Goal: Information Seeking & Learning: Get advice/opinions

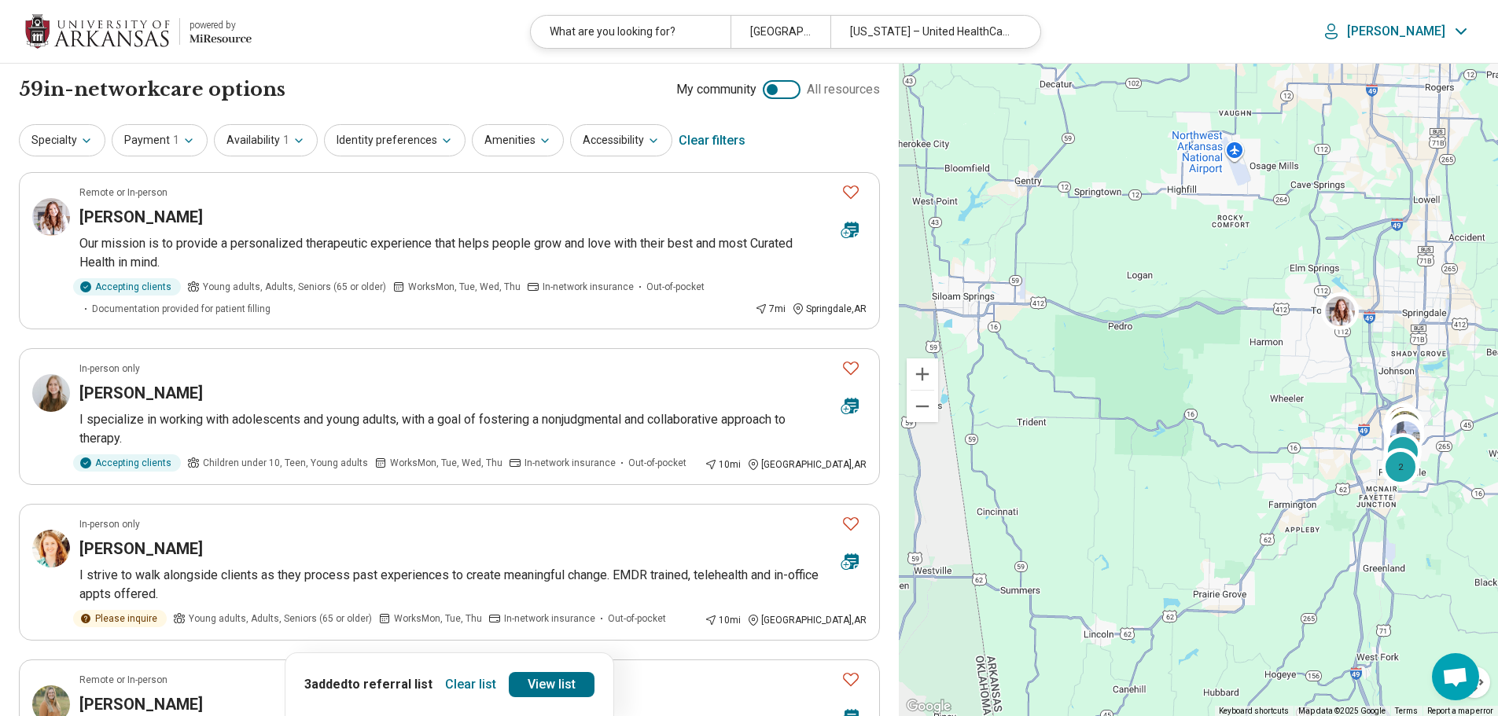
click at [489, 679] on button "Clear list" at bounding box center [471, 684] width 64 height 25
click at [178, 141] on button "Payment 1" at bounding box center [160, 140] width 96 height 32
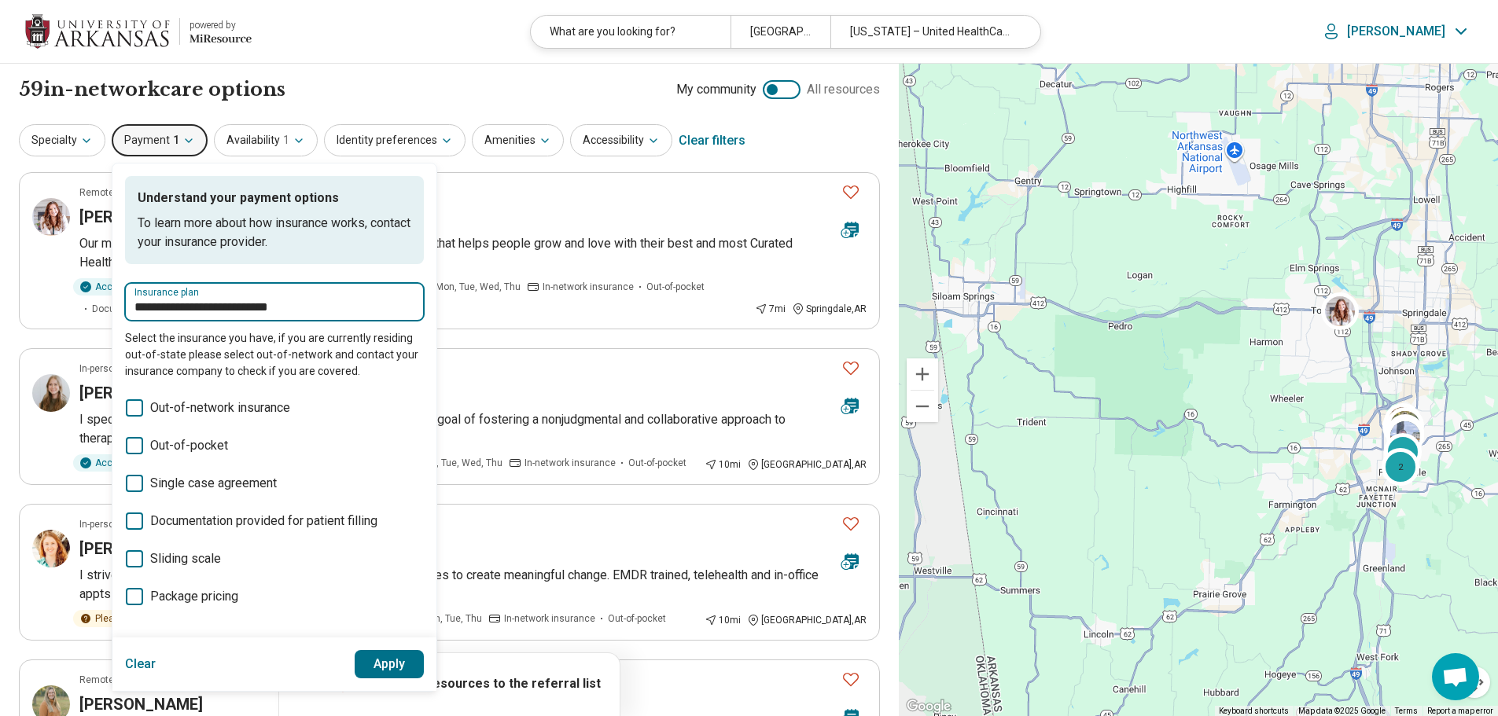
click at [164, 310] on input "**********" at bounding box center [274, 307] width 280 height 19
drag, startPoint x: 344, startPoint y: 304, endPoint x: 73, endPoint y: 318, distance: 270.9
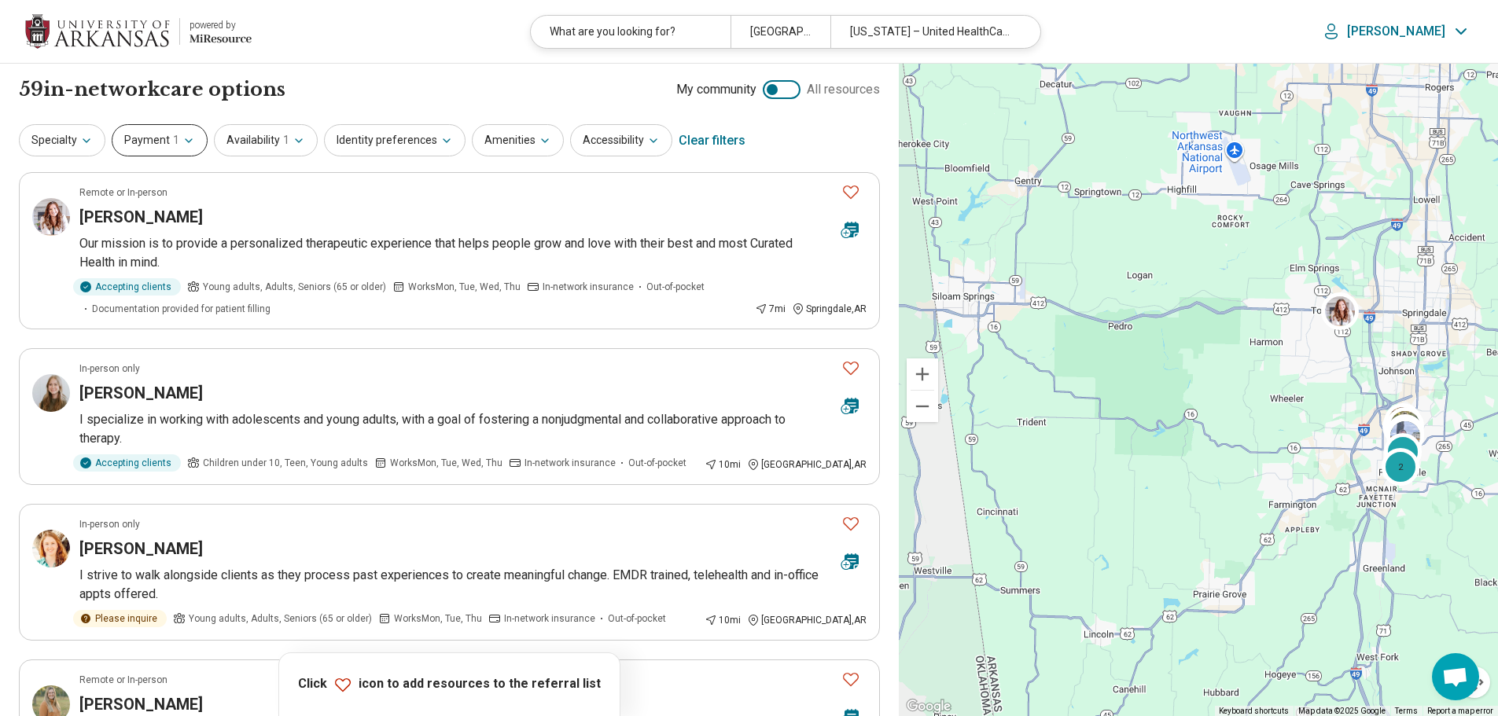
click at [177, 138] on button "Payment 1" at bounding box center [160, 140] width 96 height 32
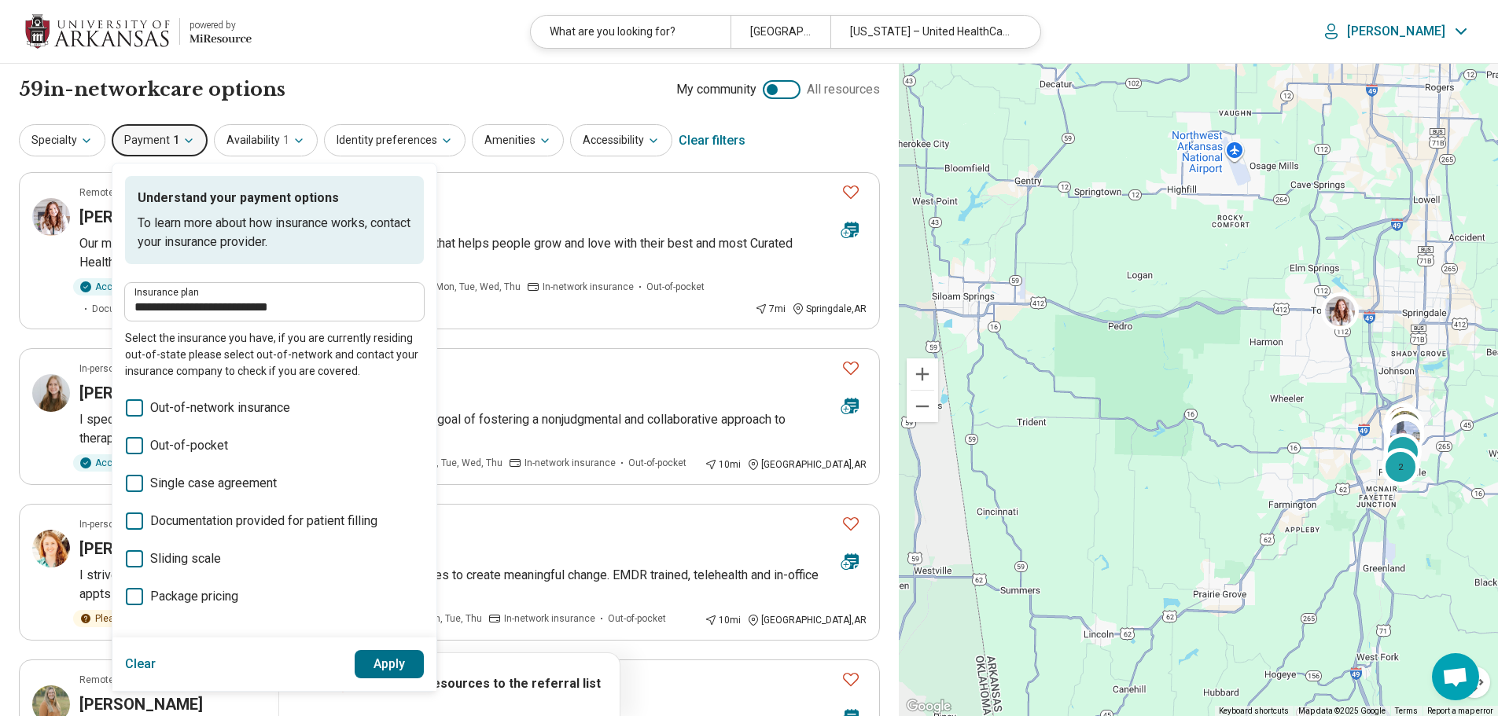
click at [153, 666] on button "Clear" at bounding box center [140, 664] width 31 height 28
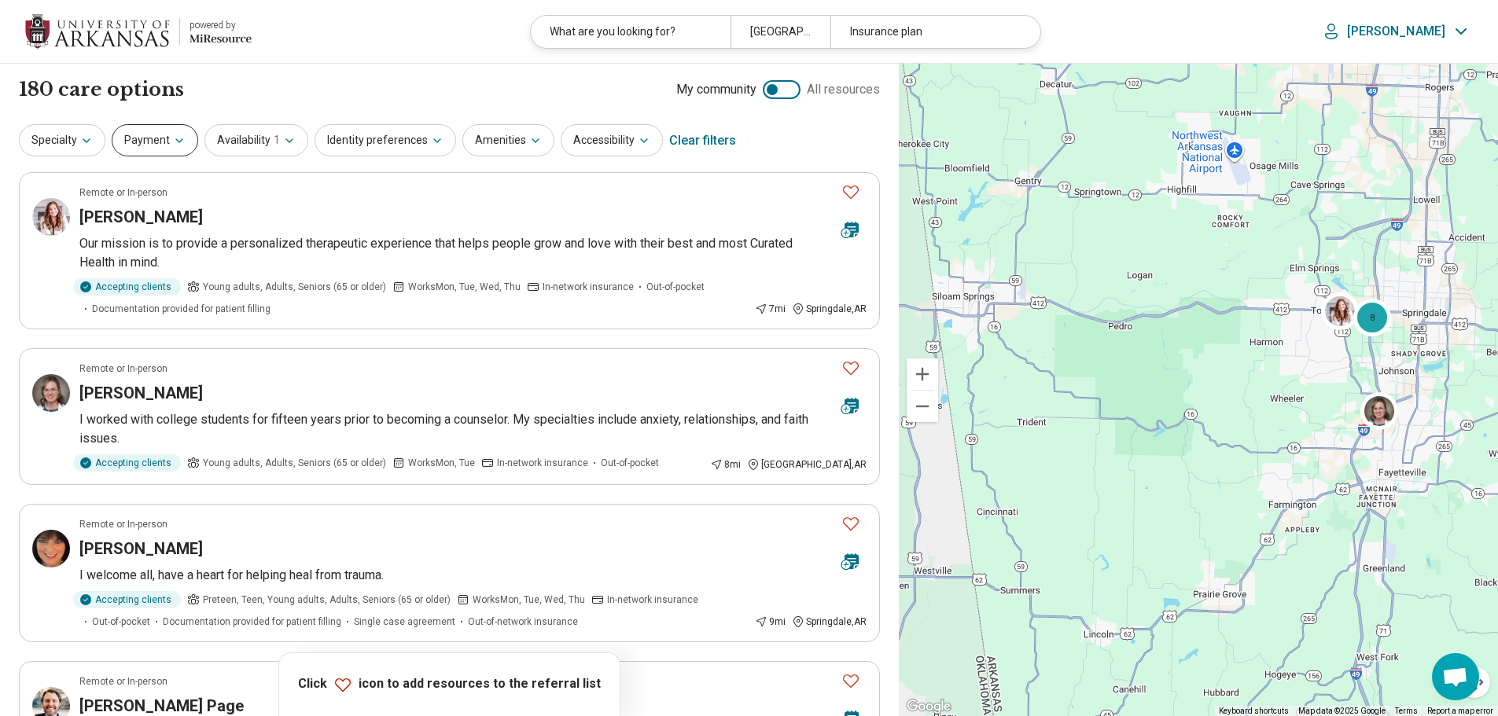
click at [173, 131] on button "Payment" at bounding box center [155, 140] width 87 height 32
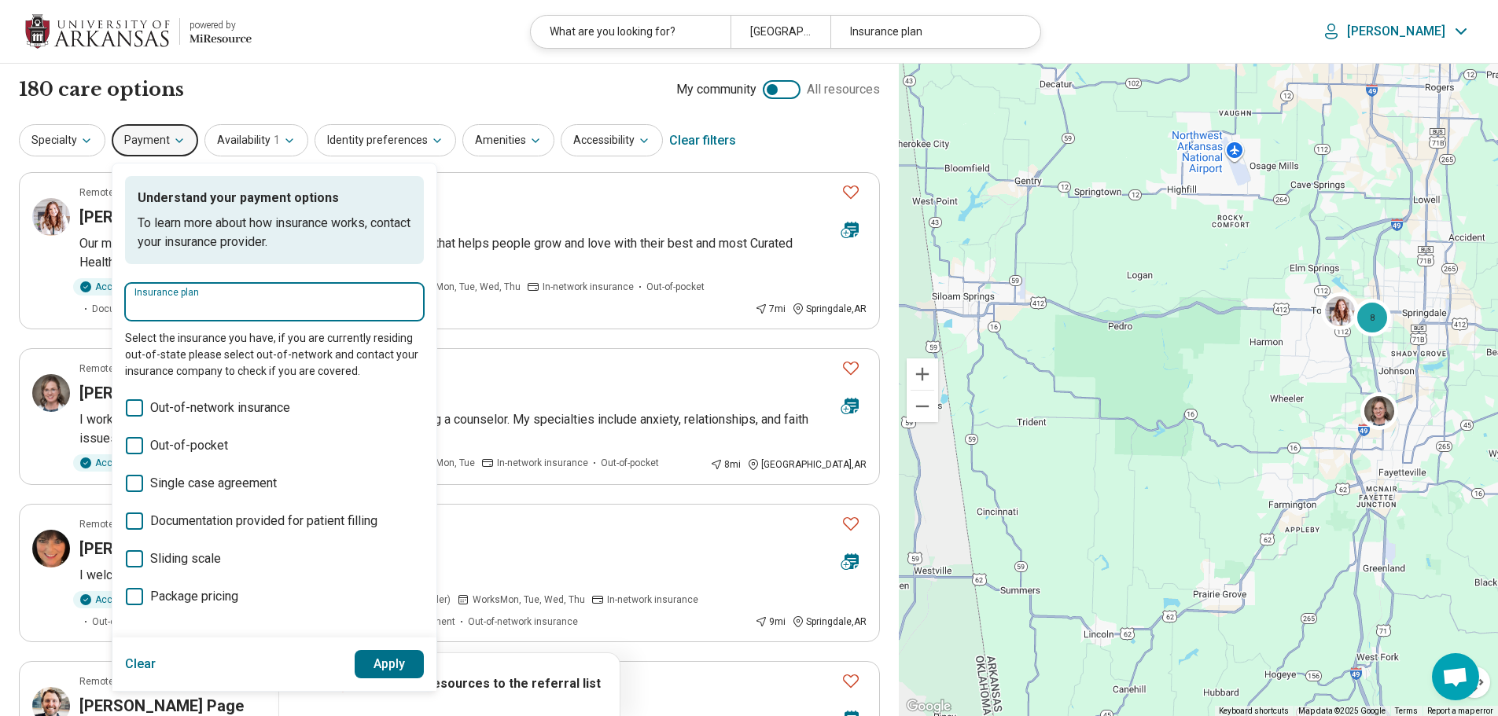
click at [207, 309] on input "Insurance plan" at bounding box center [274, 307] width 280 height 19
type input "********"
type input "******"
click at [190, 349] on div "Ambetter" at bounding box center [172, 349] width 95 height 31
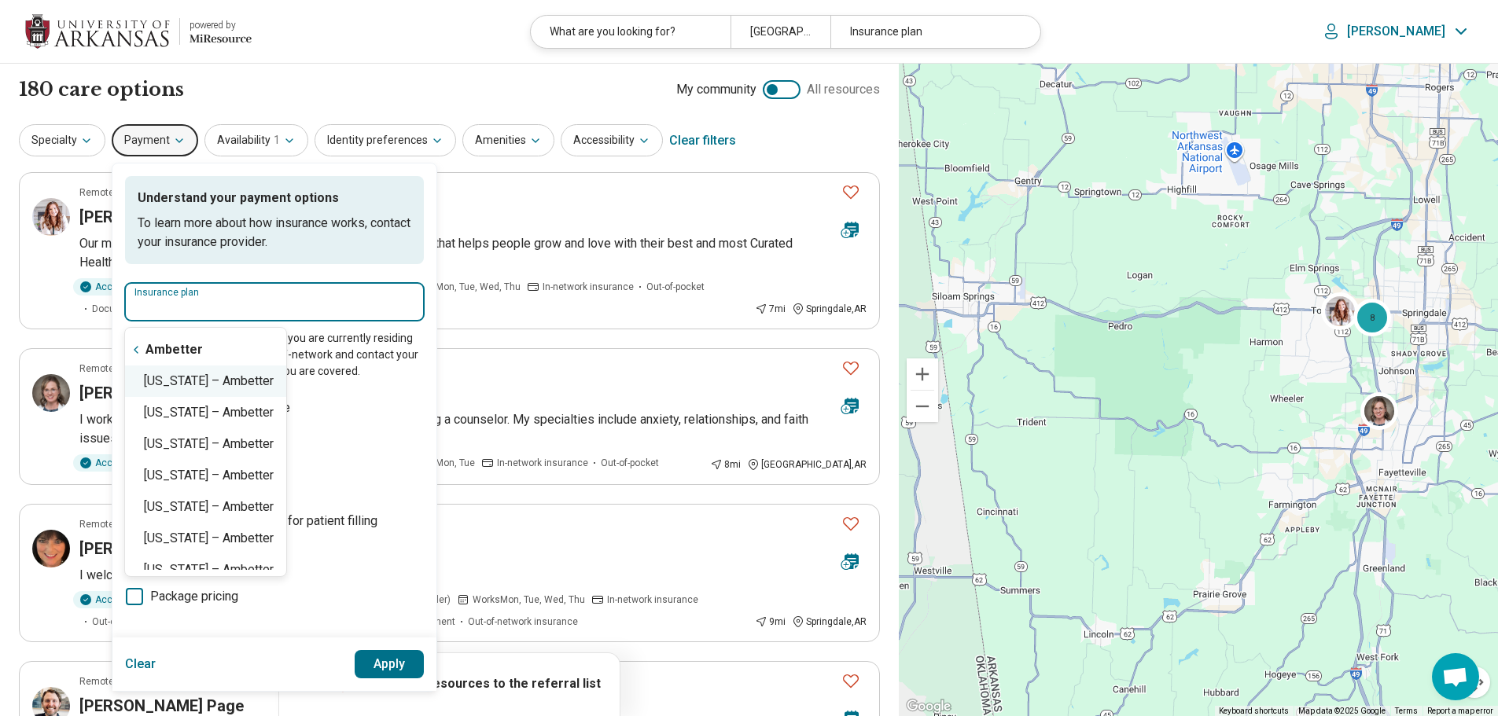
click at [220, 374] on div "Arkansas – Ambetter" at bounding box center [205, 381] width 161 height 31
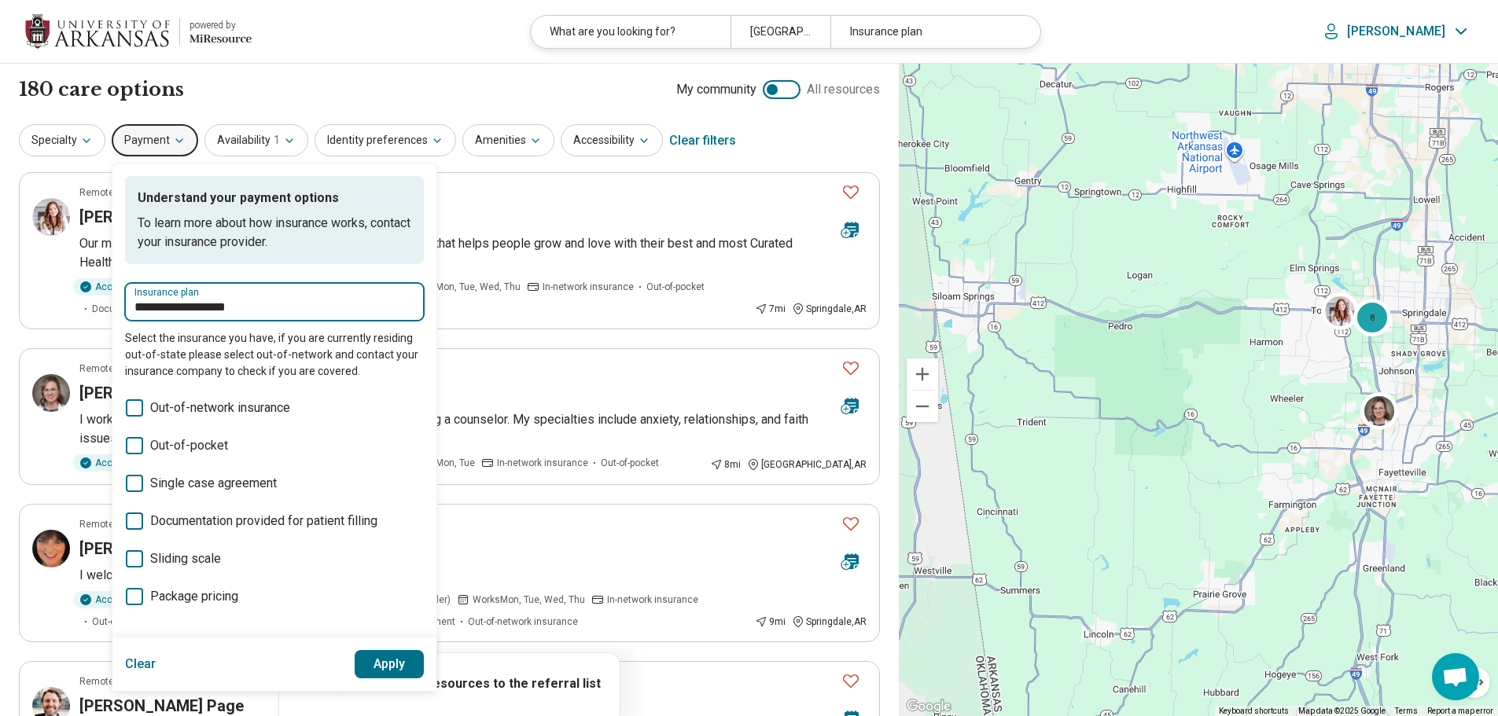
type input "**********"
click at [396, 661] on button "Apply" at bounding box center [390, 664] width 70 height 28
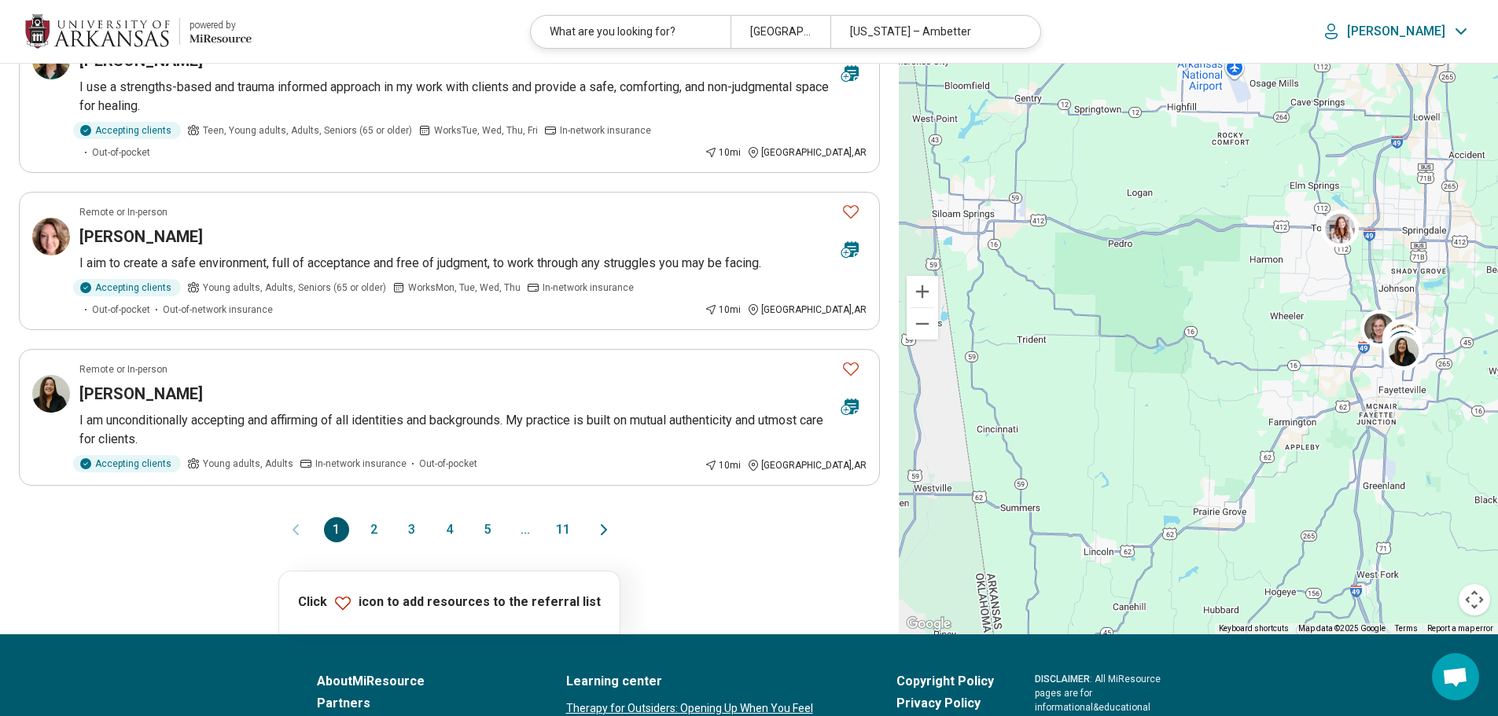
click at [374, 517] on button "2" at bounding box center [374, 529] width 25 height 25
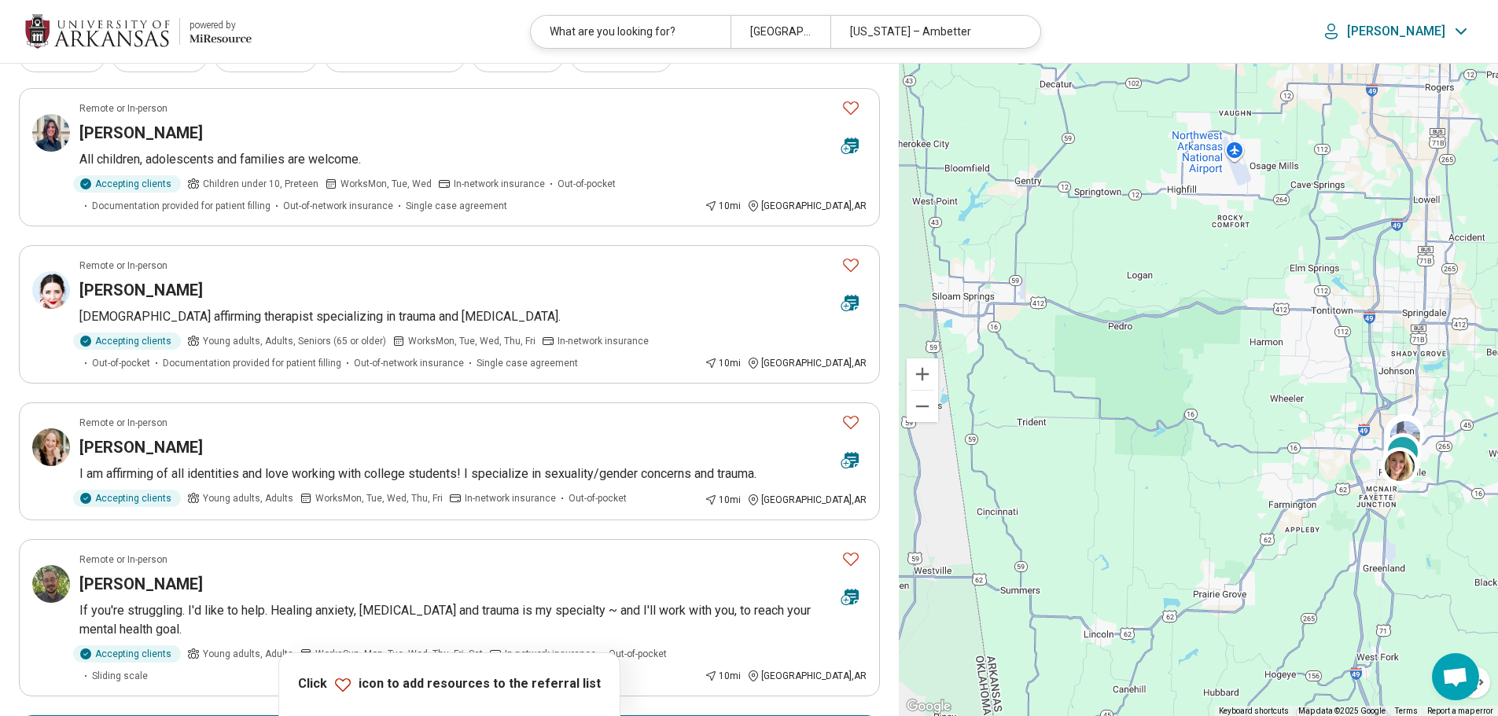
scroll to position [72, 0]
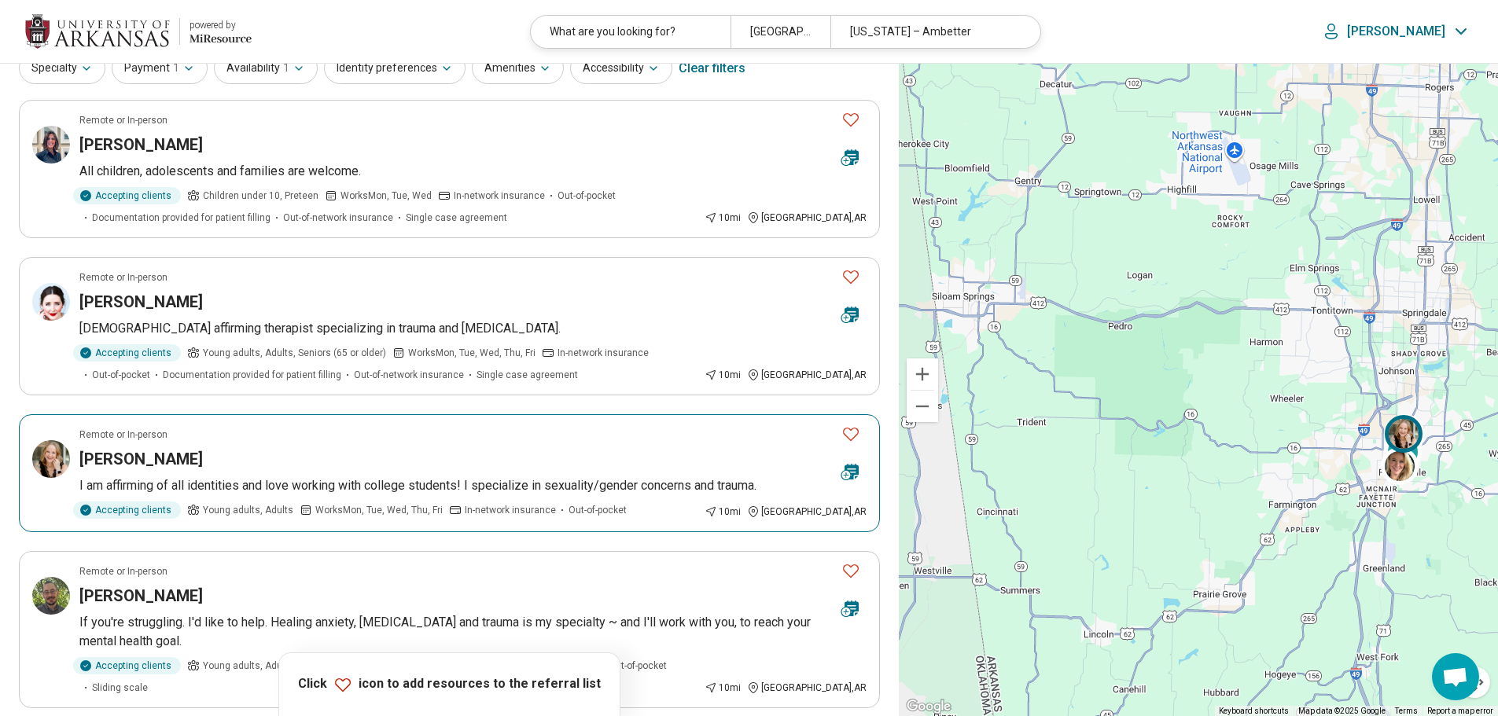
click at [852, 439] on icon "Favorite" at bounding box center [851, 434] width 16 height 13
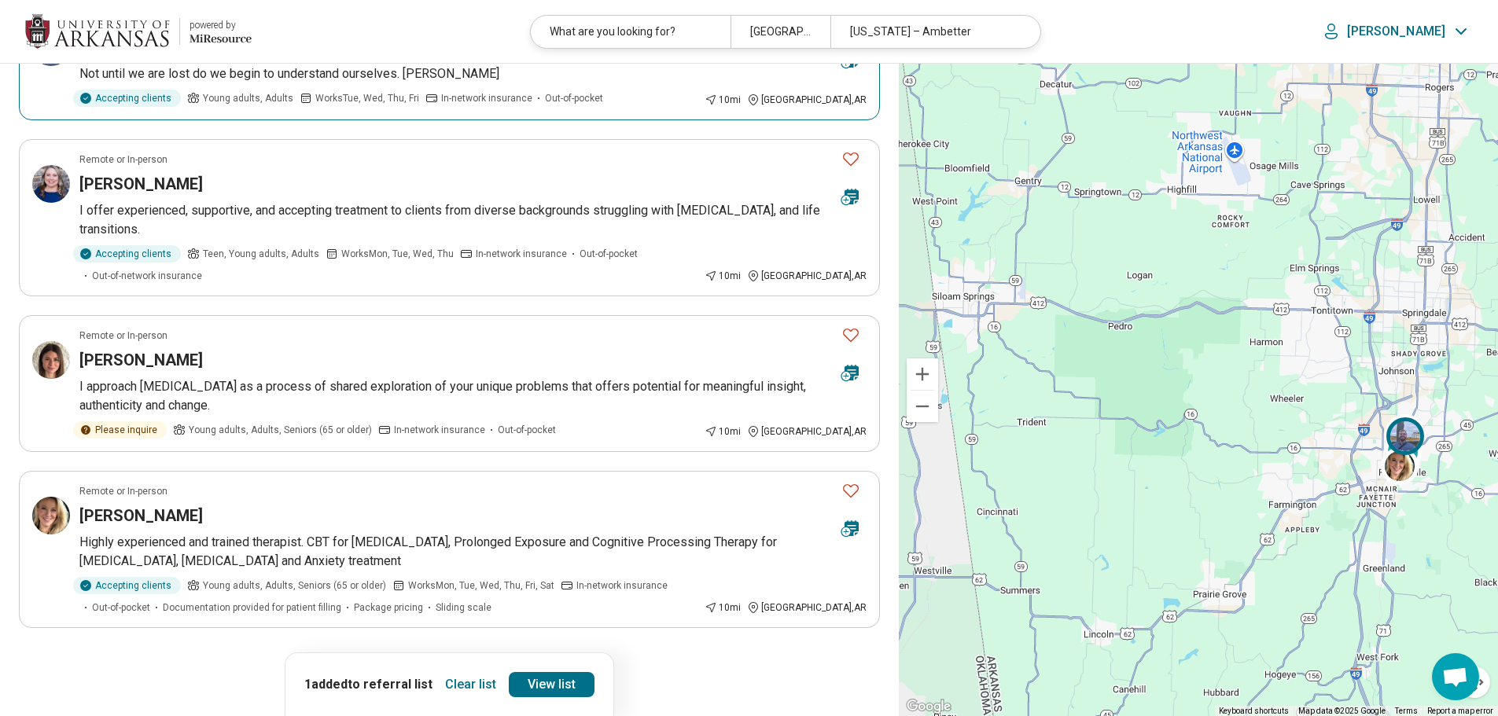
scroll to position [1151, 0]
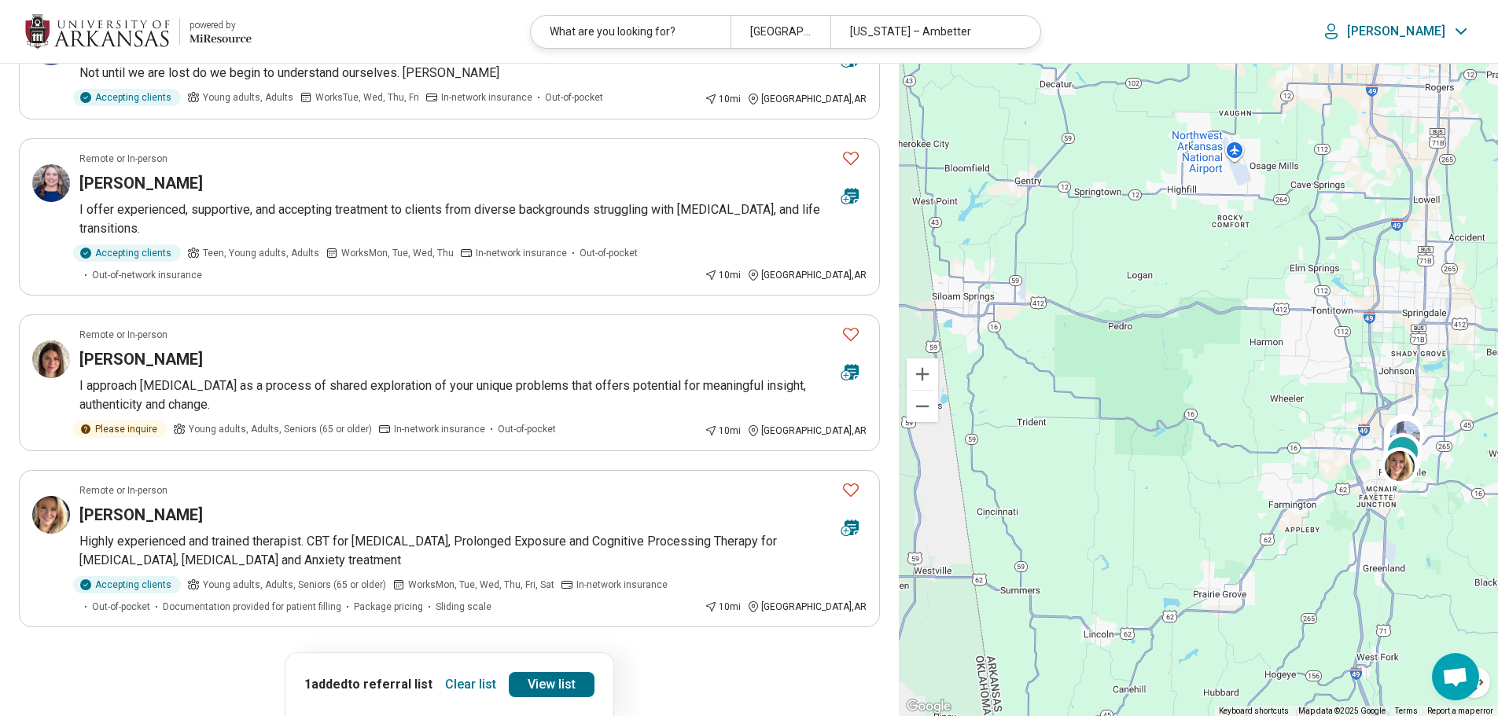
click at [342, 659] on button "1" at bounding box center [336, 671] width 25 height 25
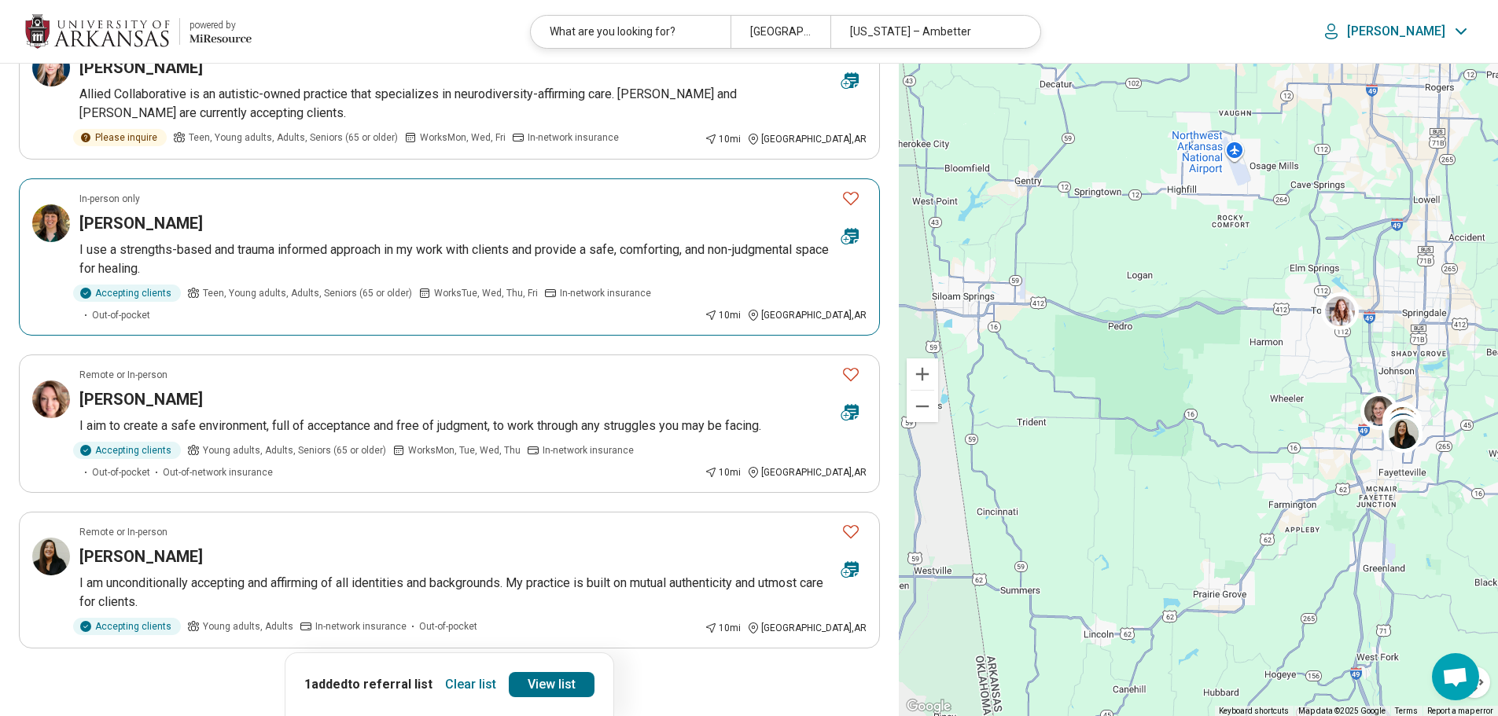
scroll to position [1088, 0]
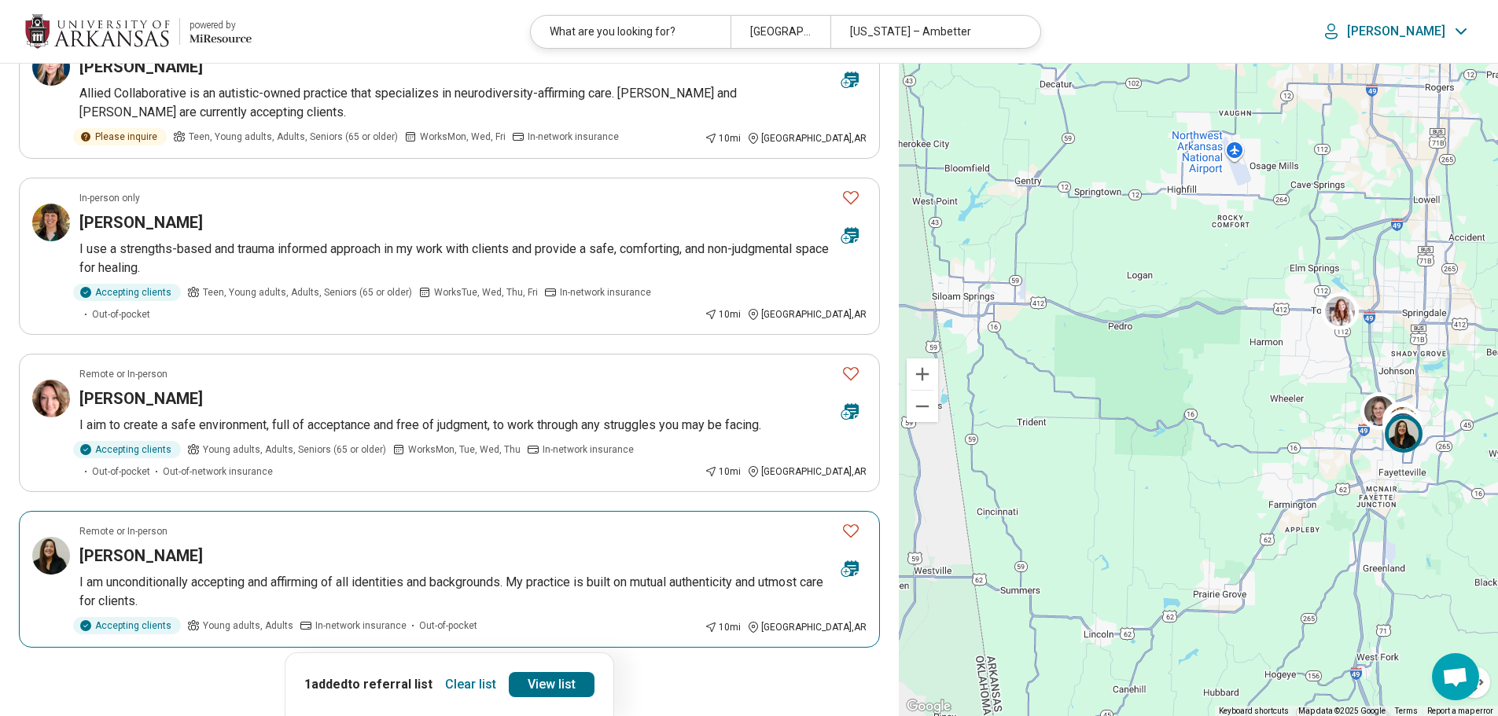
click at [848, 521] on icon "Favorite" at bounding box center [850, 530] width 19 height 19
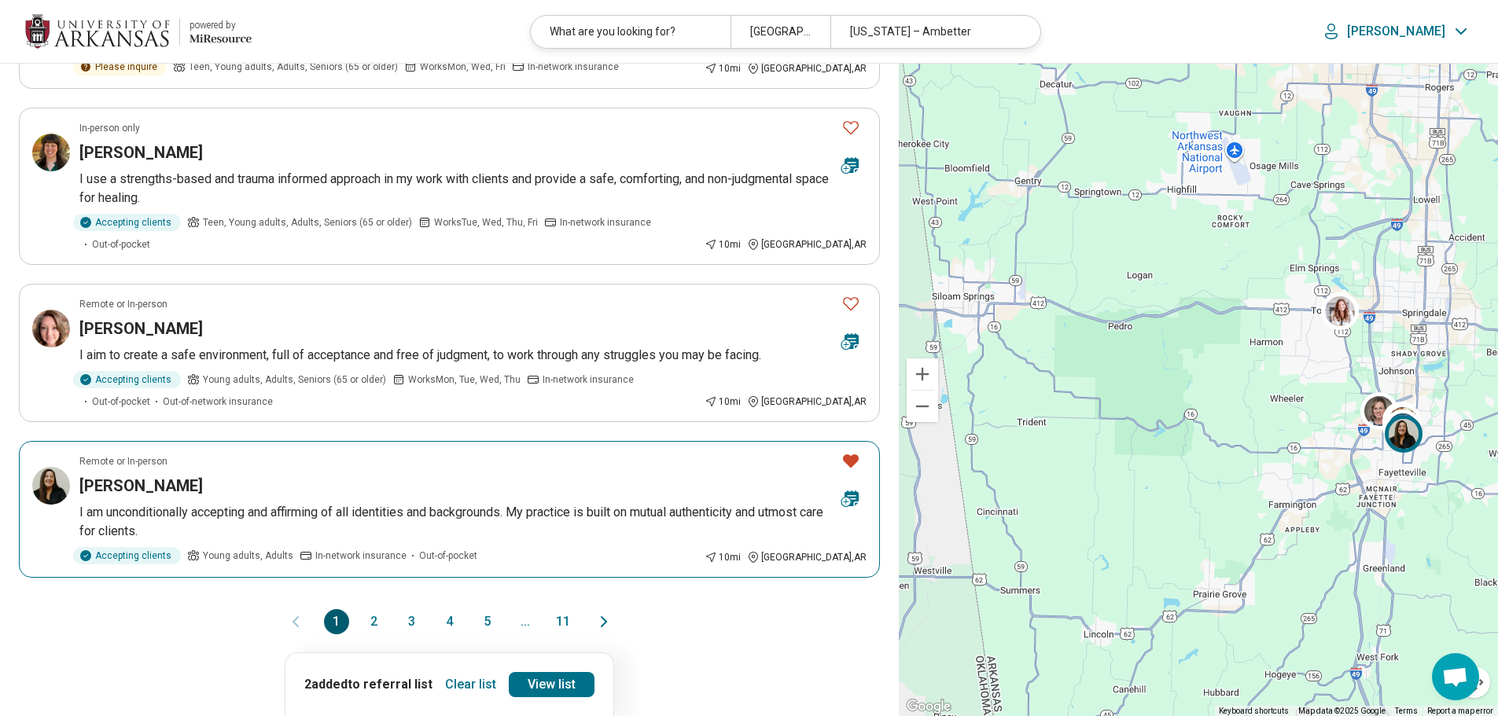
scroll to position [1160, 0]
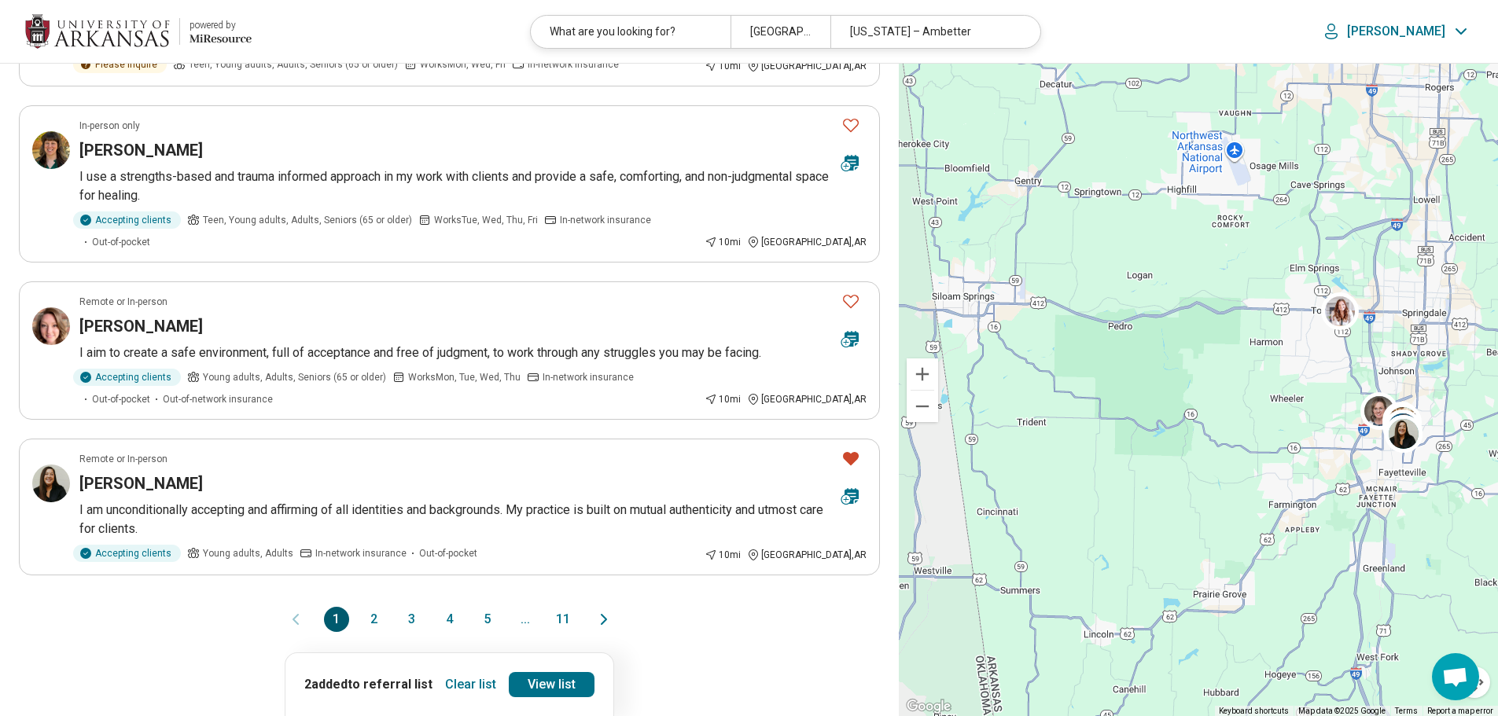
click at [405, 607] on button "3" at bounding box center [411, 619] width 25 height 25
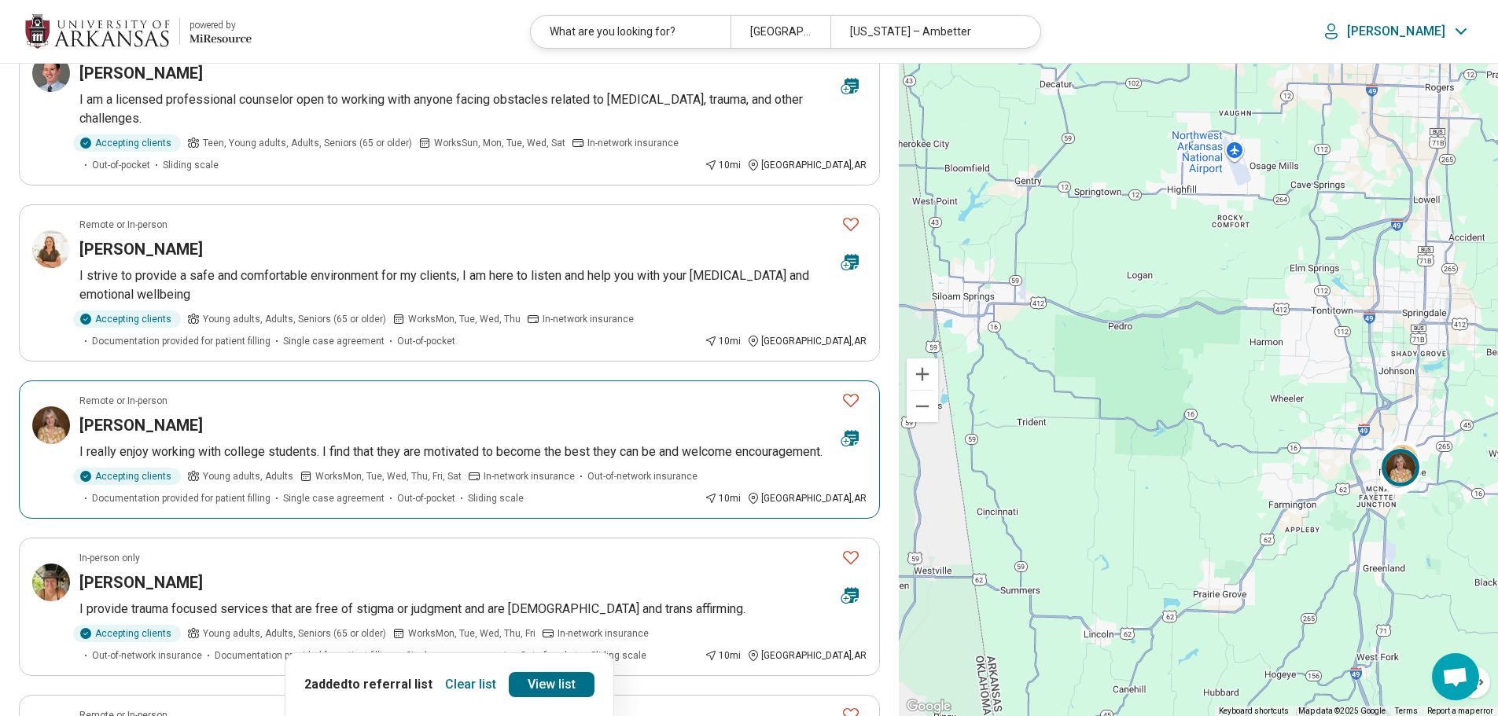
scroll to position [788, 0]
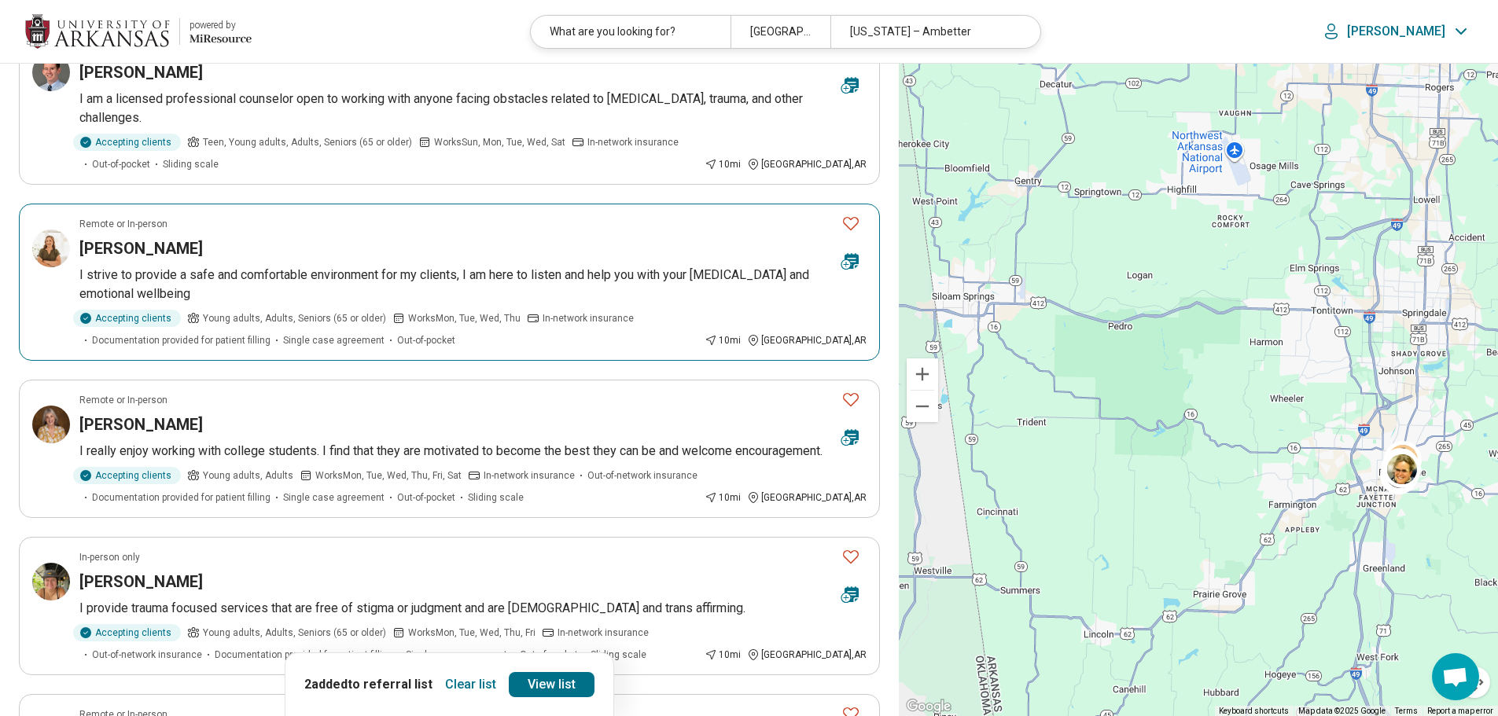
click at [849, 214] on icon "Favorite" at bounding box center [850, 223] width 19 height 19
click at [549, 679] on link "View list" at bounding box center [552, 684] width 86 height 25
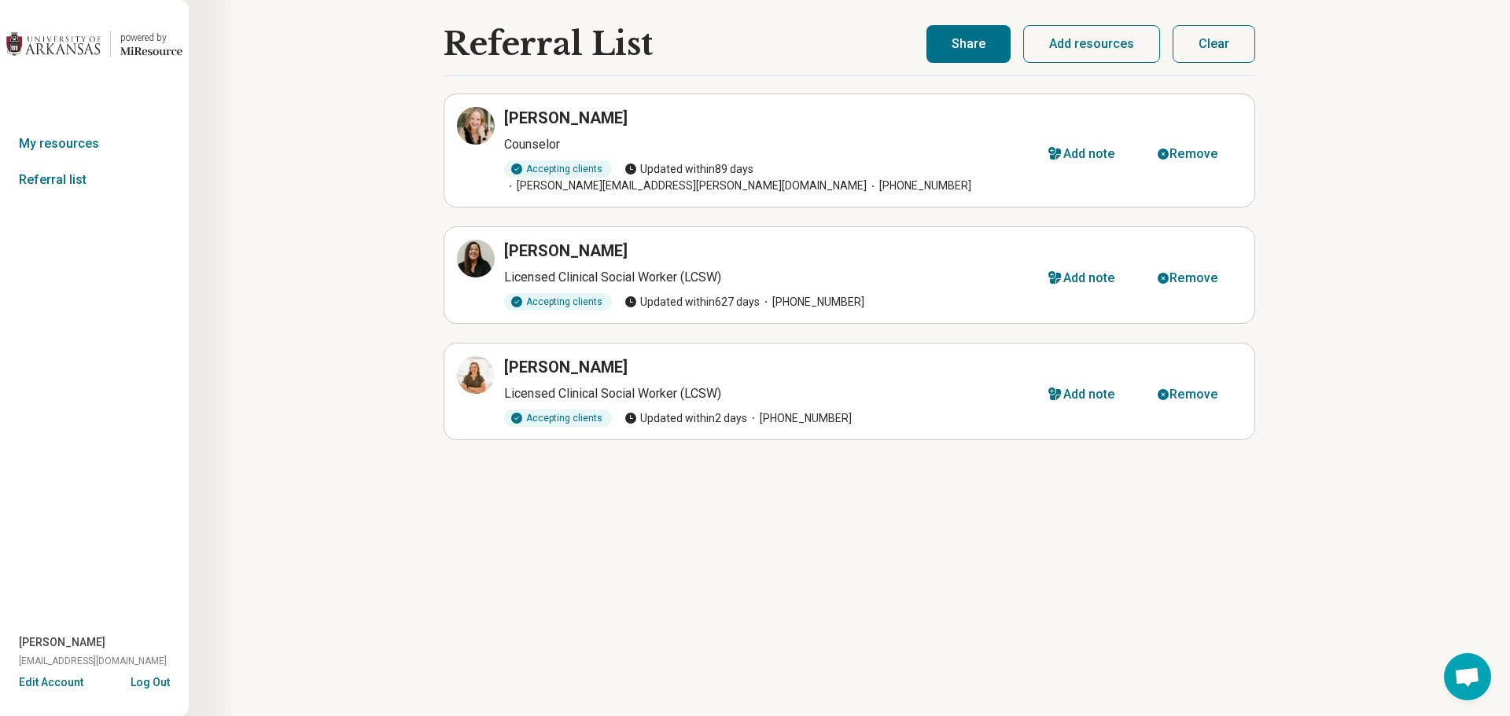
click at [1213, 31] on button "Clear" at bounding box center [1214, 44] width 83 height 38
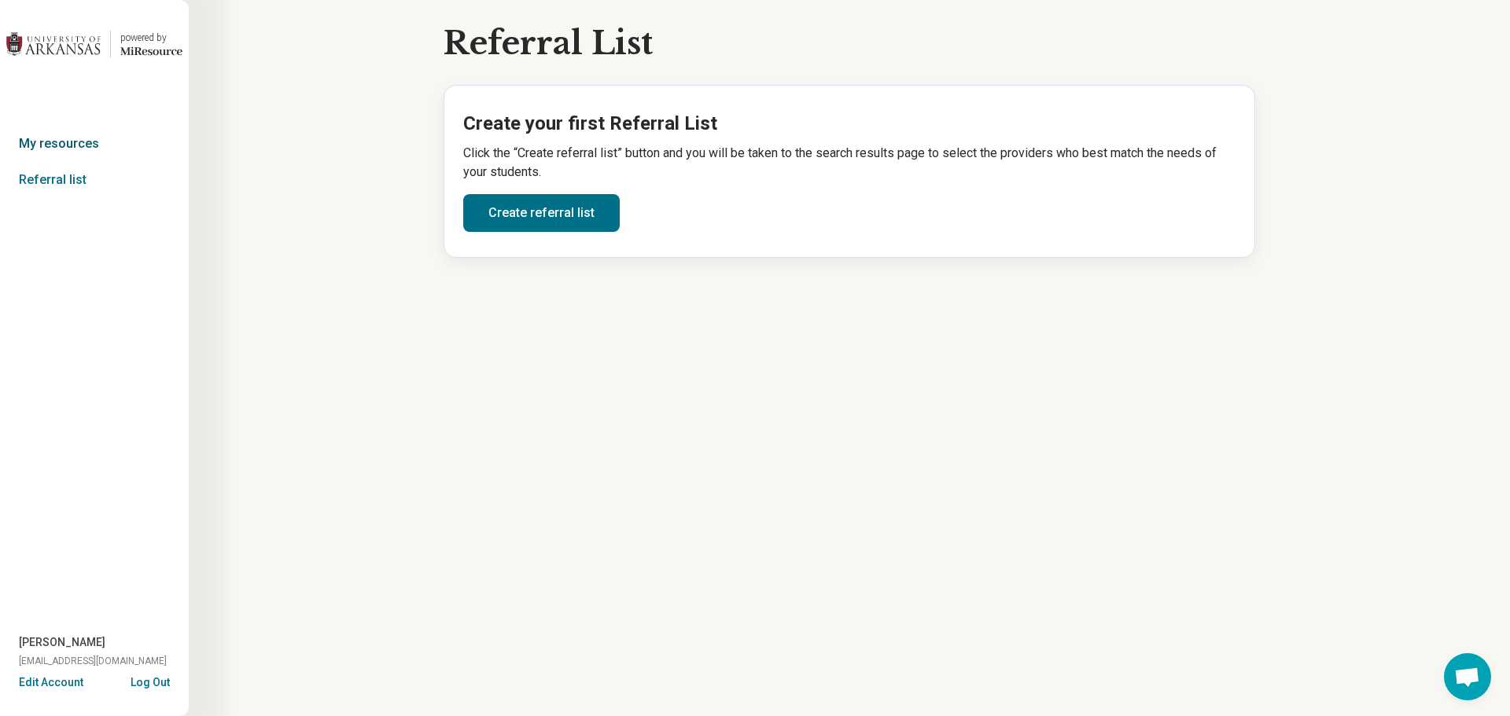
click at [95, 145] on link "My resources" at bounding box center [94, 144] width 189 height 36
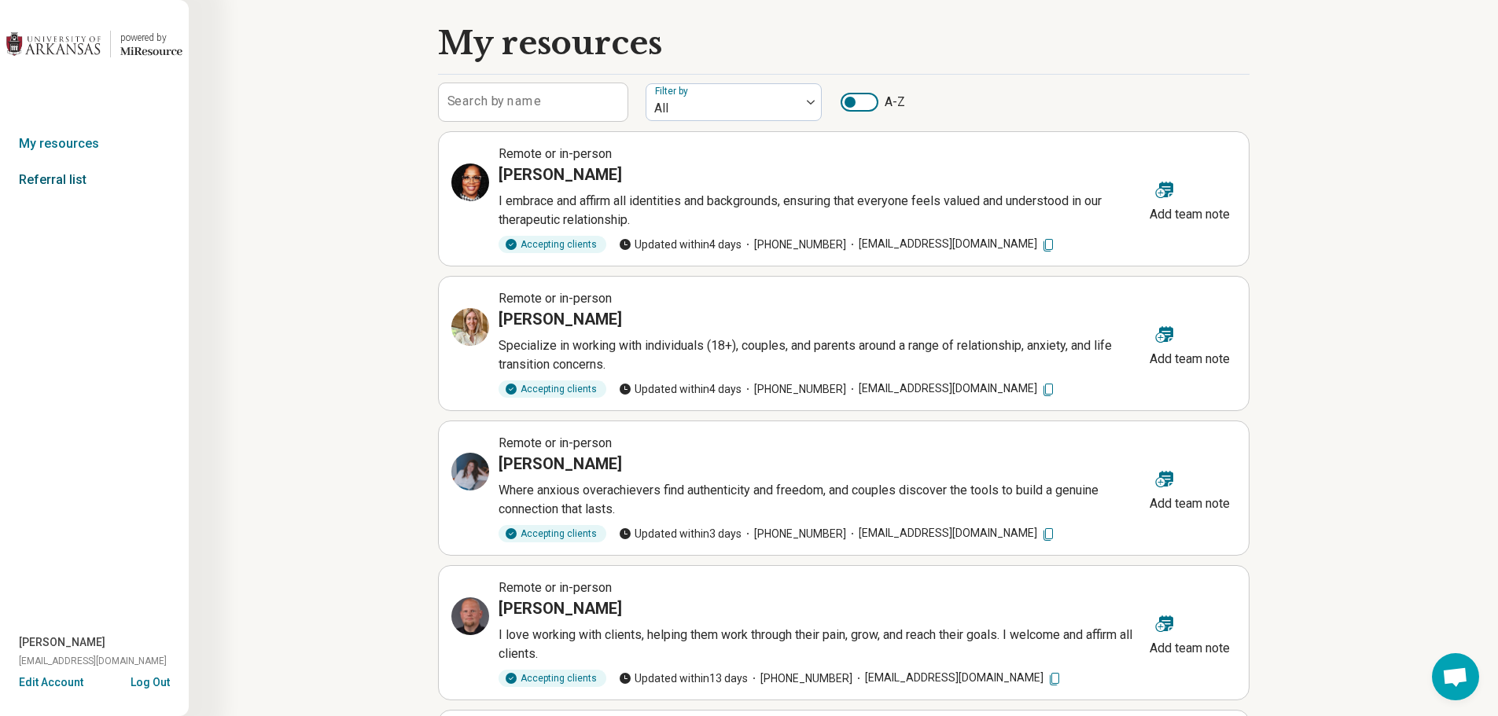
click at [70, 185] on link "Referral list" at bounding box center [94, 180] width 189 height 36
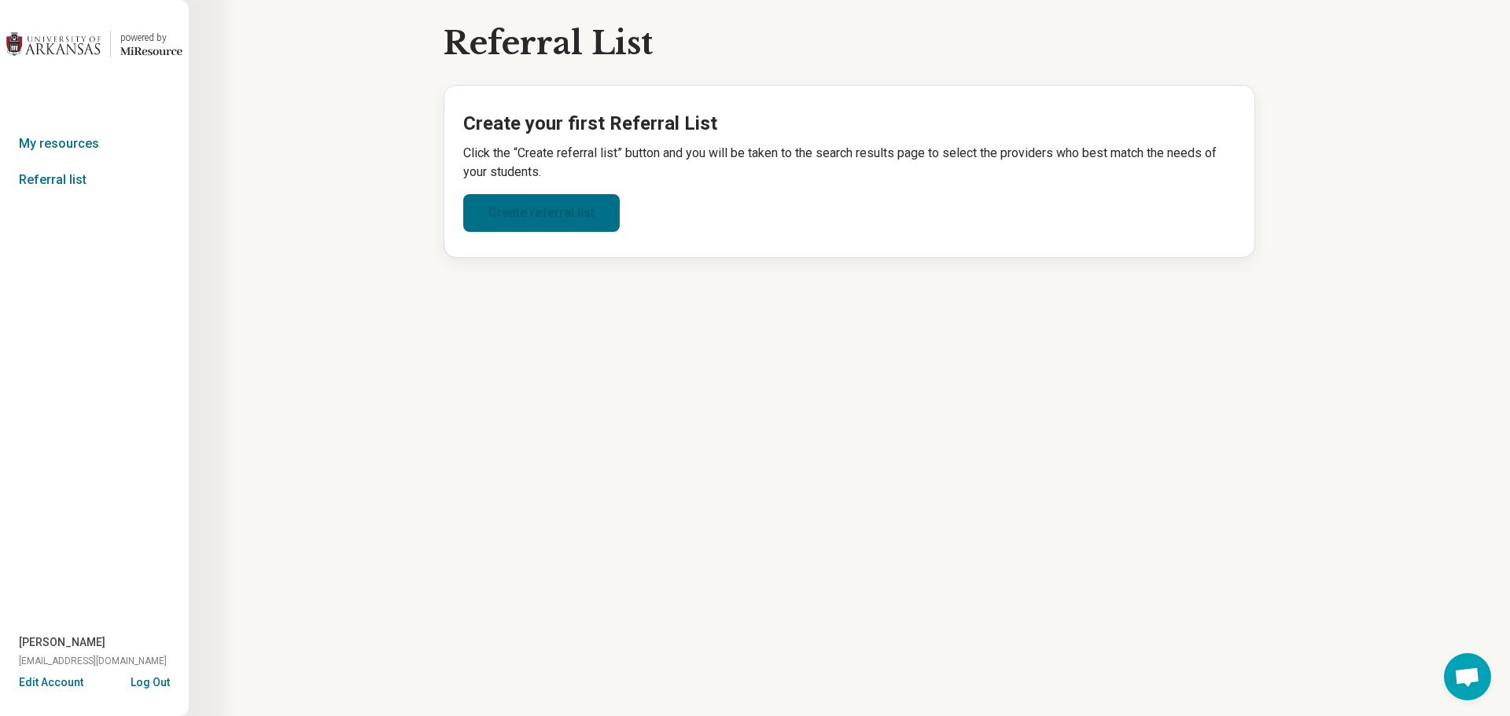
click at [587, 207] on link "Create referral list" at bounding box center [541, 213] width 156 height 38
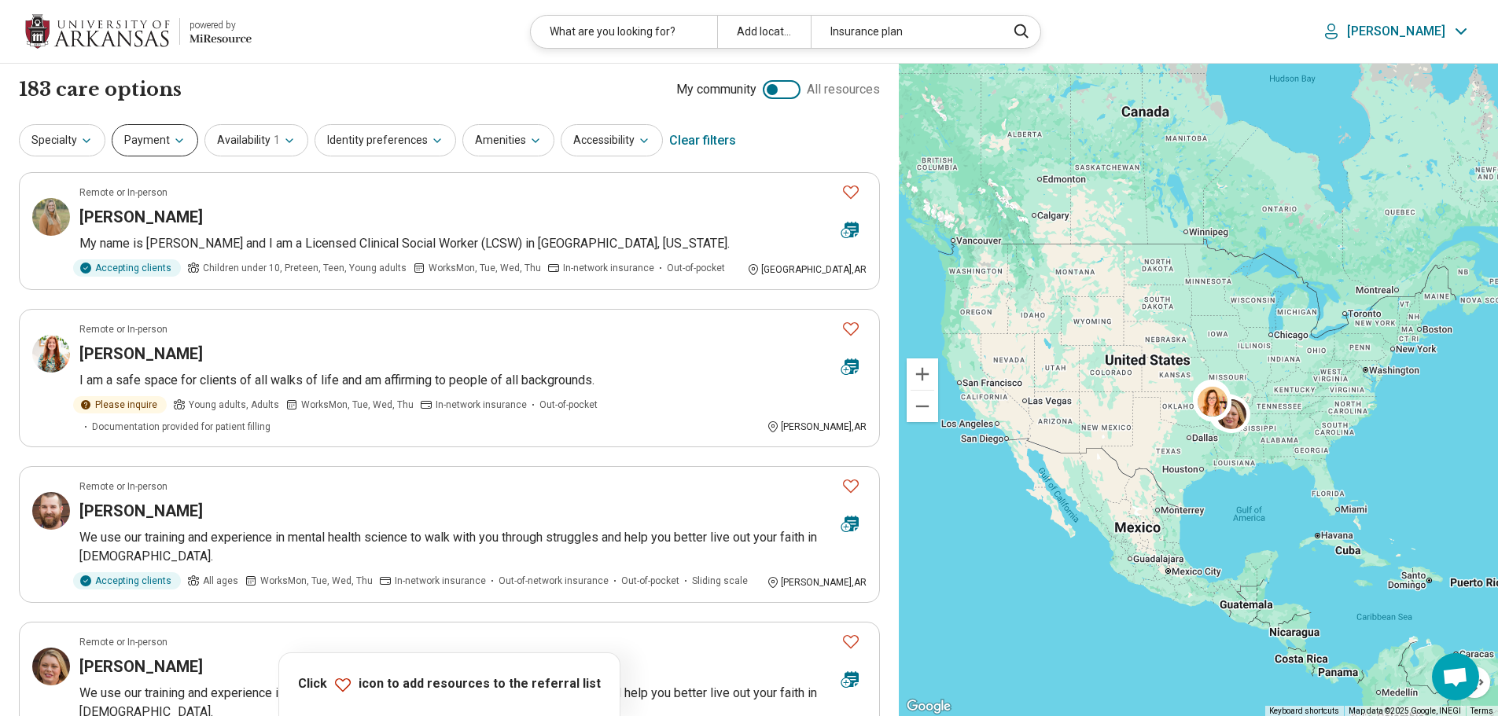
click at [177, 149] on button "Payment" at bounding box center [155, 140] width 87 height 32
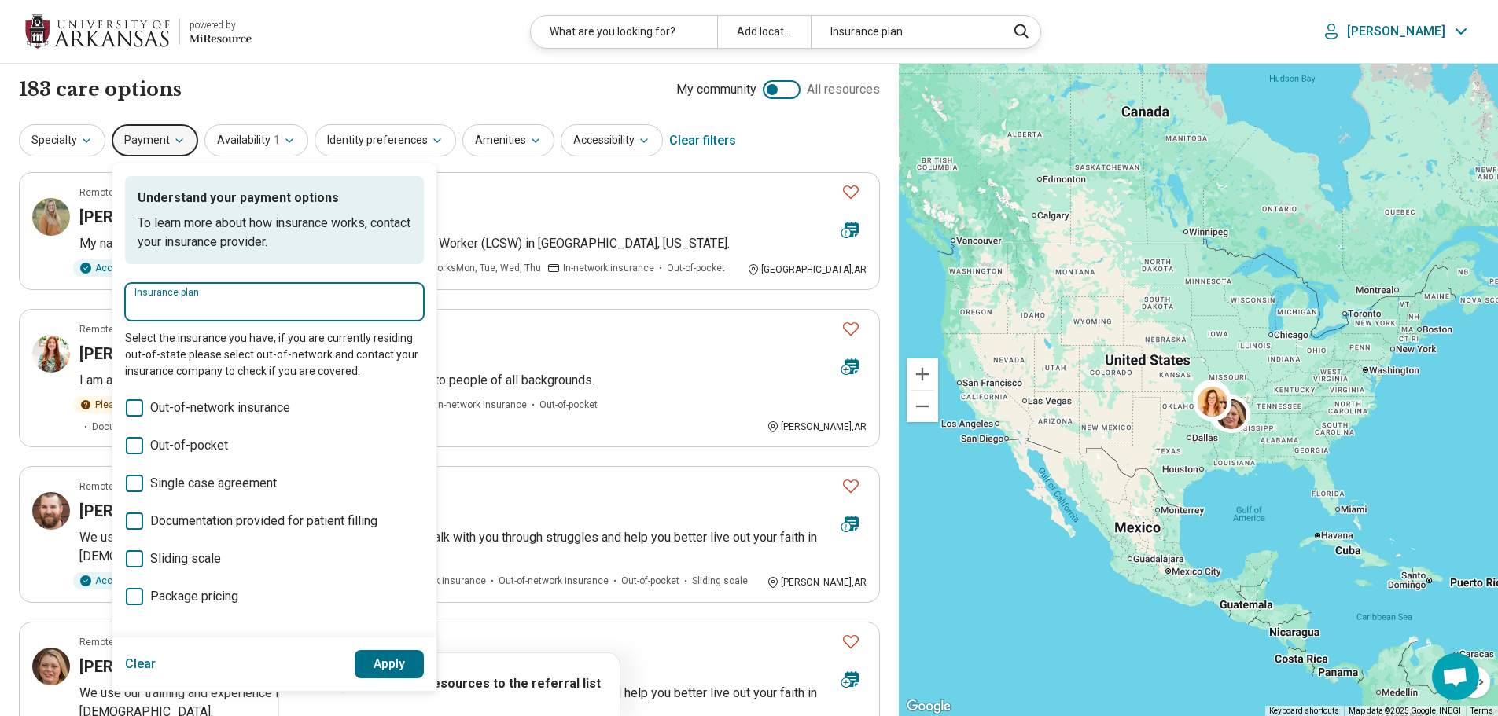
click at [246, 300] on input "Insurance plan" at bounding box center [274, 307] width 280 height 19
type input "********"
click at [200, 355] on icon "Suggestions" at bounding box center [201, 350] width 13 height 13
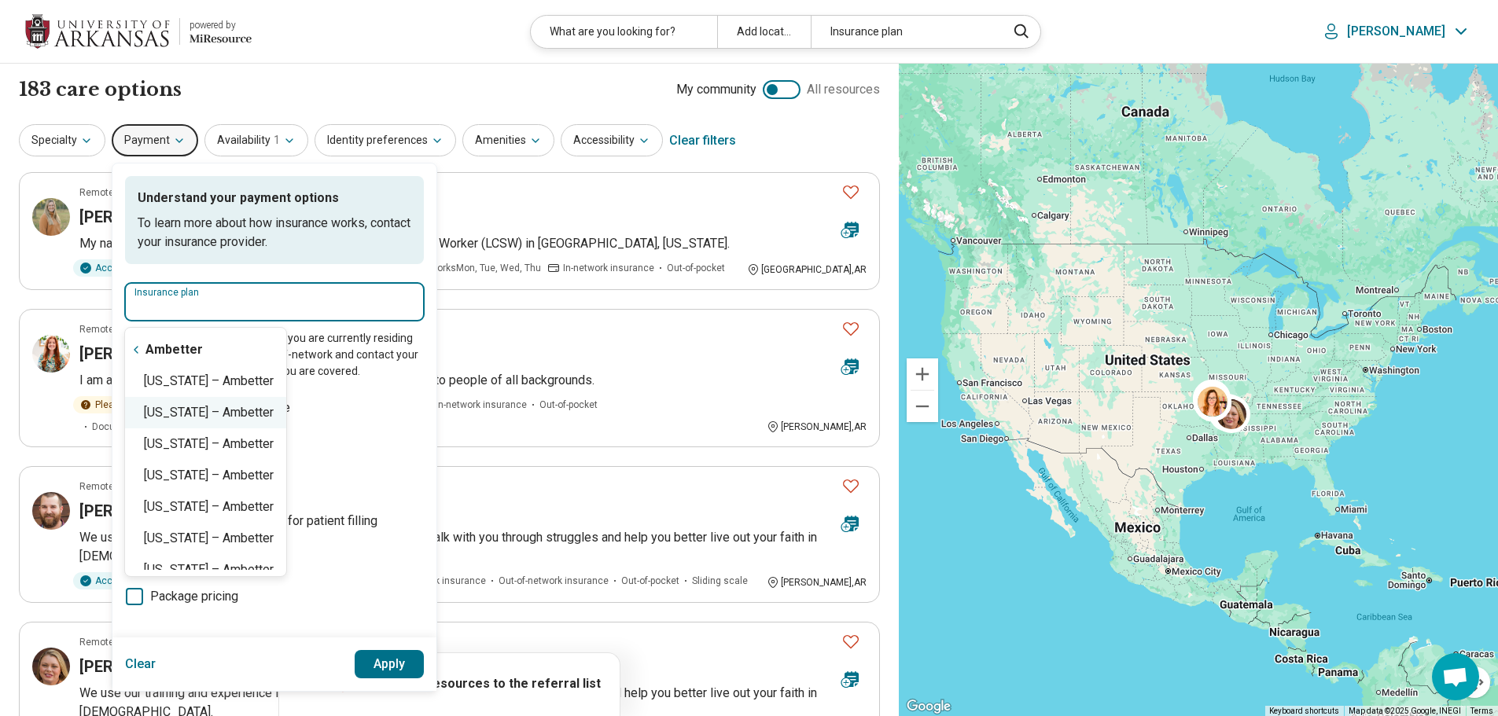
click at [207, 407] on div "Arkansas – Ambetter" at bounding box center [205, 412] width 161 height 31
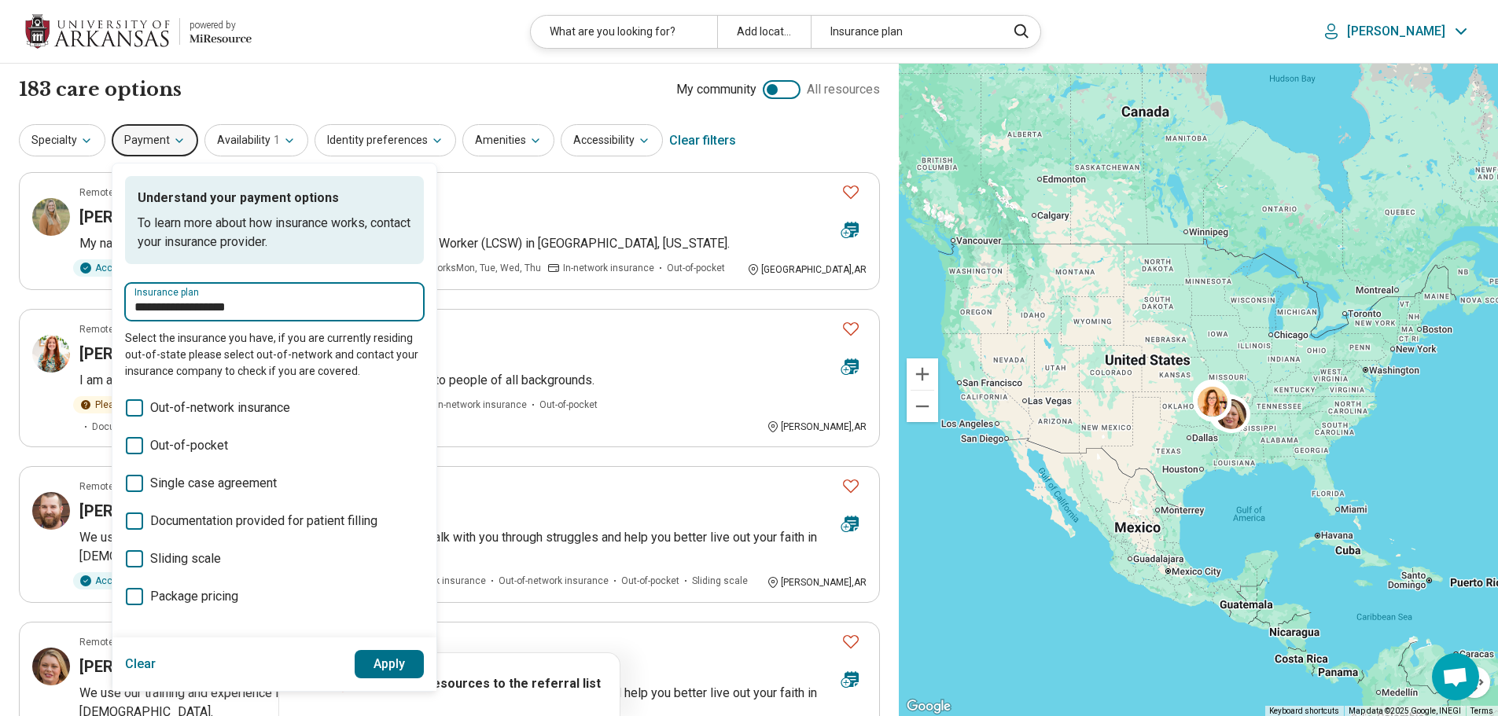
type input "**********"
click at [403, 670] on button "Apply" at bounding box center [390, 664] width 70 height 28
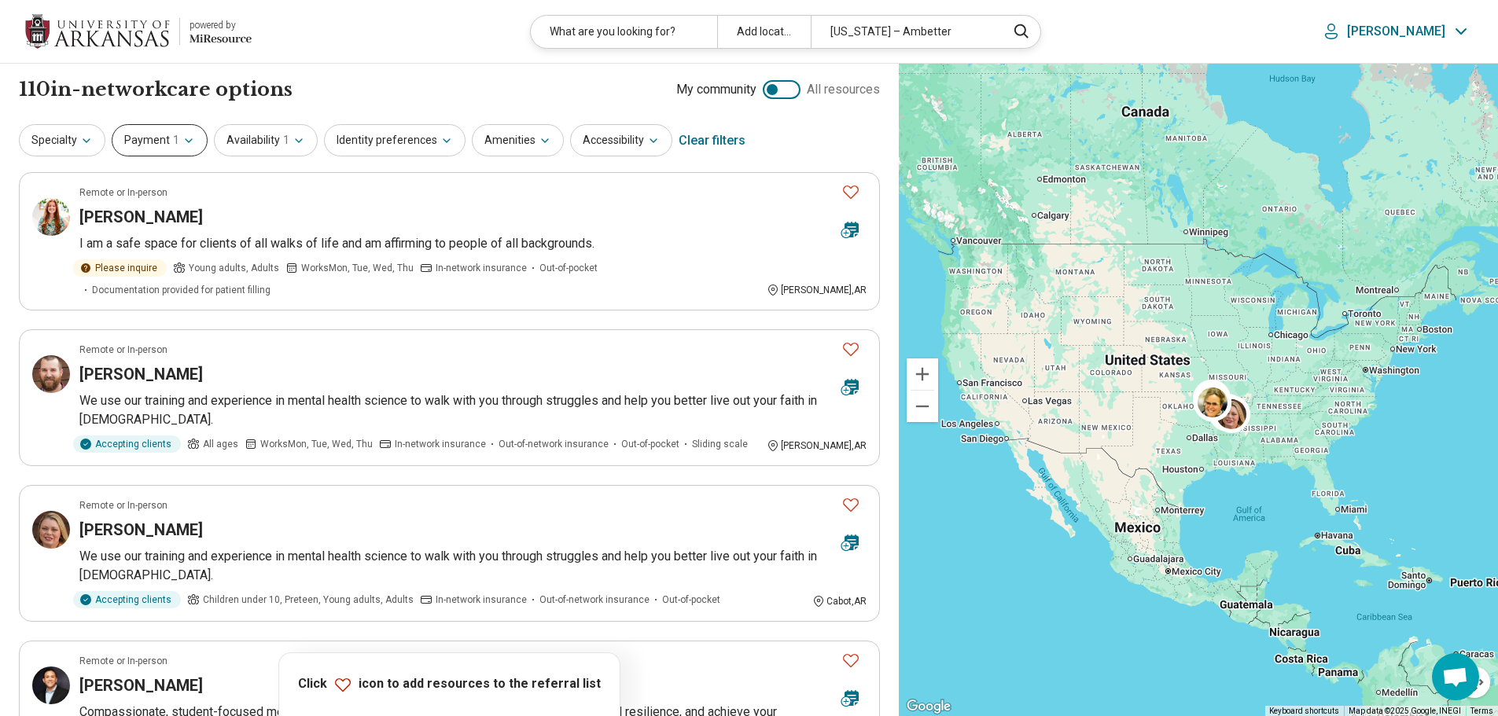
click at [192, 139] on button "Payment 1" at bounding box center [160, 140] width 96 height 32
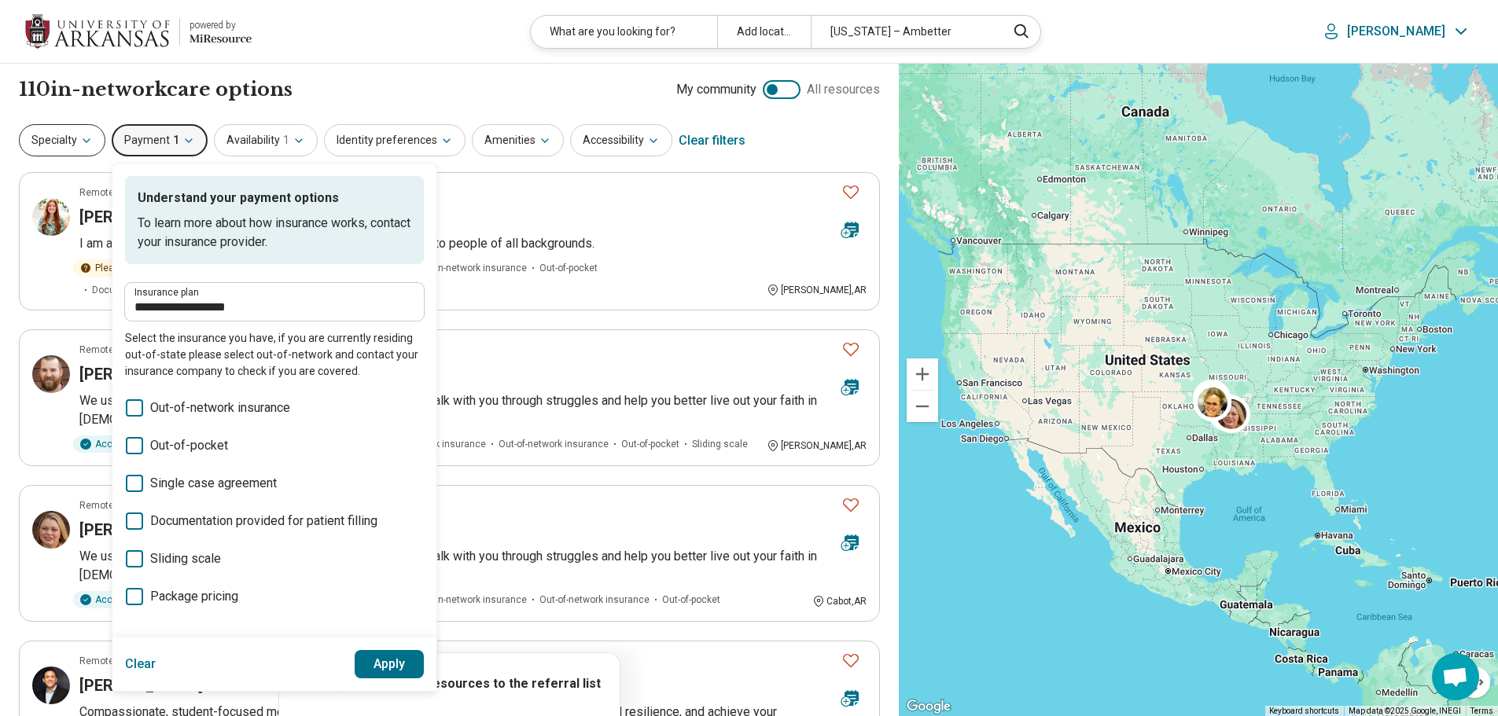
click at [95, 142] on button "Specialty" at bounding box center [62, 140] width 87 height 32
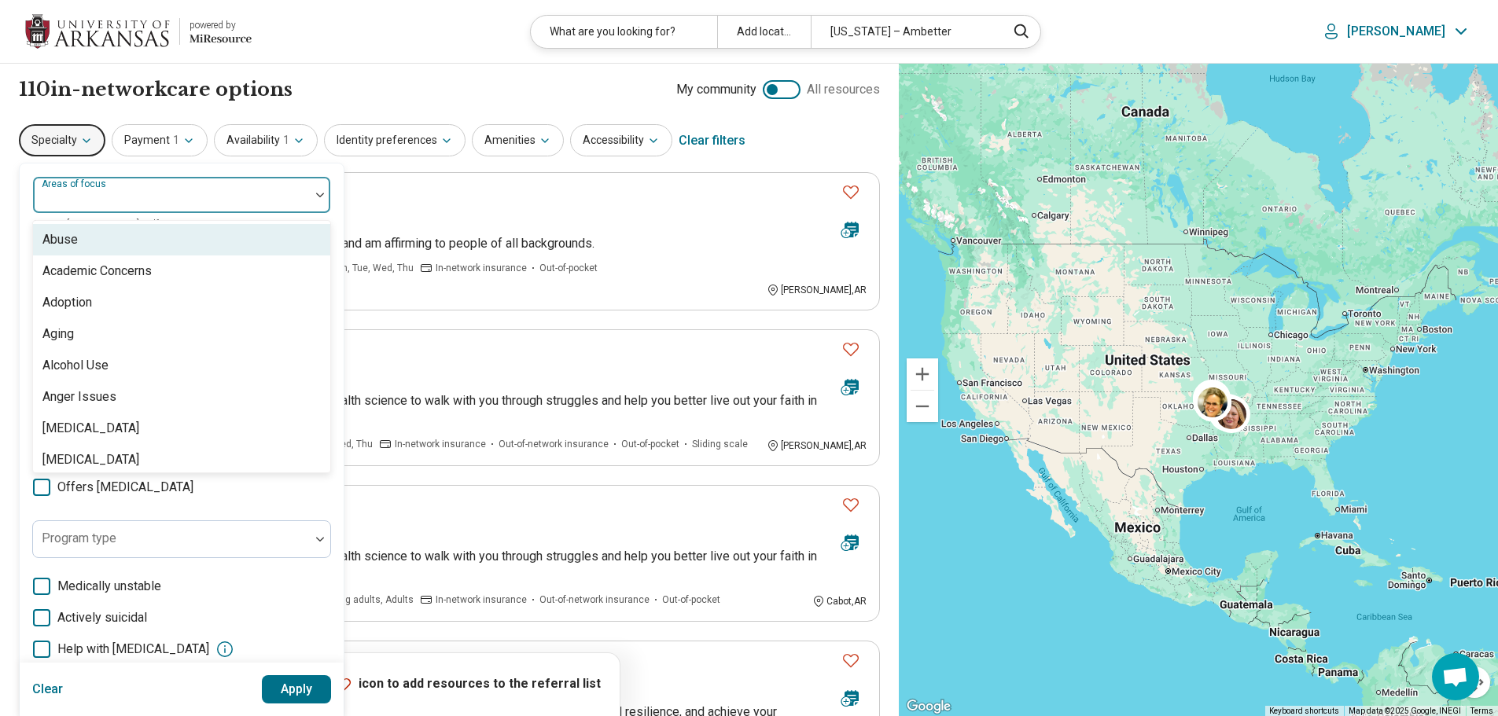
click at [133, 193] on div at bounding box center [171, 201] width 264 height 22
type input "*******"
click at [116, 242] on div "Anxiety" at bounding box center [181, 239] width 297 height 31
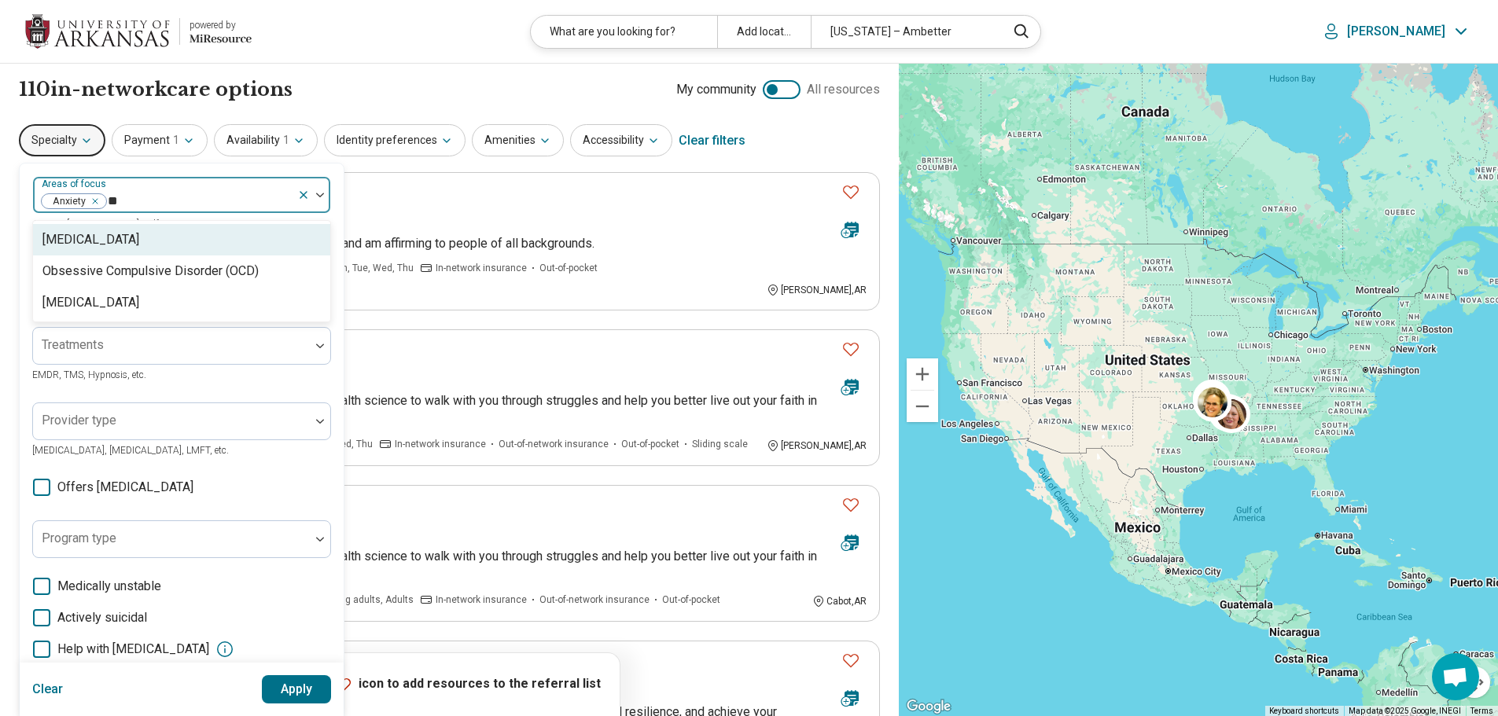
type input "***"
click at [116, 242] on div "Obsessive Compulsive Disorder (OCD)" at bounding box center [150, 239] width 216 height 19
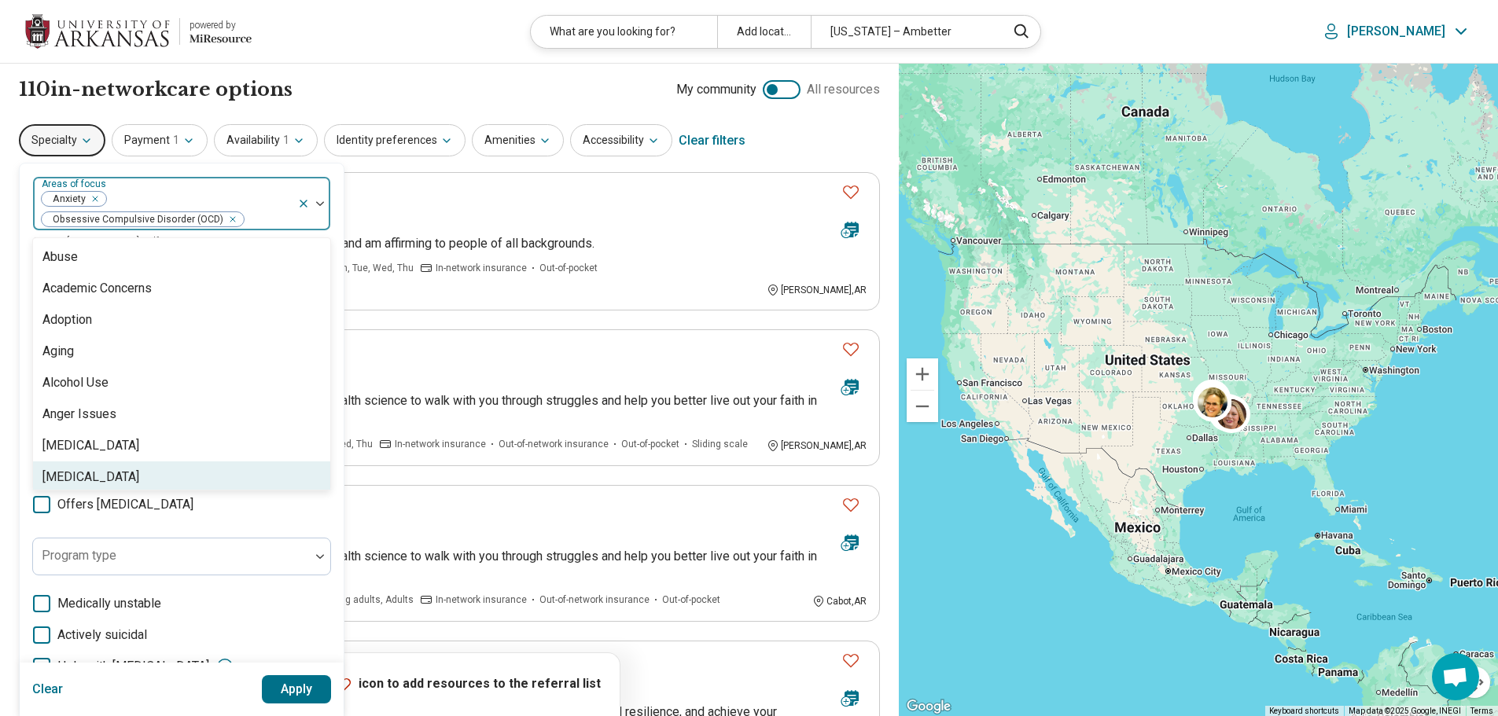
click at [300, 686] on button "Apply" at bounding box center [297, 690] width 70 height 28
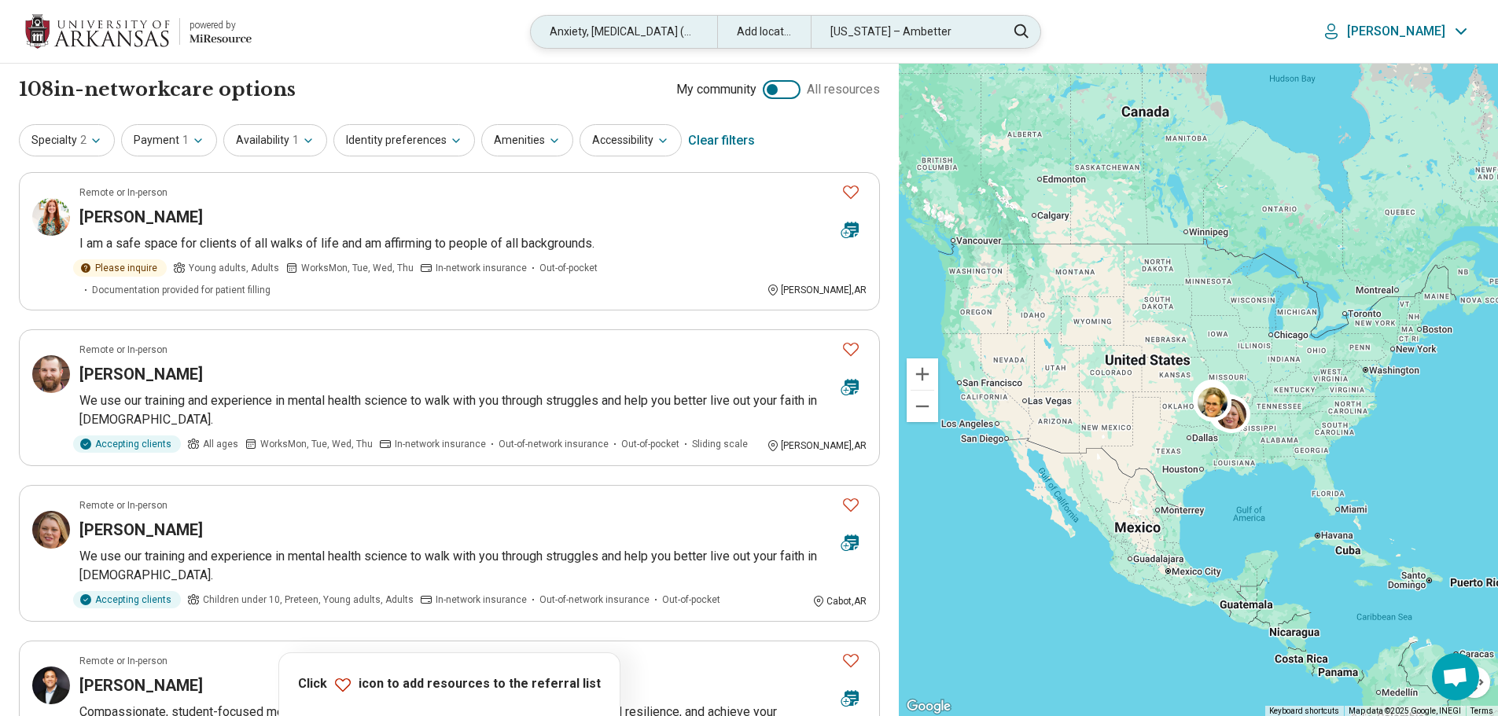
click at [796, 24] on div "Add location" at bounding box center [764, 32] width 94 height 32
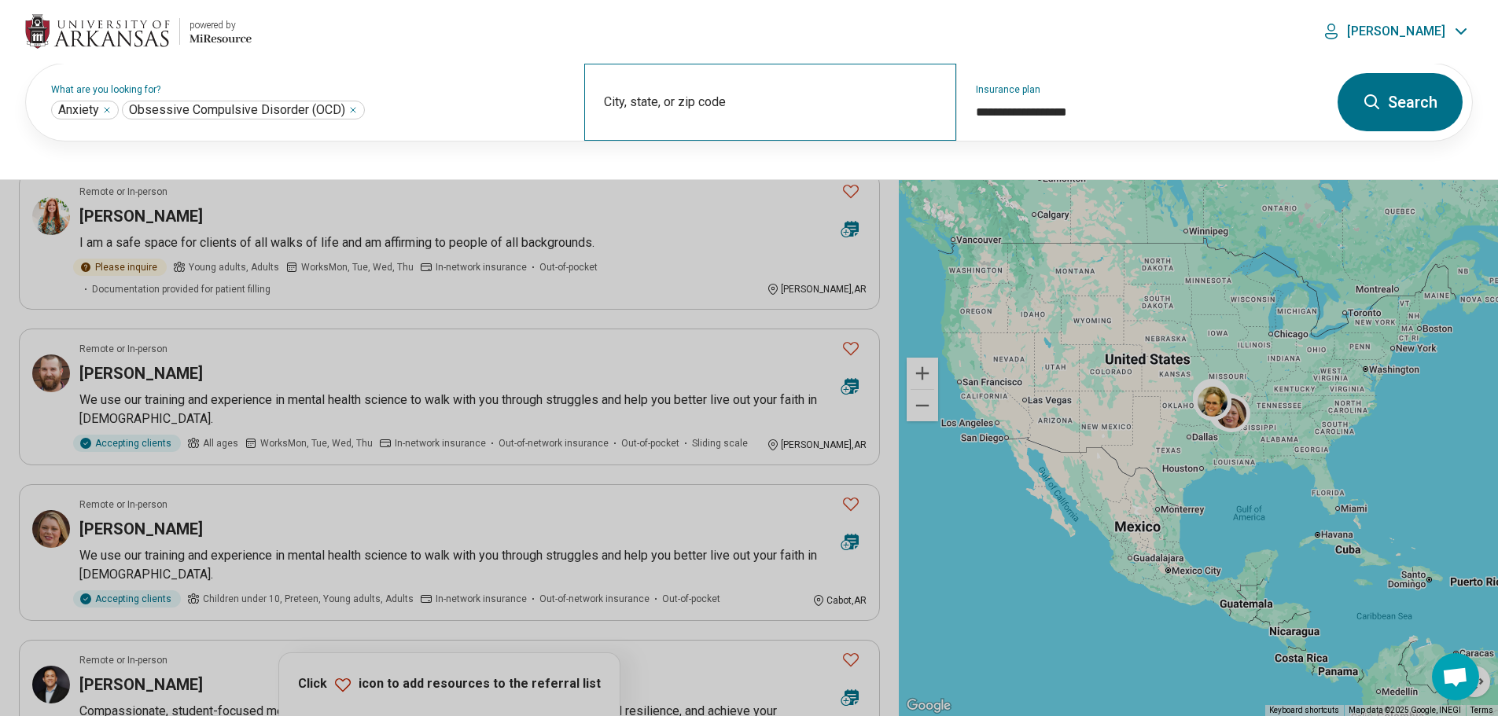
click at [717, 105] on div "City, state, or zip code" at bounding box center [770, 102] width 372 height 77
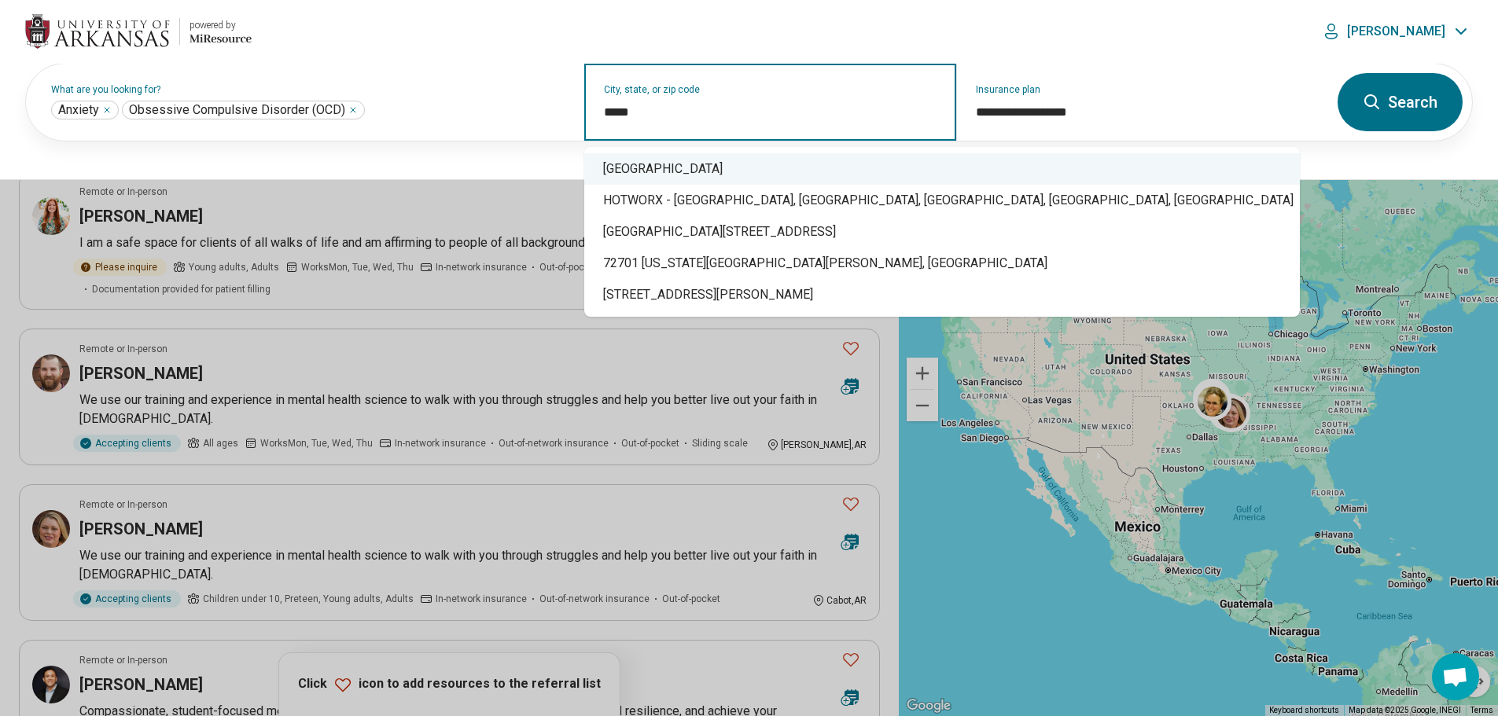
click at [740, 159] on div "Fayetteville, AR 72701" at bounding box center [942, 168] width 716 height 31
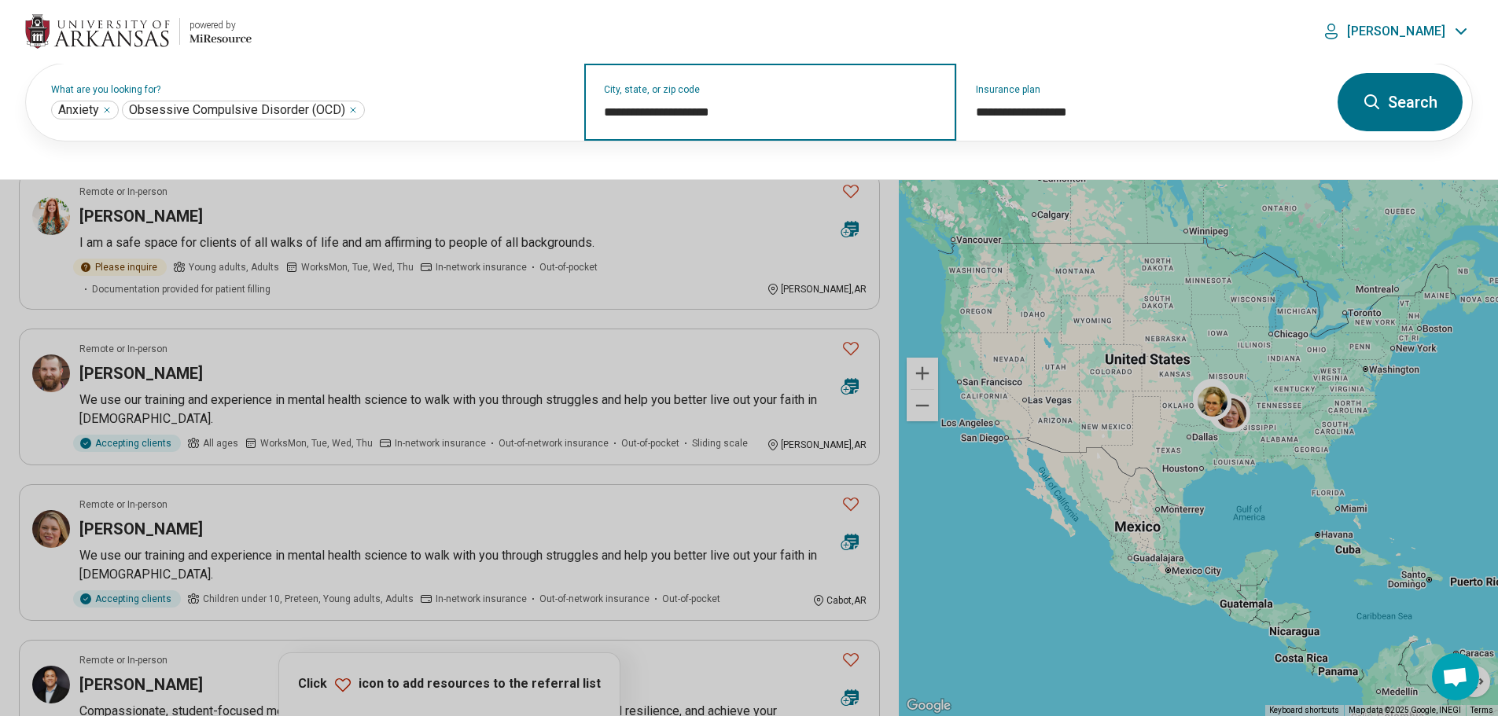
type input "**********"
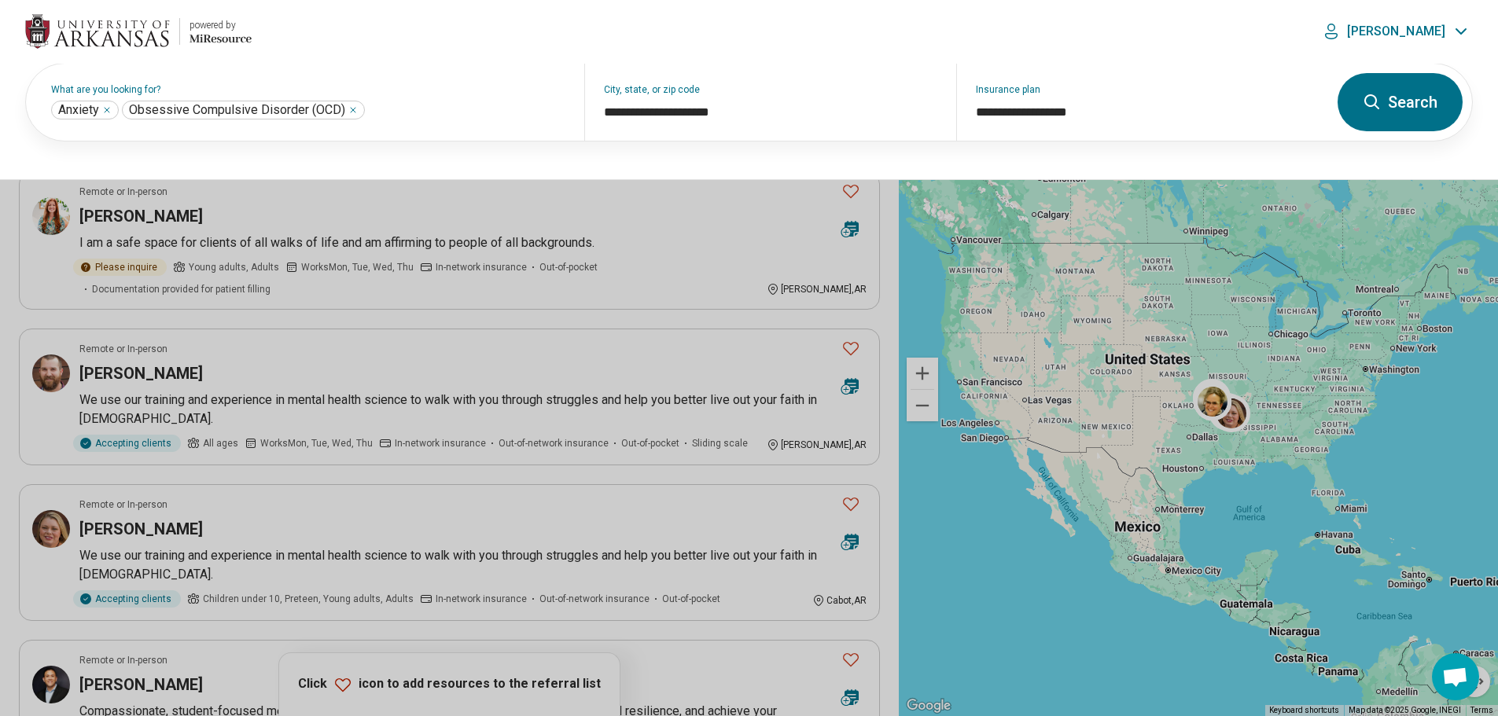
click at [1367, 82] on button "Search" at bounding box center [1400, 102] width 125 height 58
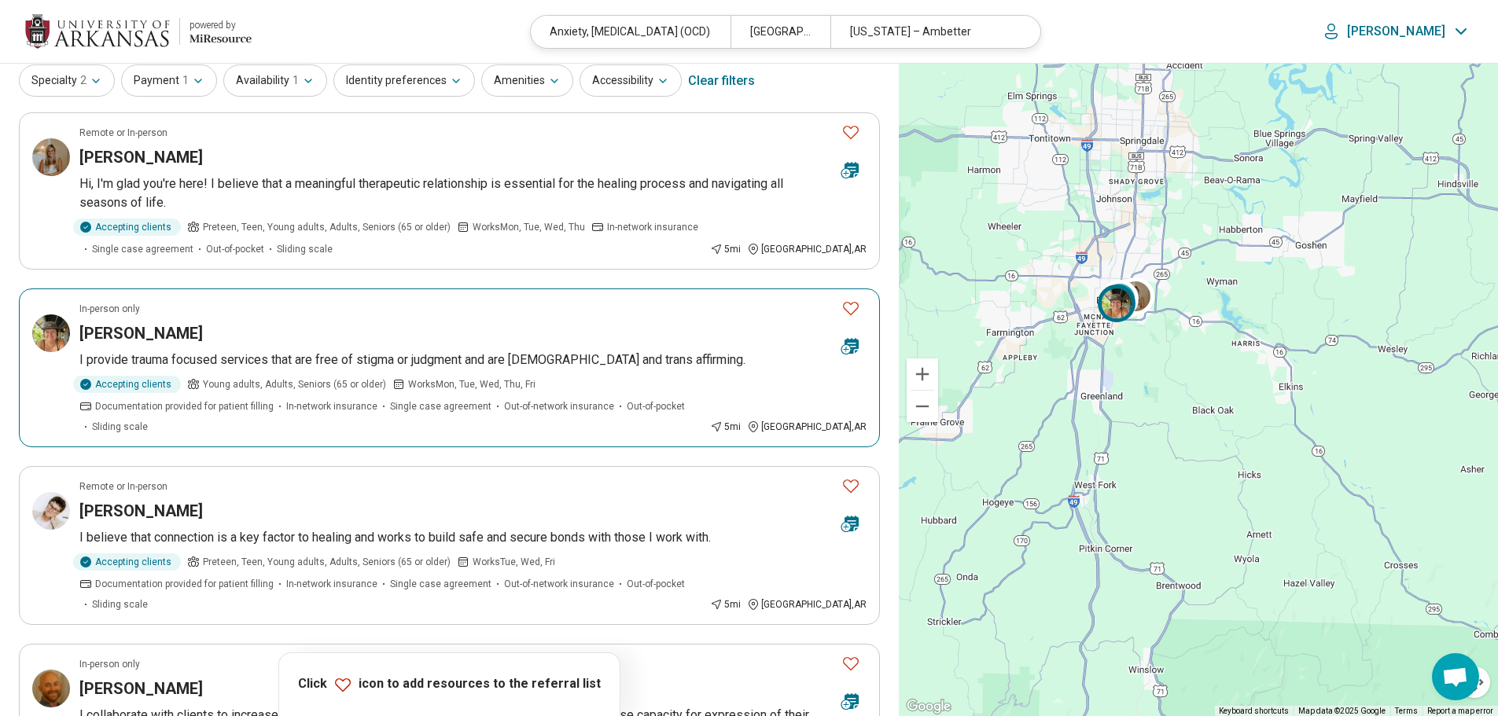
scroll to position [61, 0]
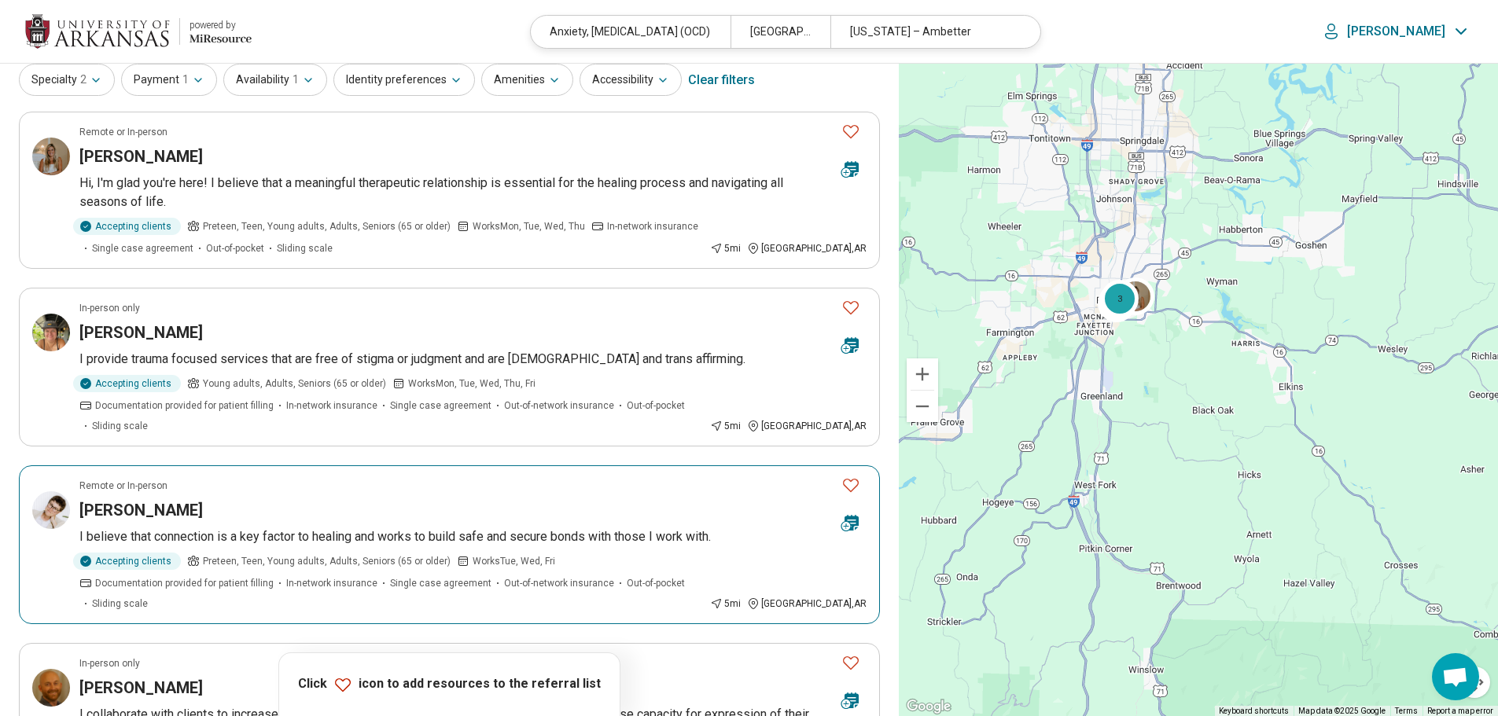
click at [223, 503] on article "Remote or In-person Sarah Daniels I believe that connection is a key factor to …" at bounding box center [449, 545] width 861 height 159
click at [87, 72] on button "Specialty 2" at bounding box center [67, 80] width 96 height 32
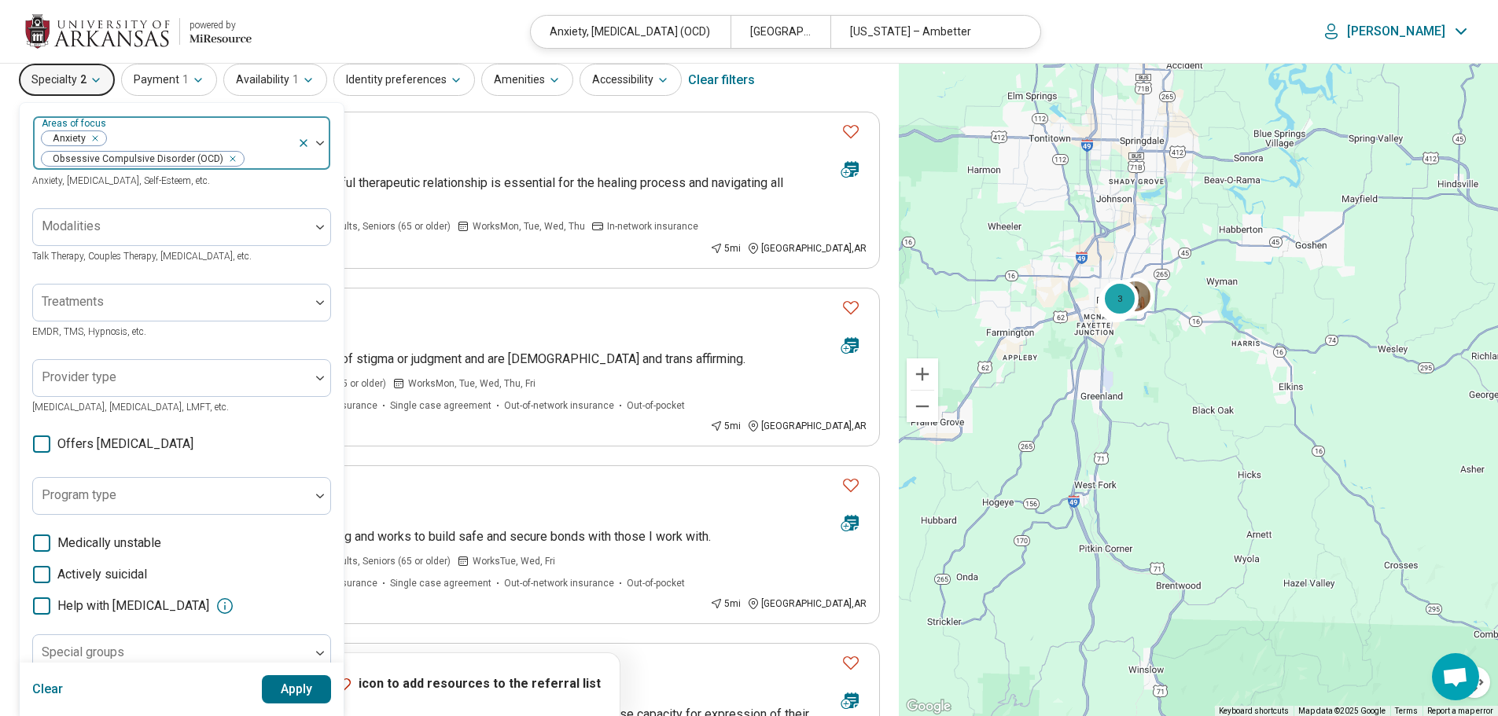
click at [97, 135] on div "Remove [object Object]" at bounding box center [92, 138] width 19 height 19
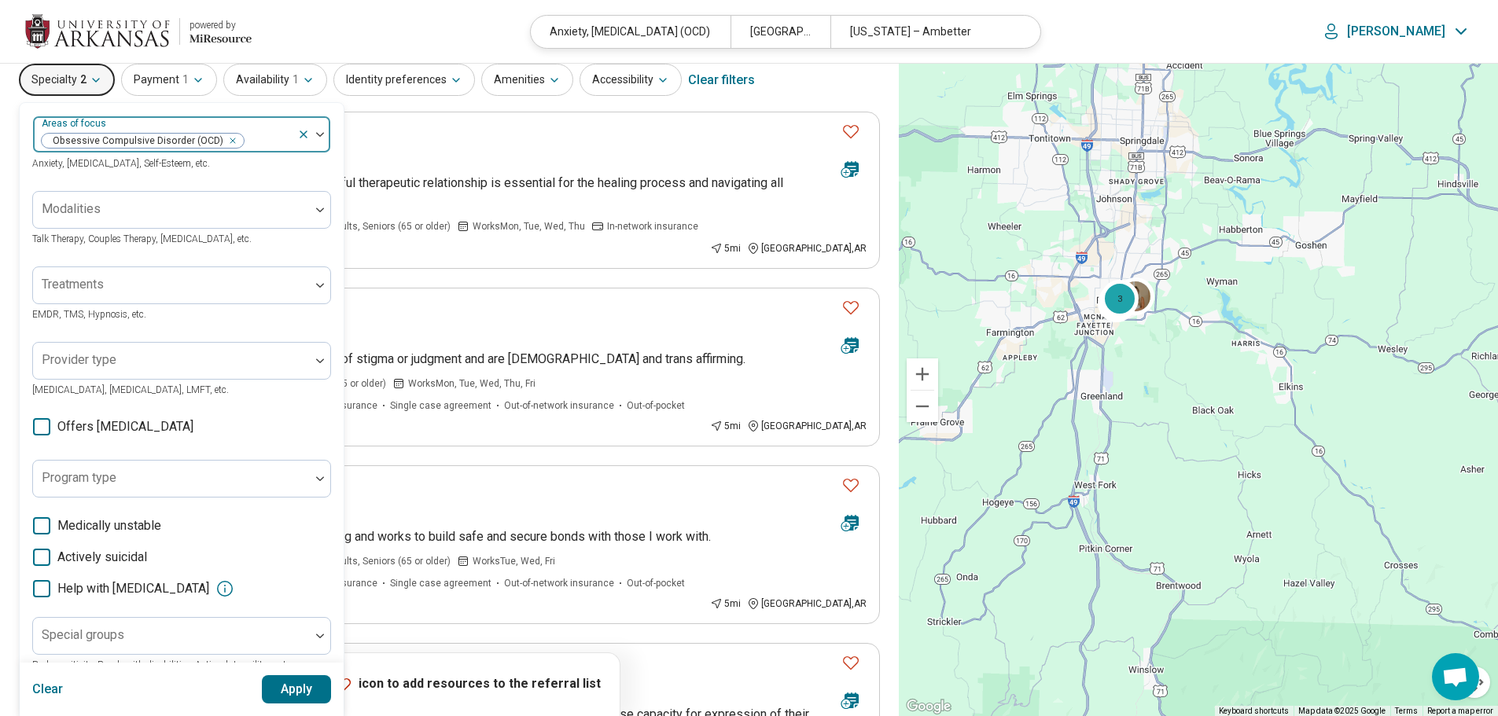
click at [307, 684] on button "Apply" at bounding box center [297, 690] width 70 height 28
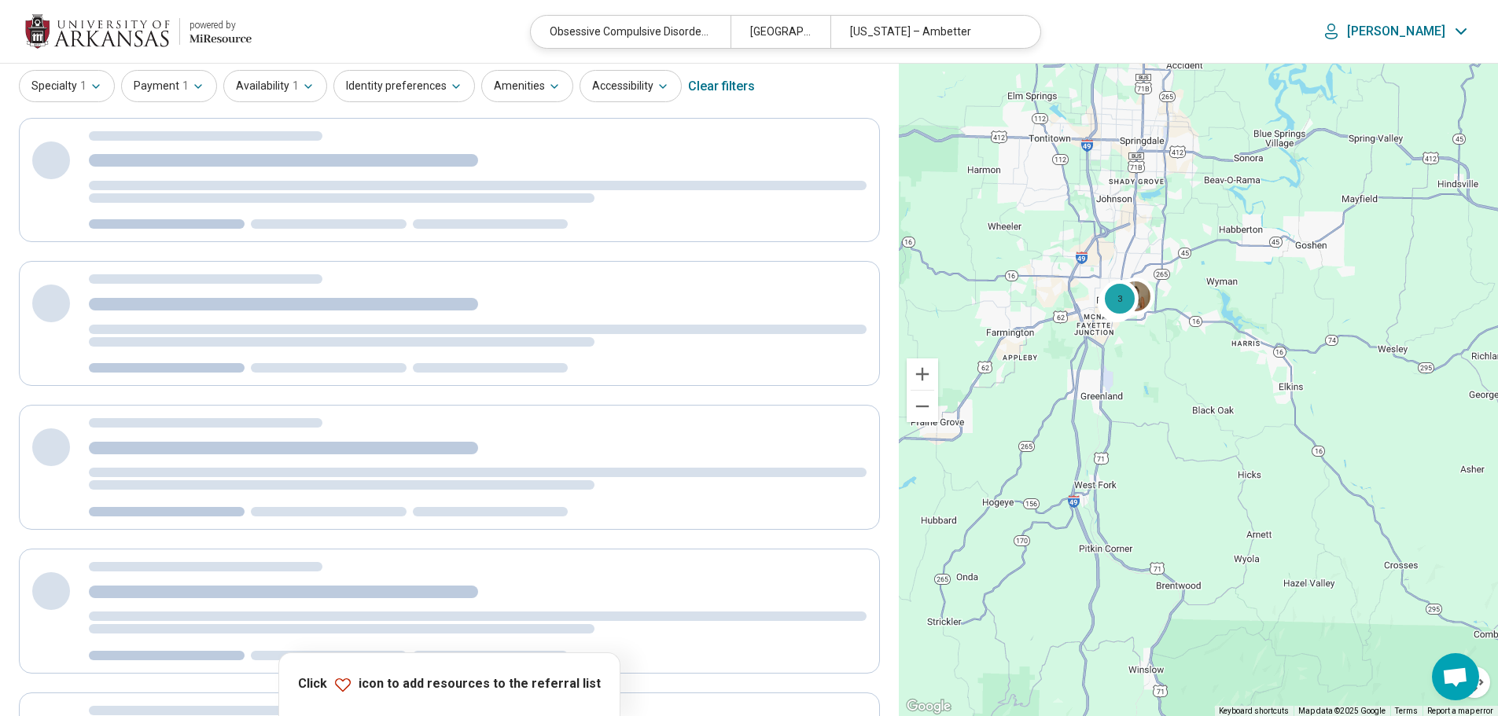
scroll to position [0, 0]
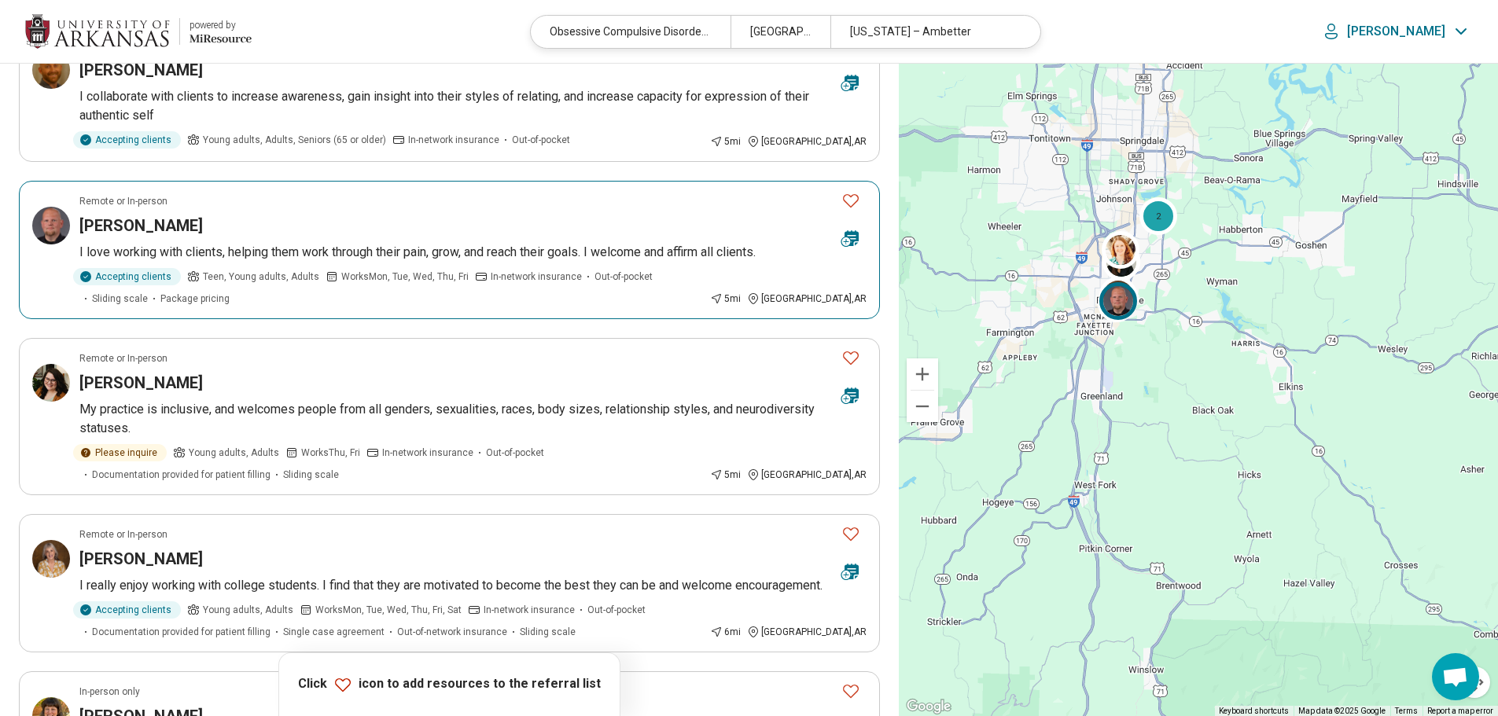
scroll to position [370, 0]
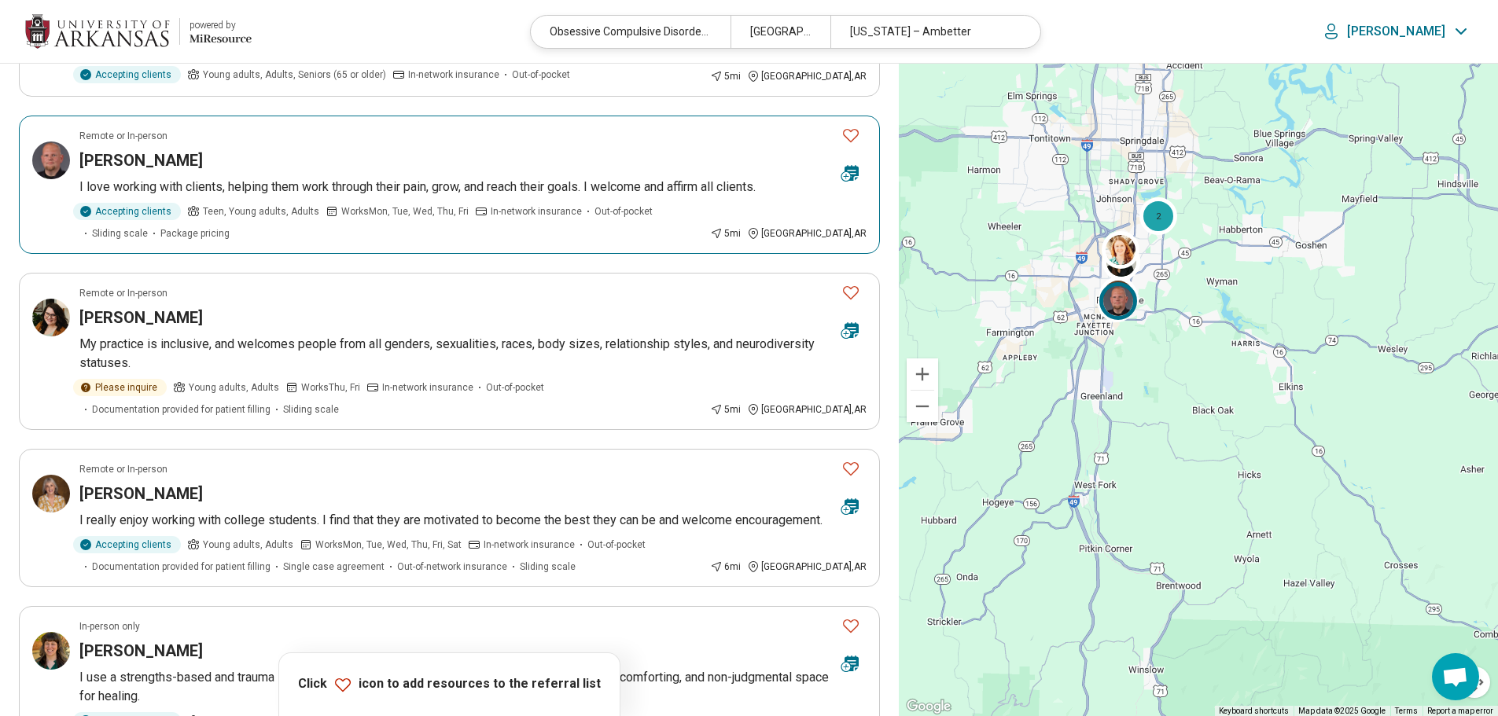
click at [373, 163] on div "Cody Davis" at bounding box center [453, 160] width 749 height 22
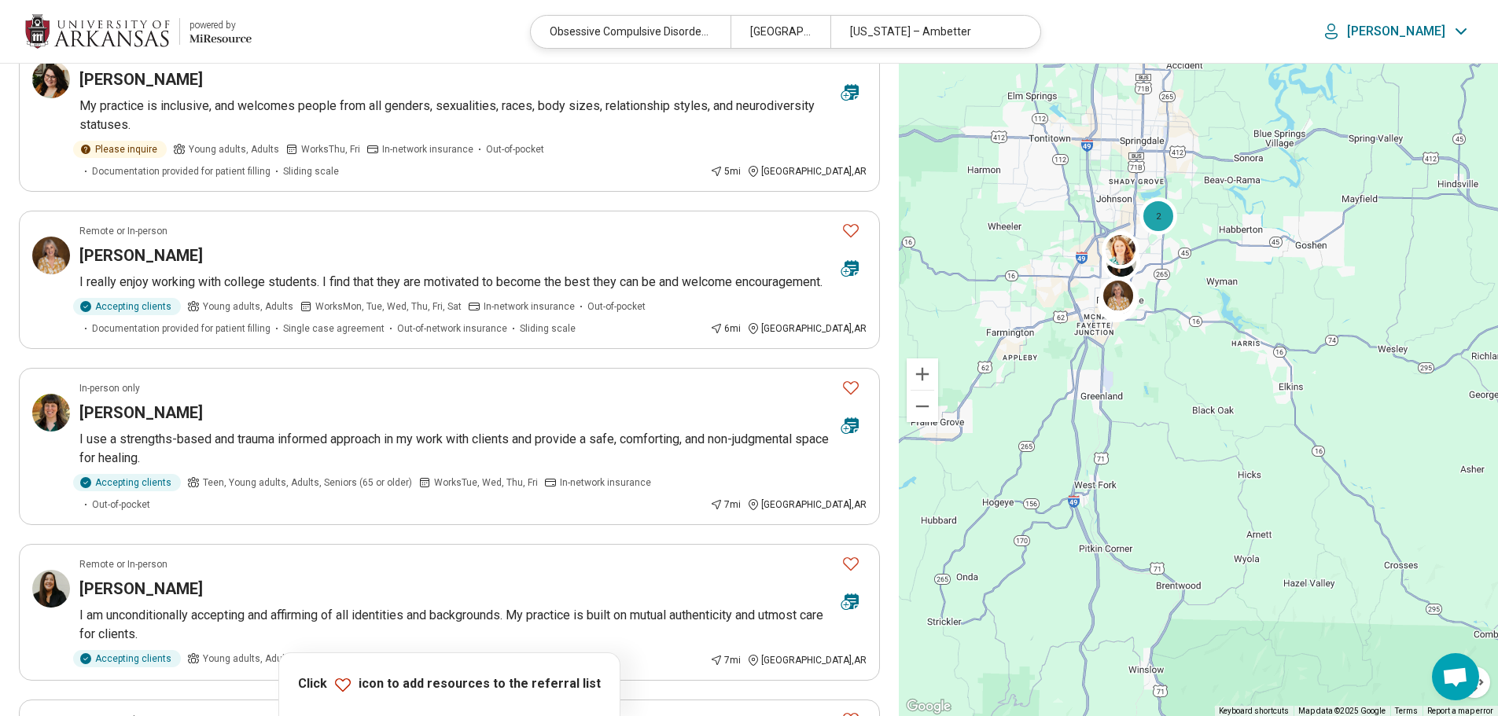
scroll to position [609, 0]
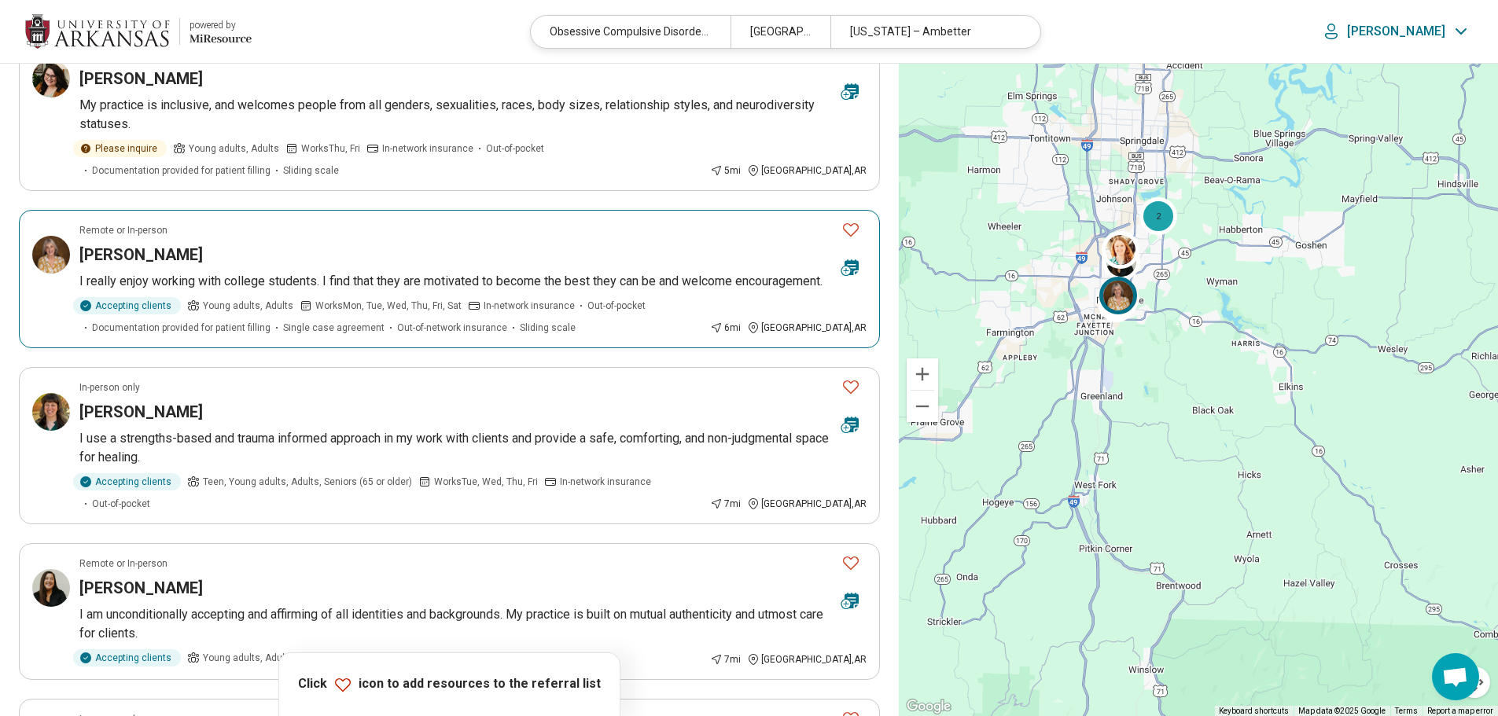
click at [537, 283] on p "I really enjoy working with college students. I find that they are motivated to…" at bounding box center [472, 281] width 787 height 19
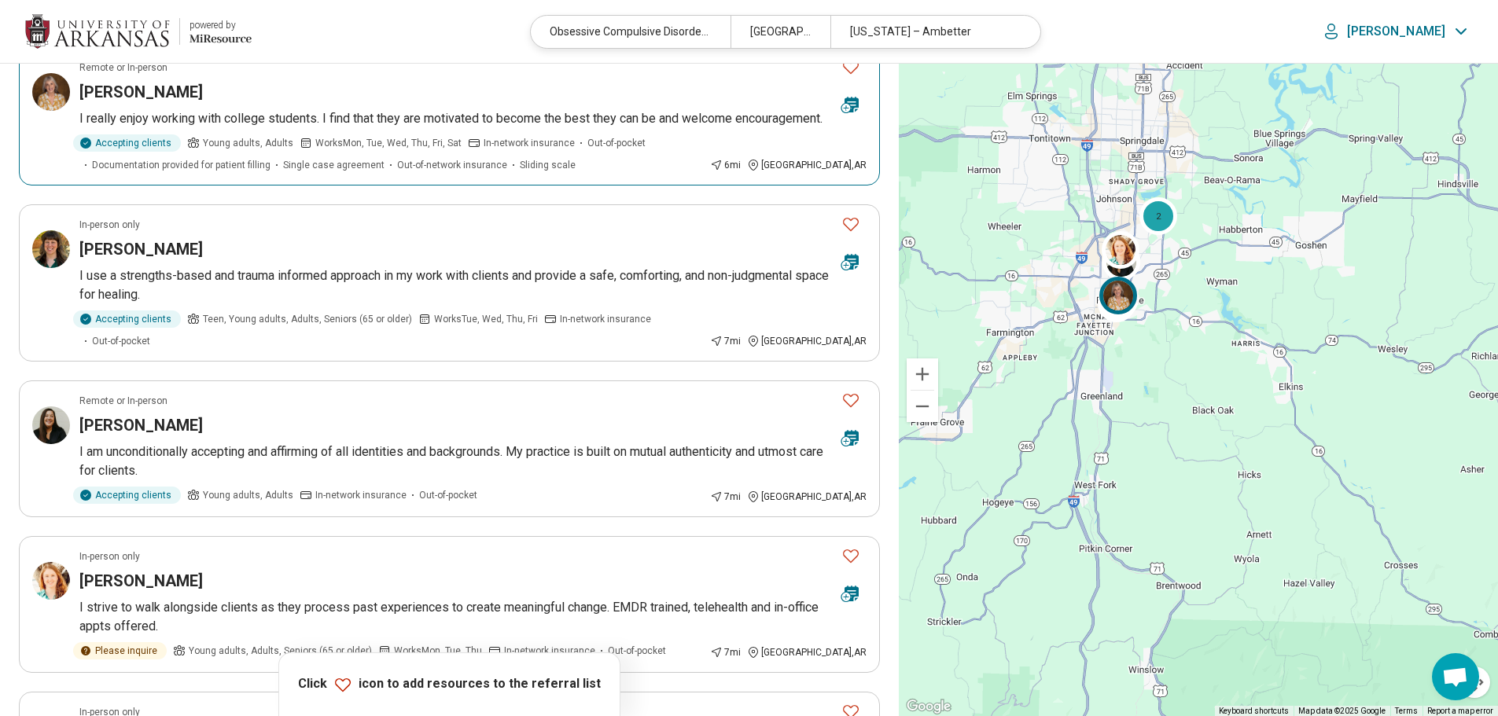
scroll to position [772, 0]
click at [438, 289] on p "I use a strengths-based and trauma informed approach in my work with clients an…" at bounding box center [472, 285] width 787 height 38
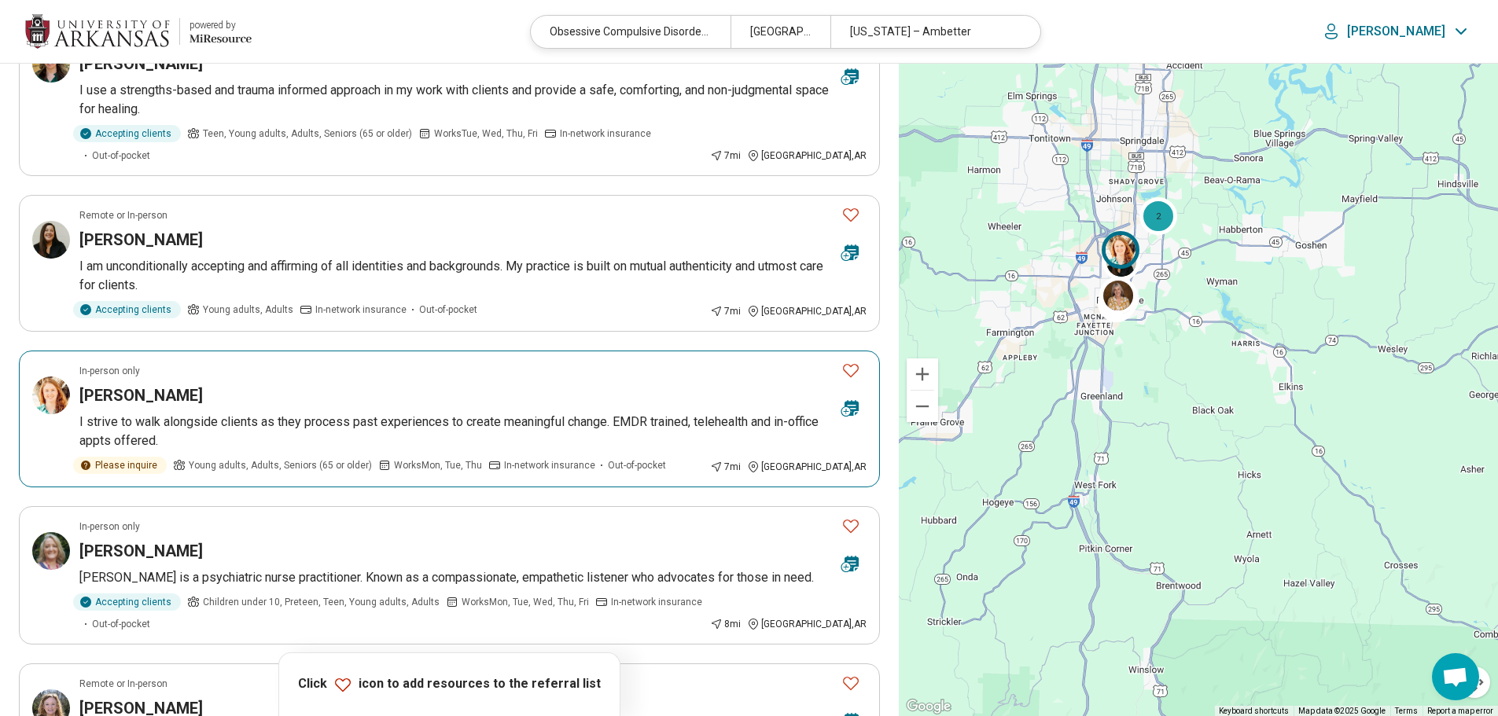
scroll to position [958, 0]
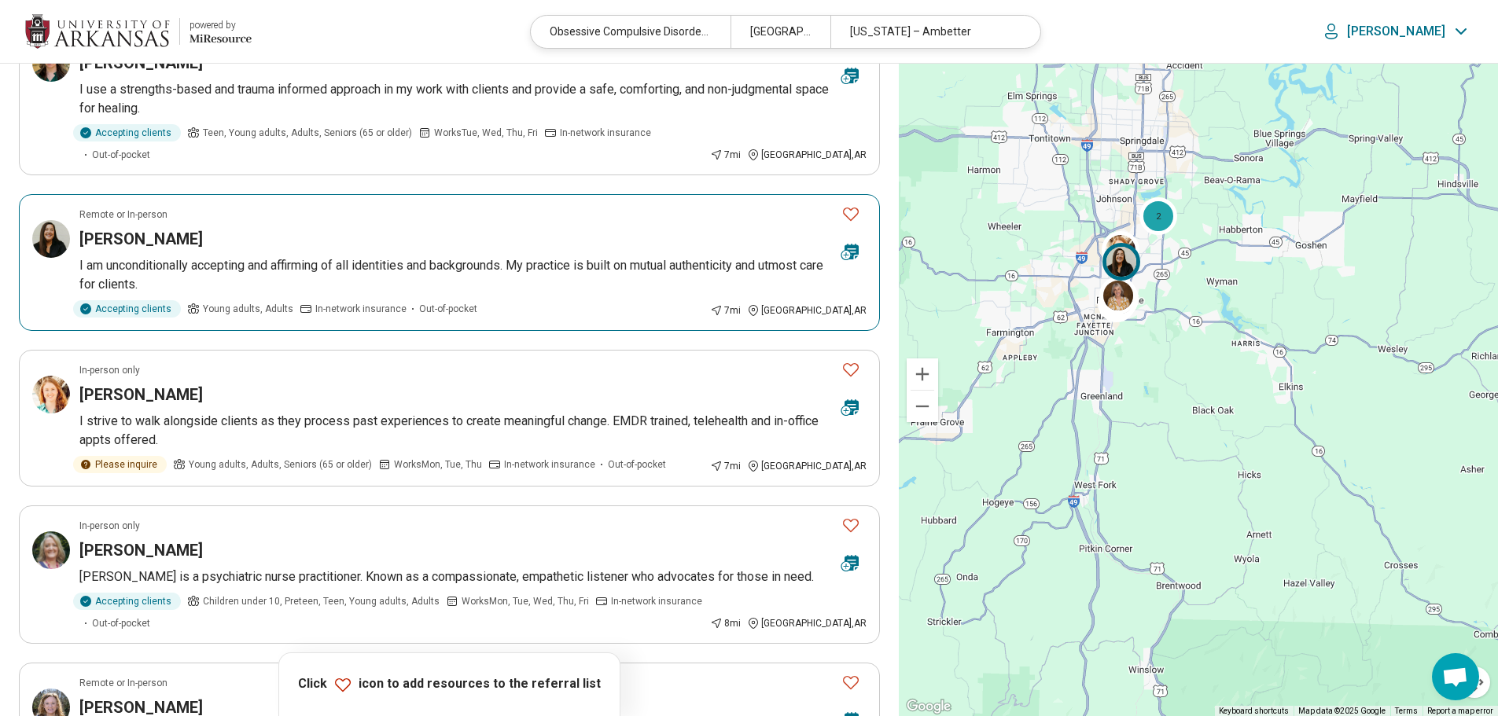
click at [468, 272] on p "I am unconditionally accepting and affirming of all identities and backgrounds.…" at bounding box center [472, 275] width 787 height 38
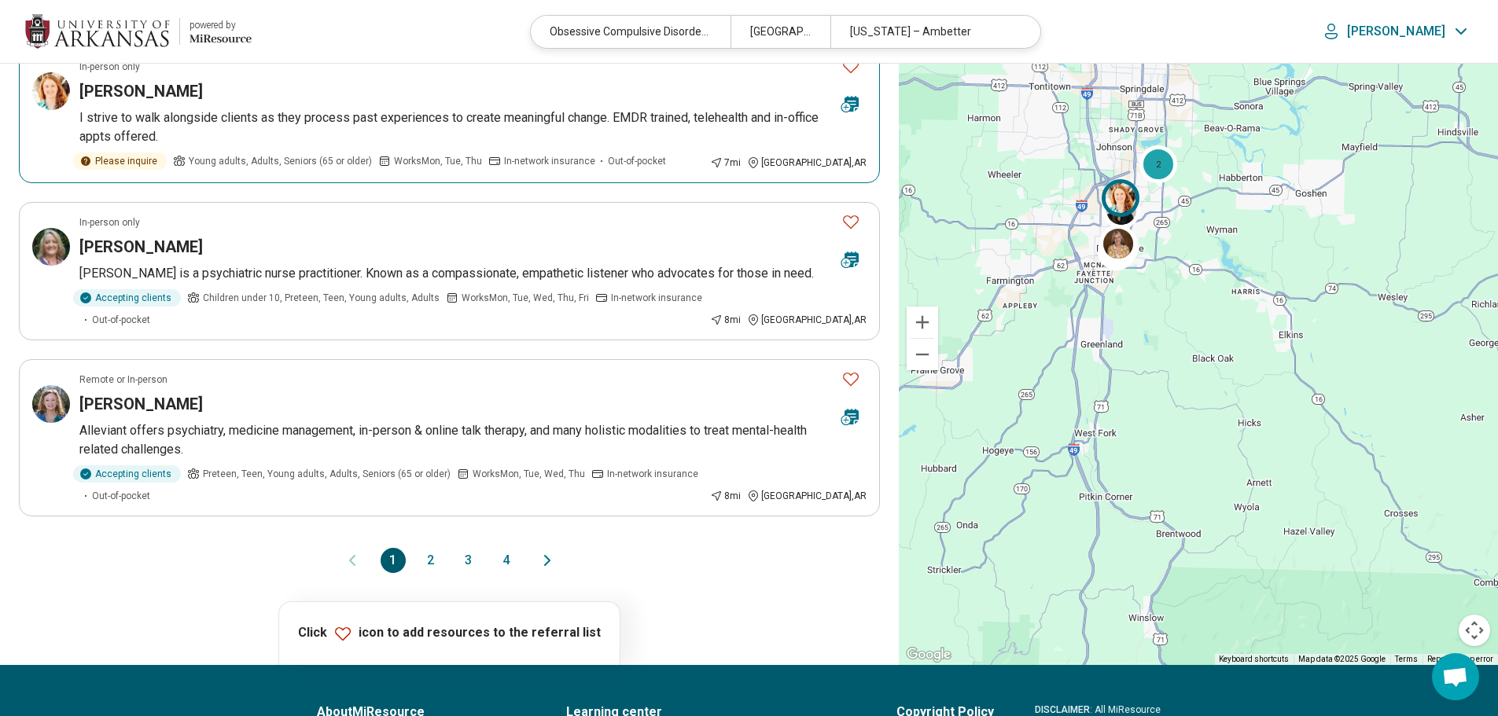
scroll to position [1262, 0]
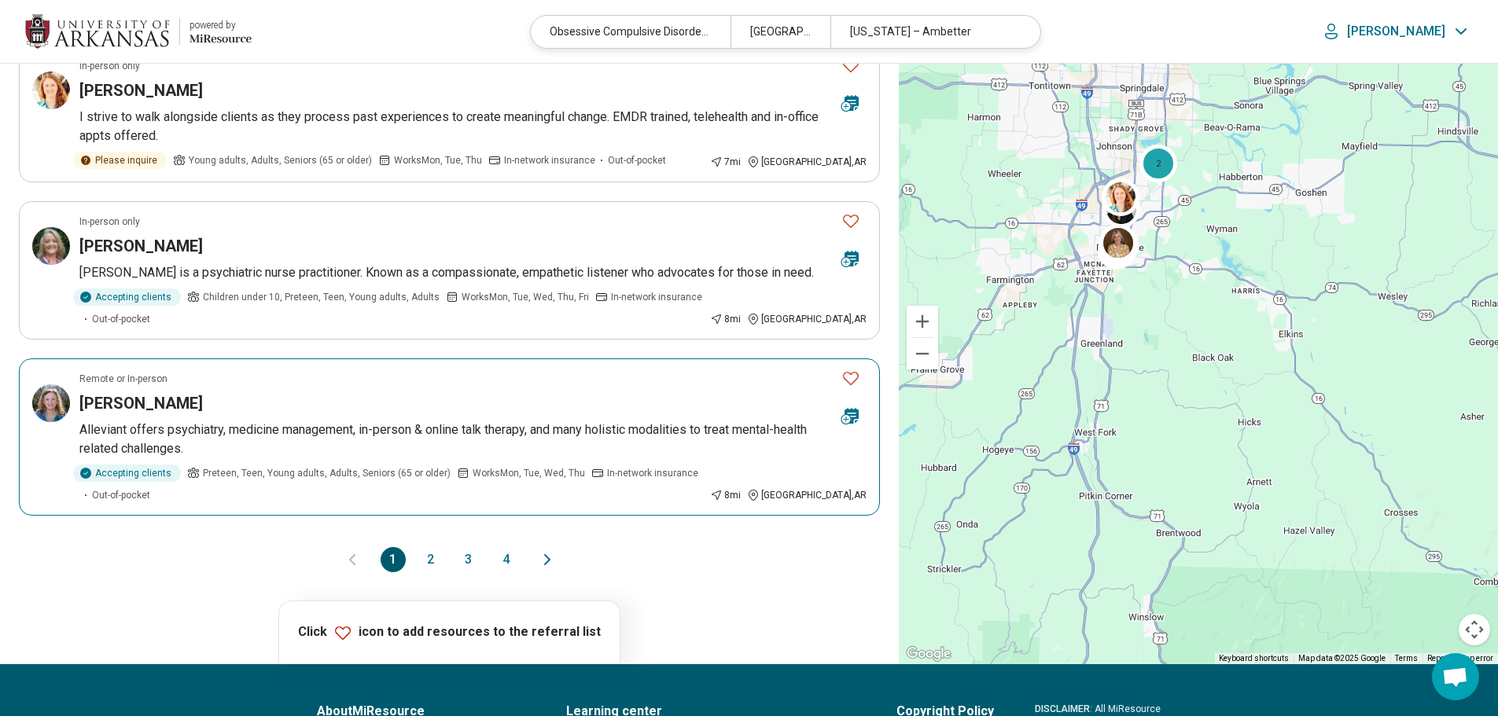
click at [278, 434] on p "Alleviant offers psychiatry, medicine management, in-person & online talk thera…" at bounding box center [472, 440] width 787 height 38
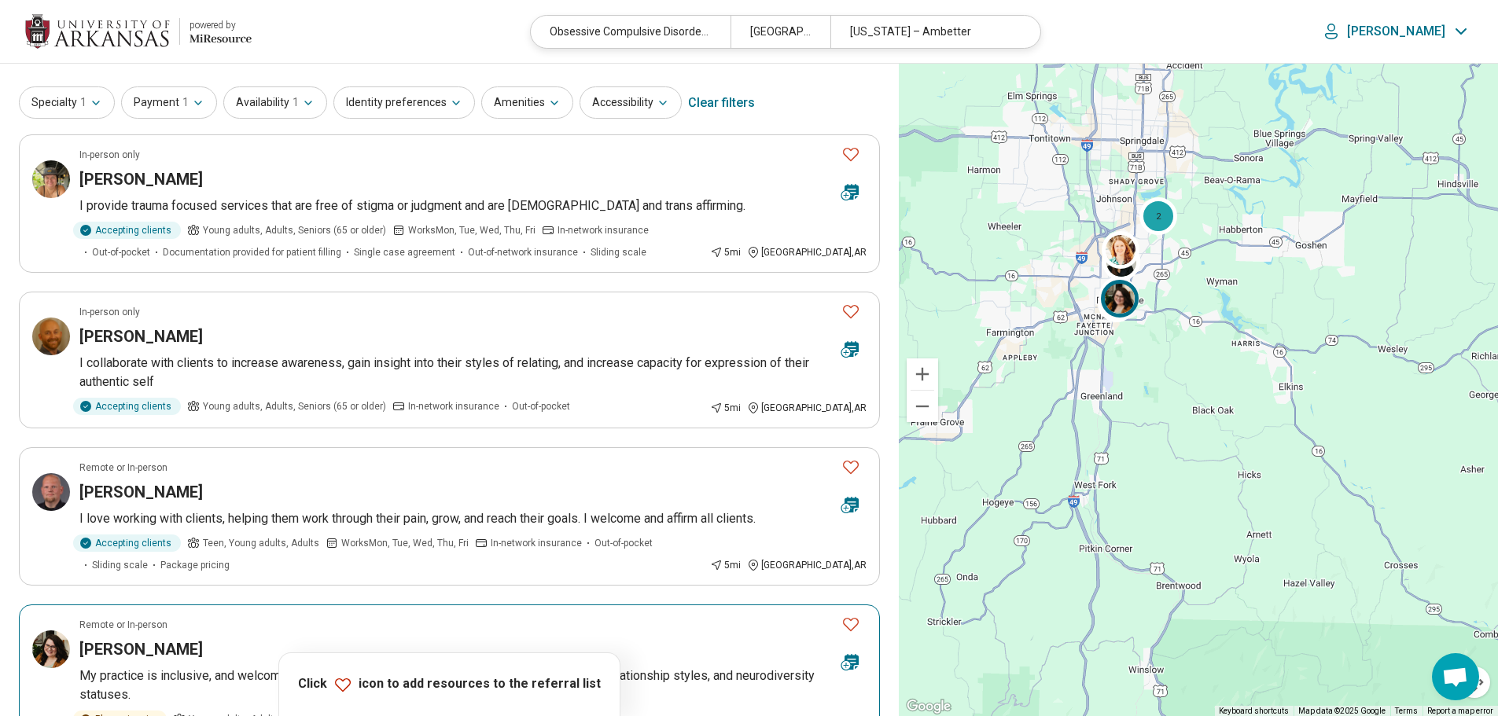
scroll to position [55, 0]
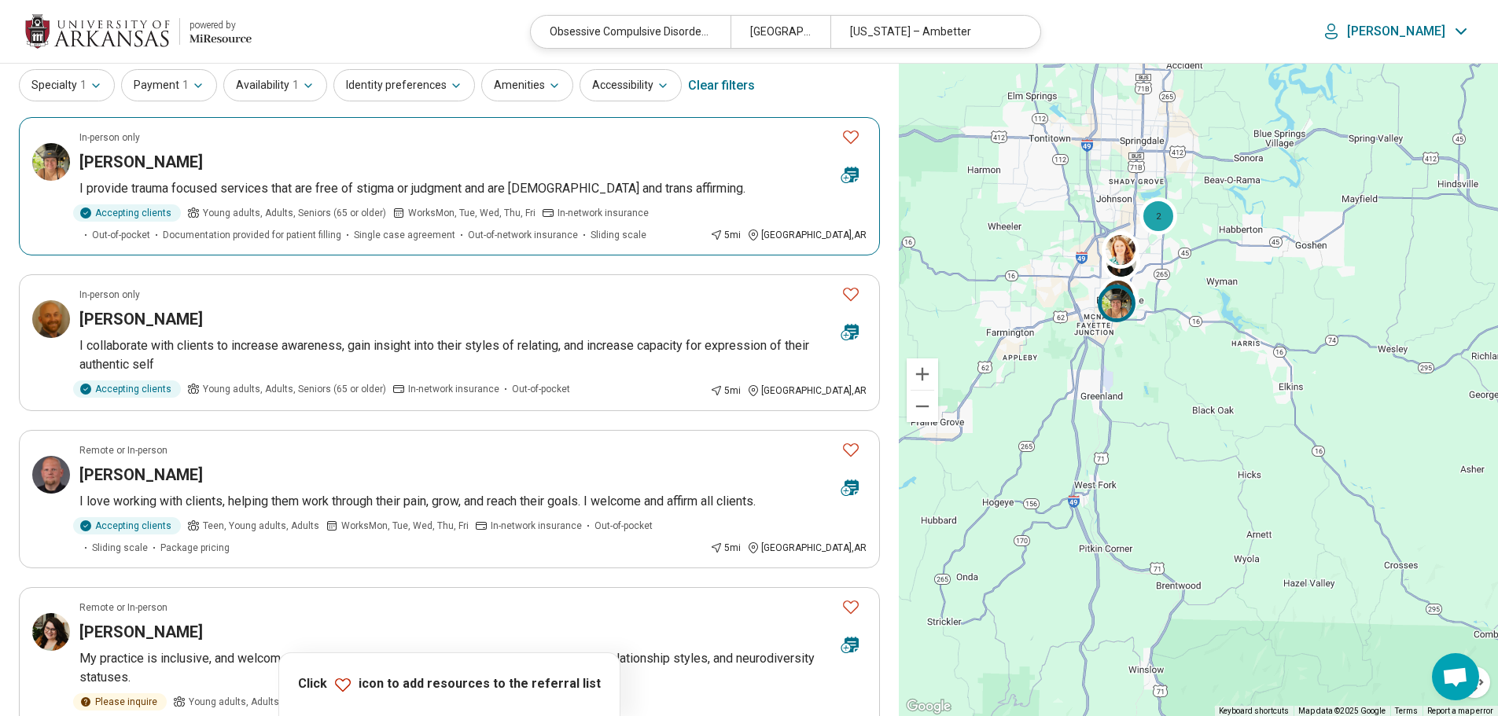
click at [319, 187] on p "I provide trauma focused services that are free of stigma or judgment and are q…" at bounding box center [472, 188] width 787 height 19
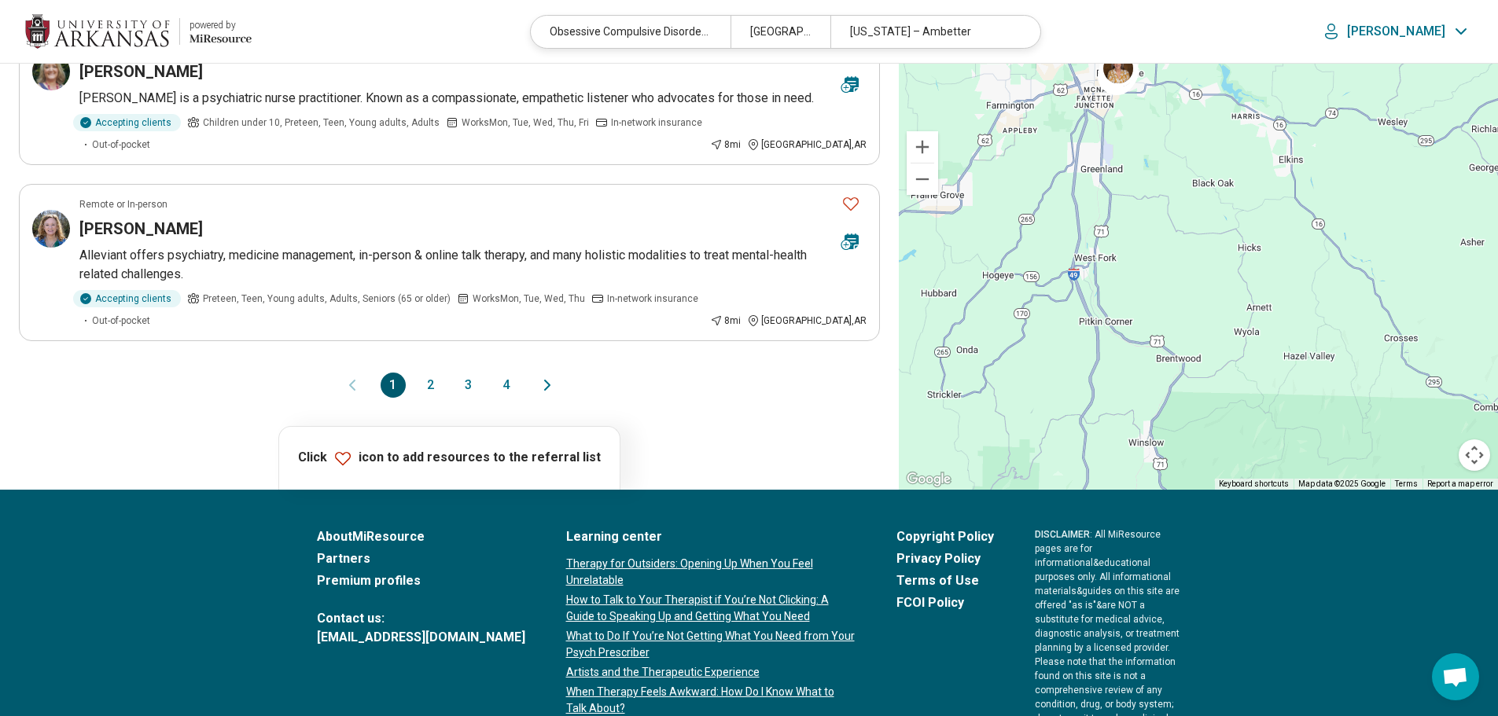
scroll to position [1464, 0]
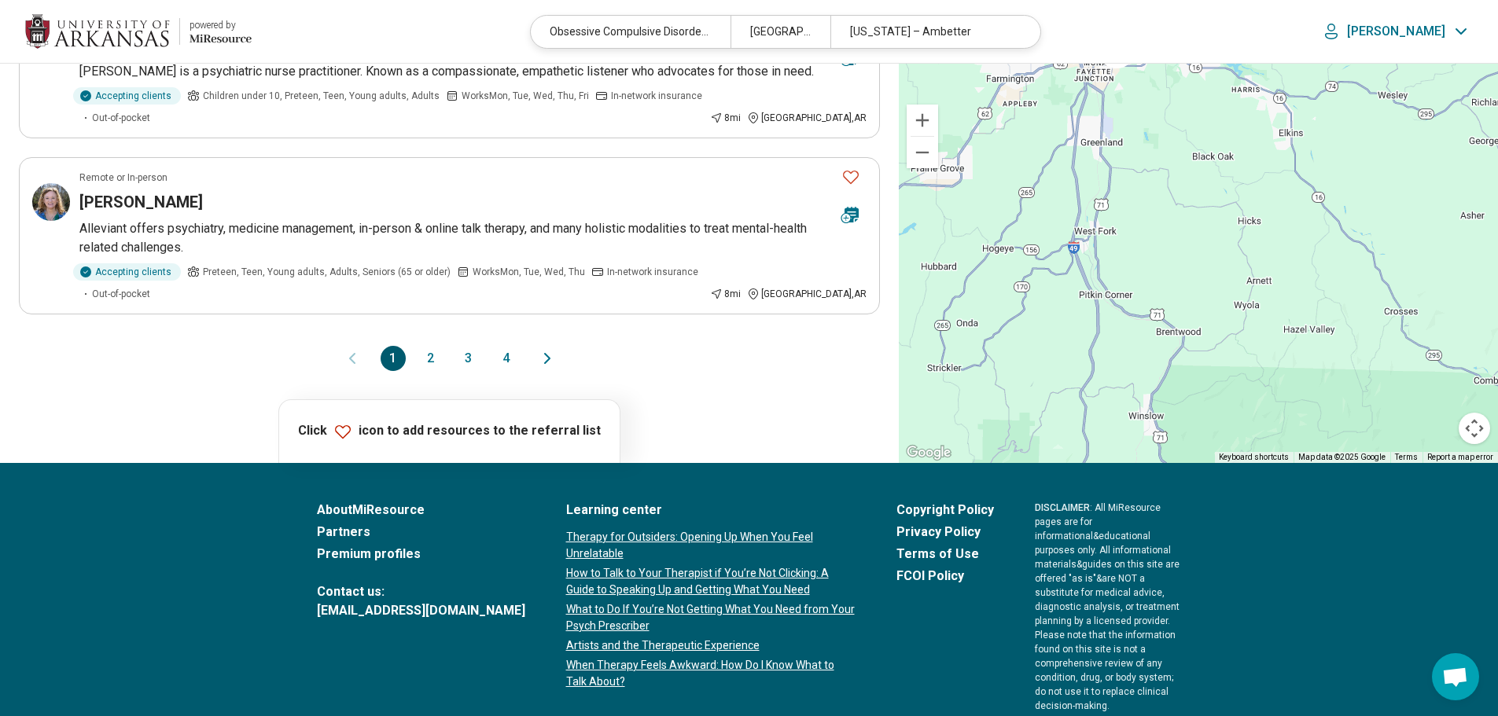
click at [430, 359] on button "2" at bounding box center [430, 358] width 25 height 25
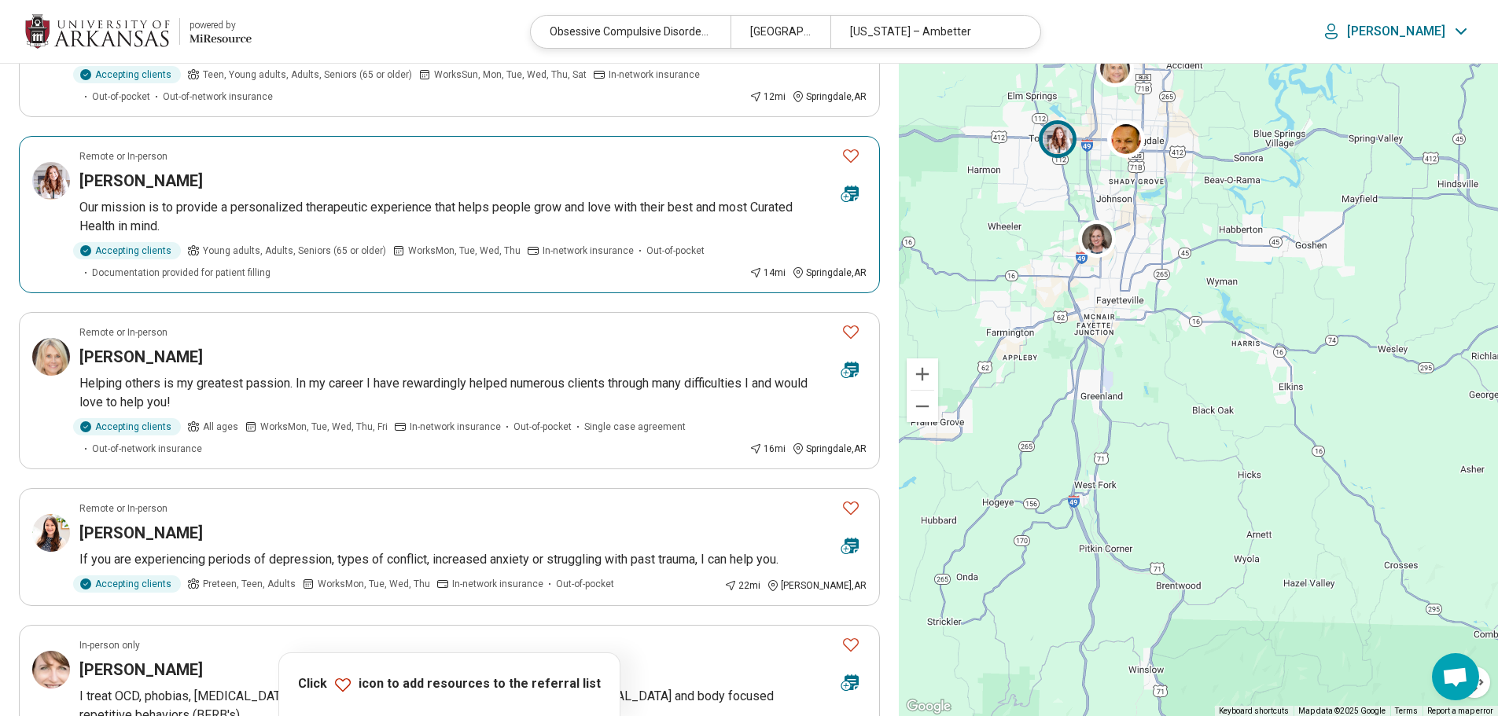
scroll to position [350, 0]
click at [468, 382] on p "Helping others is my greatest passion. In my career I have rewardingly helped n…" at bounding box center [472, 393] width 787 height 38
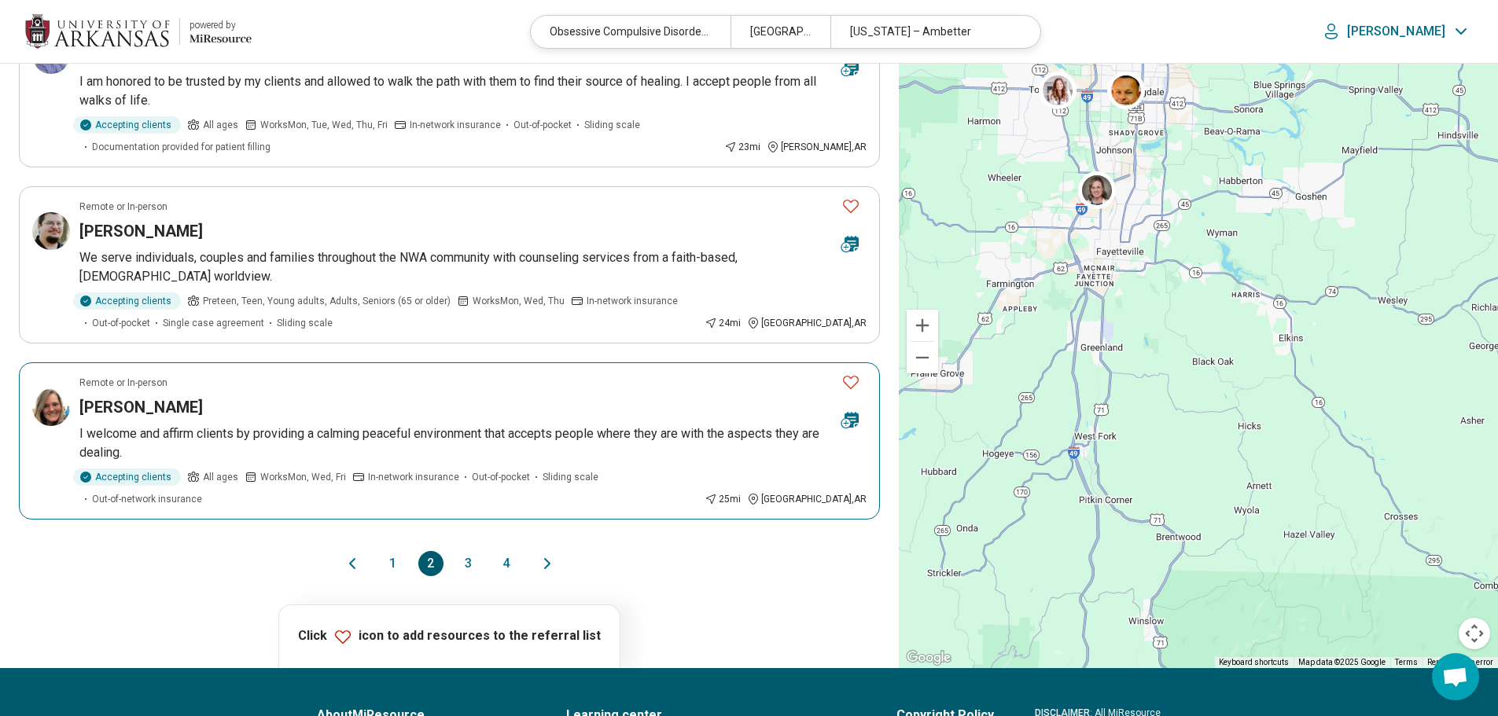
scroll to position [1278, 0]
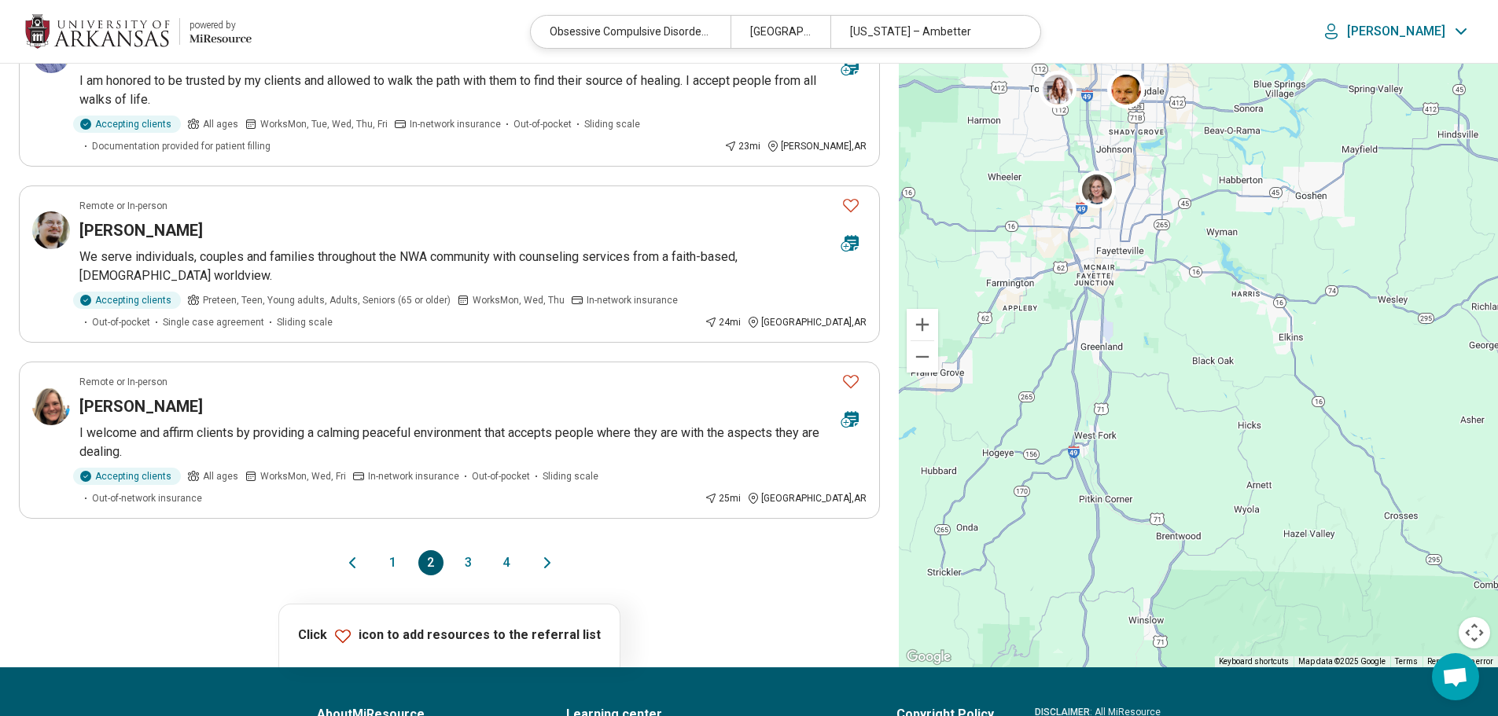
click at [473, 550] on button "3" at bounding box center [468, 562] width 25 height 25
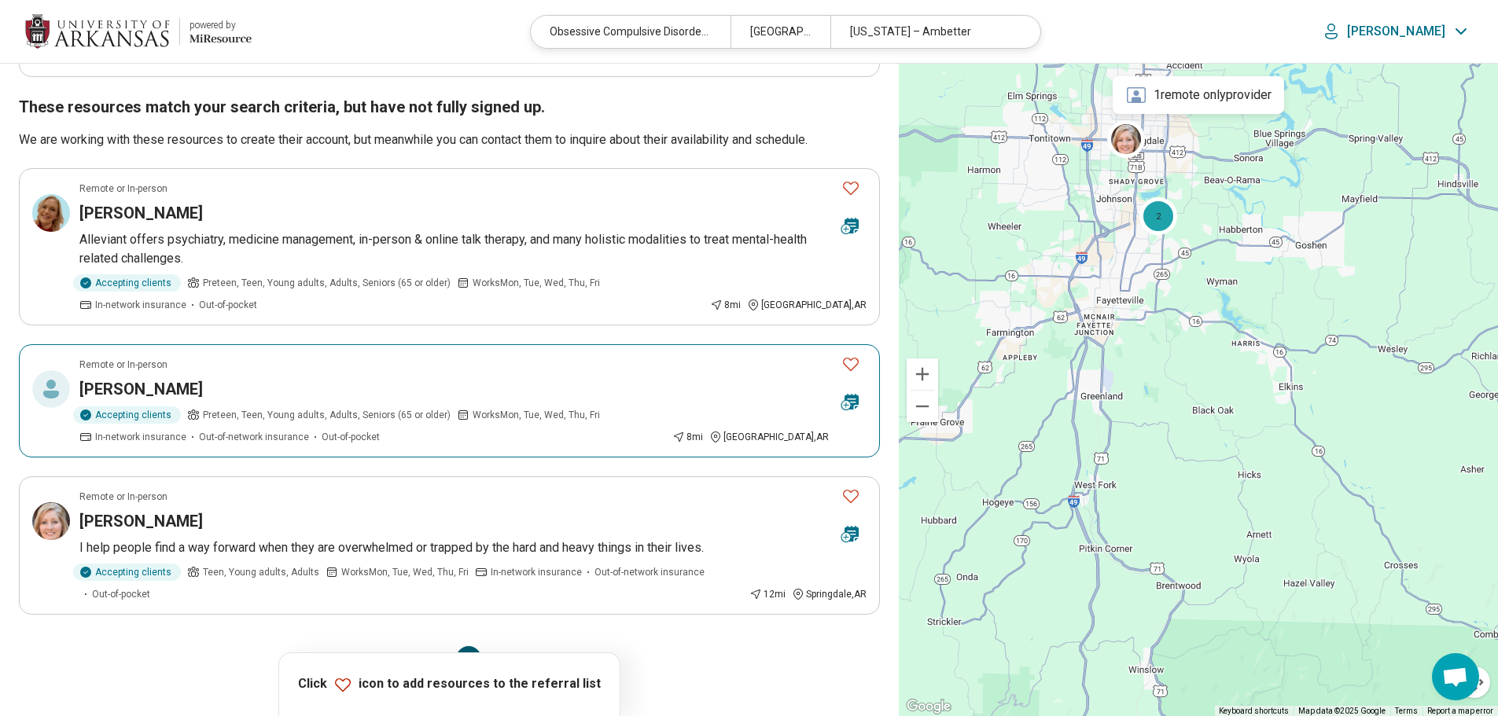
scroll to position [1243, 0]
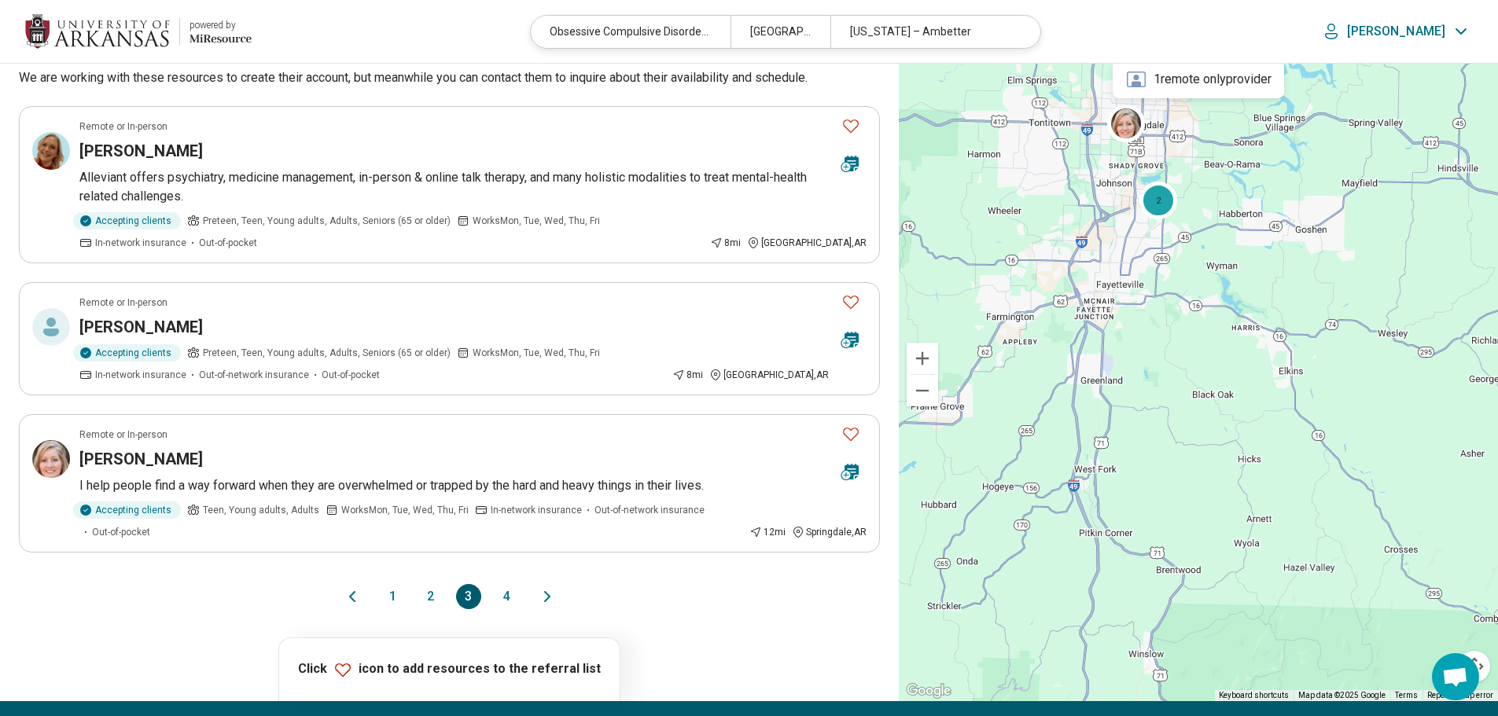
click at [508, 584] on button "4" at bounding box center [506, 596] width 25 height 25
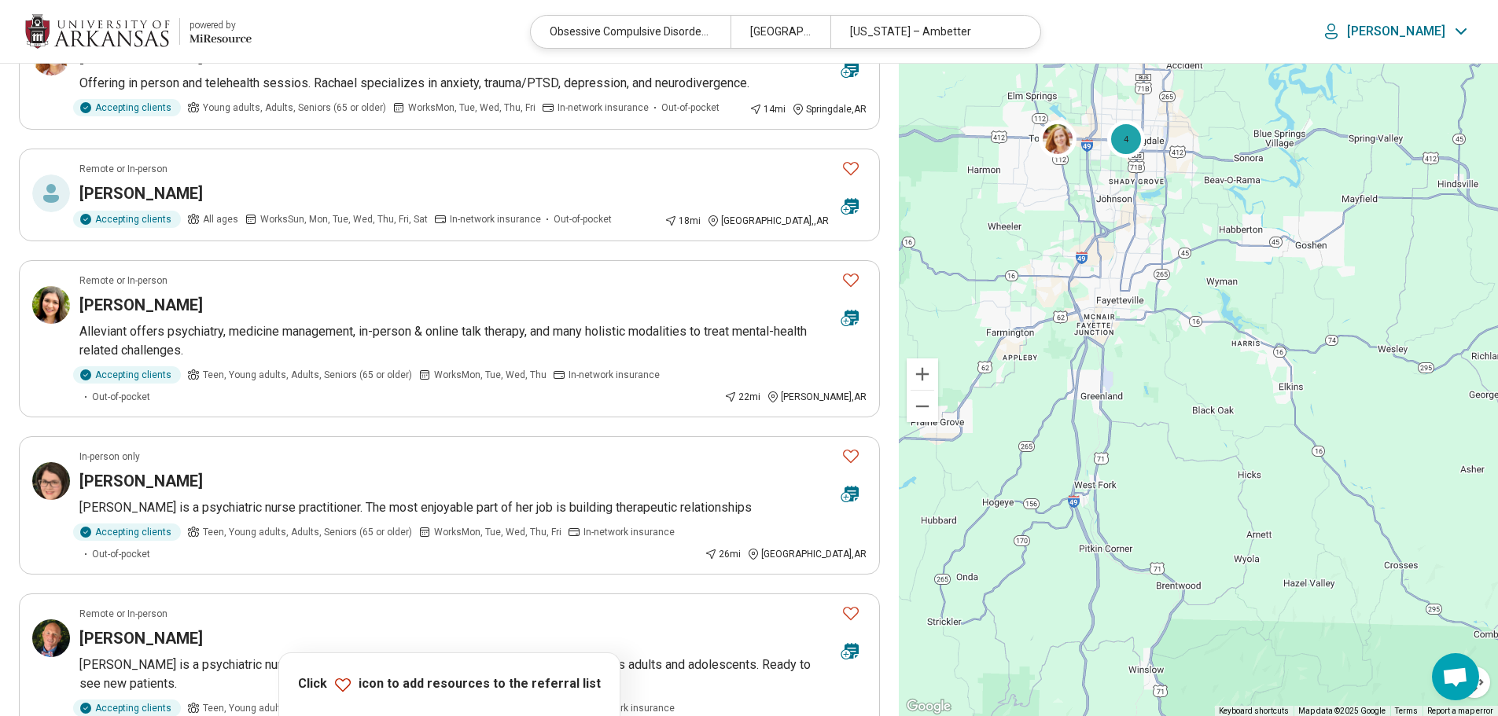
scroll to position [1029, 0]
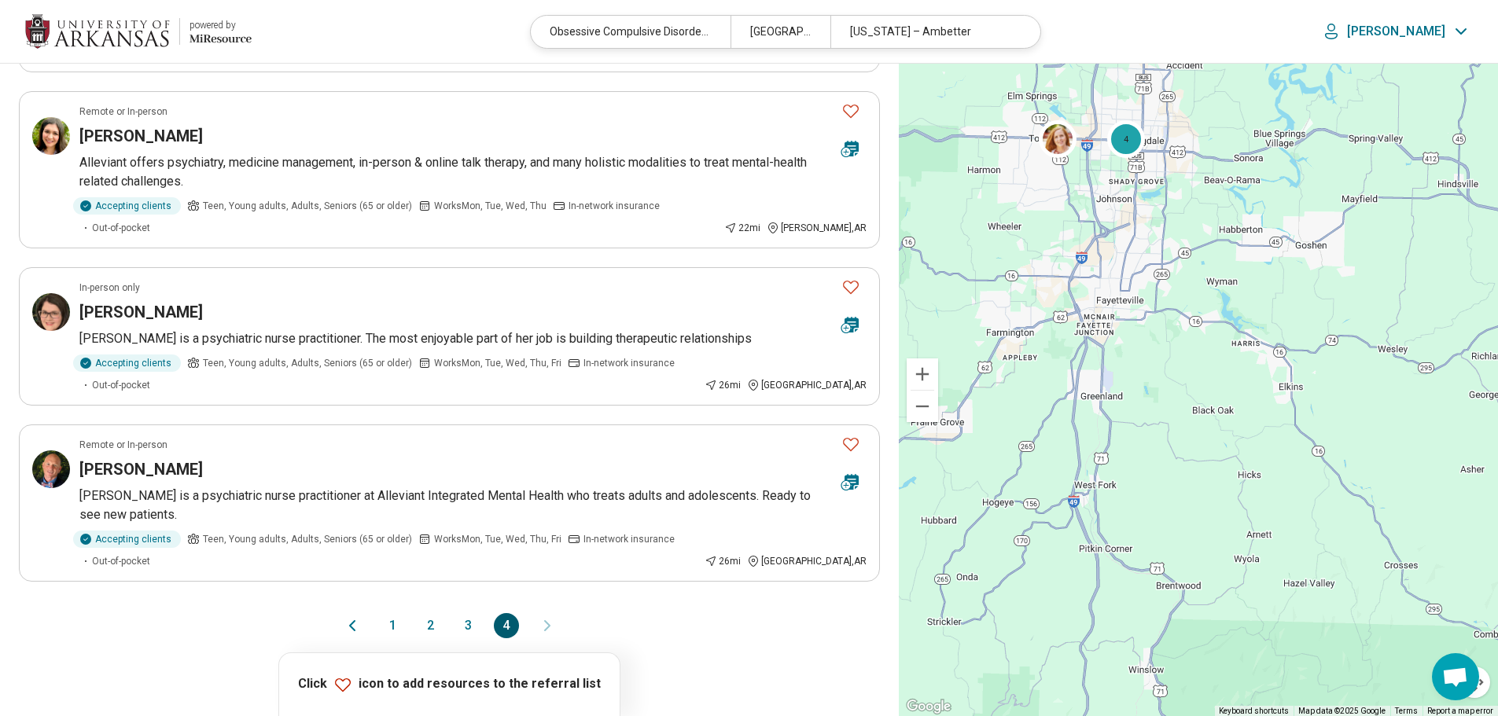
click at [392, 613] on button "1" at bounding box center [393, 625] width 25 height 25
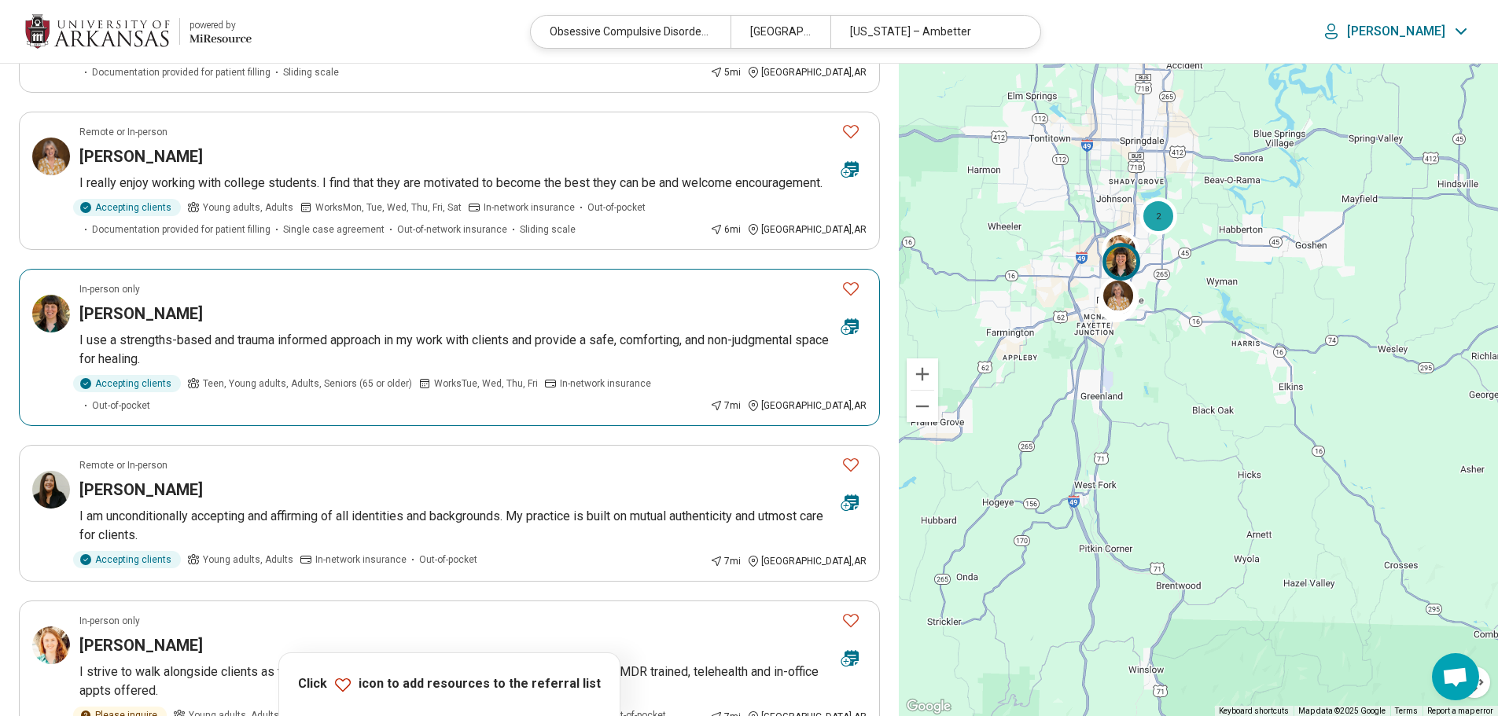
scroll to position [709, 0]
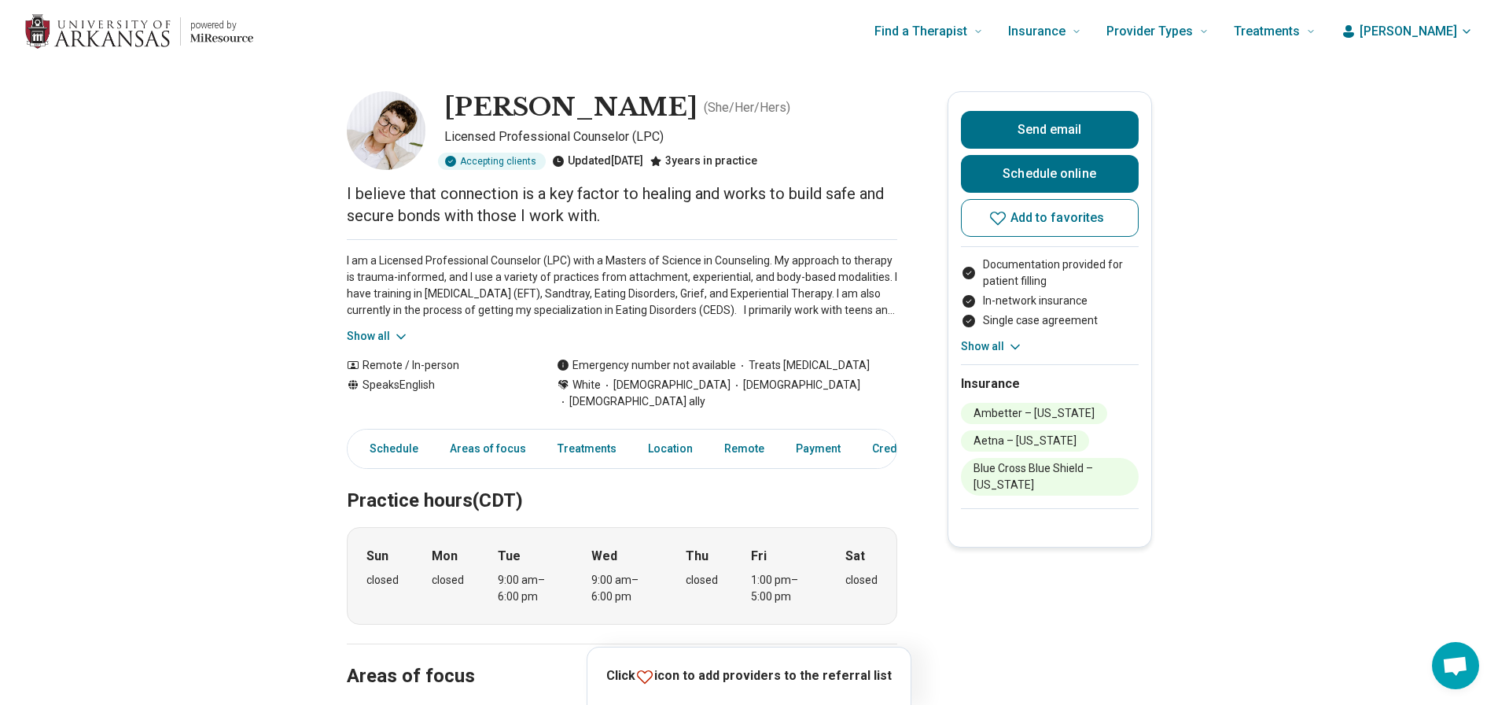
click at [403, 337] on icon at bounding box center [401, 336] width 8 height 4
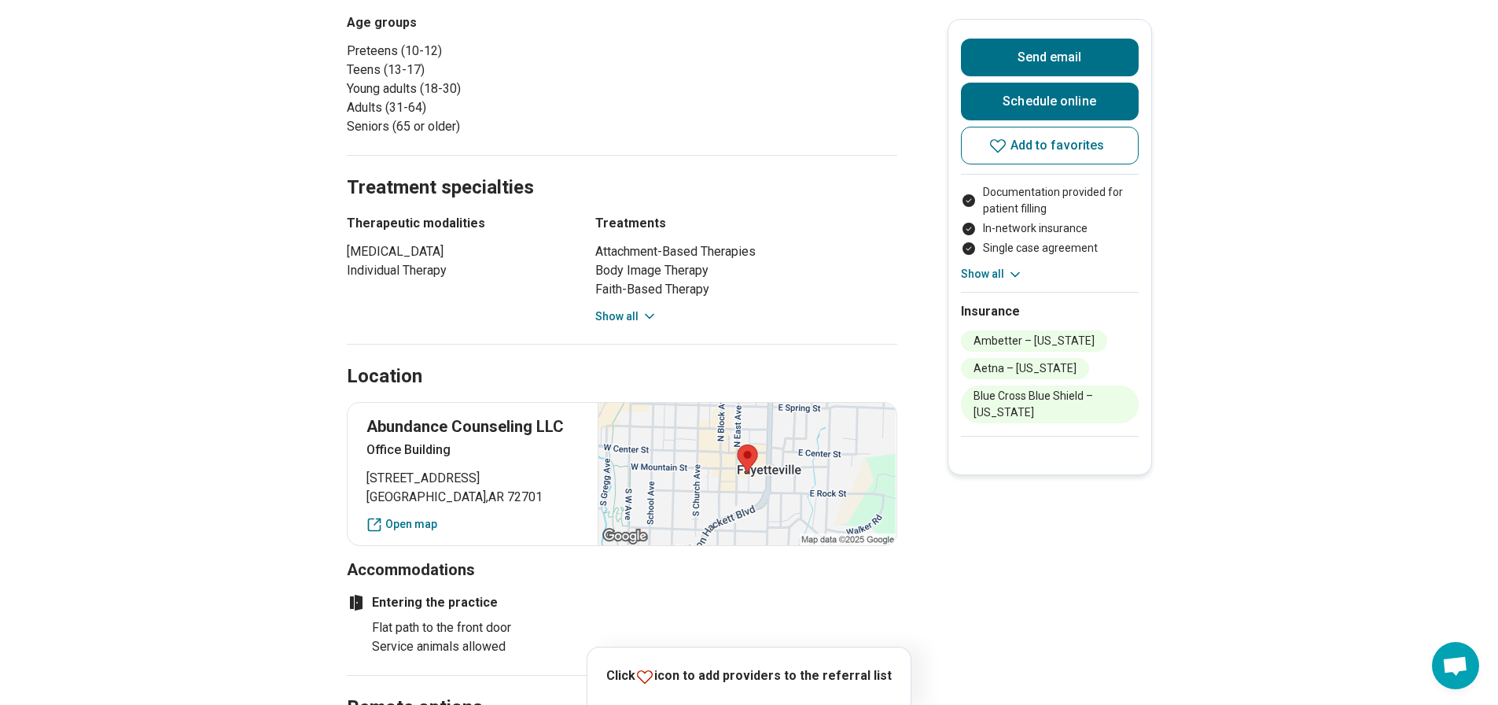
scroll to position [825, 0]
click at [622, 309] on button "Show all" at bounding box center [626, 317] width 62 height 17
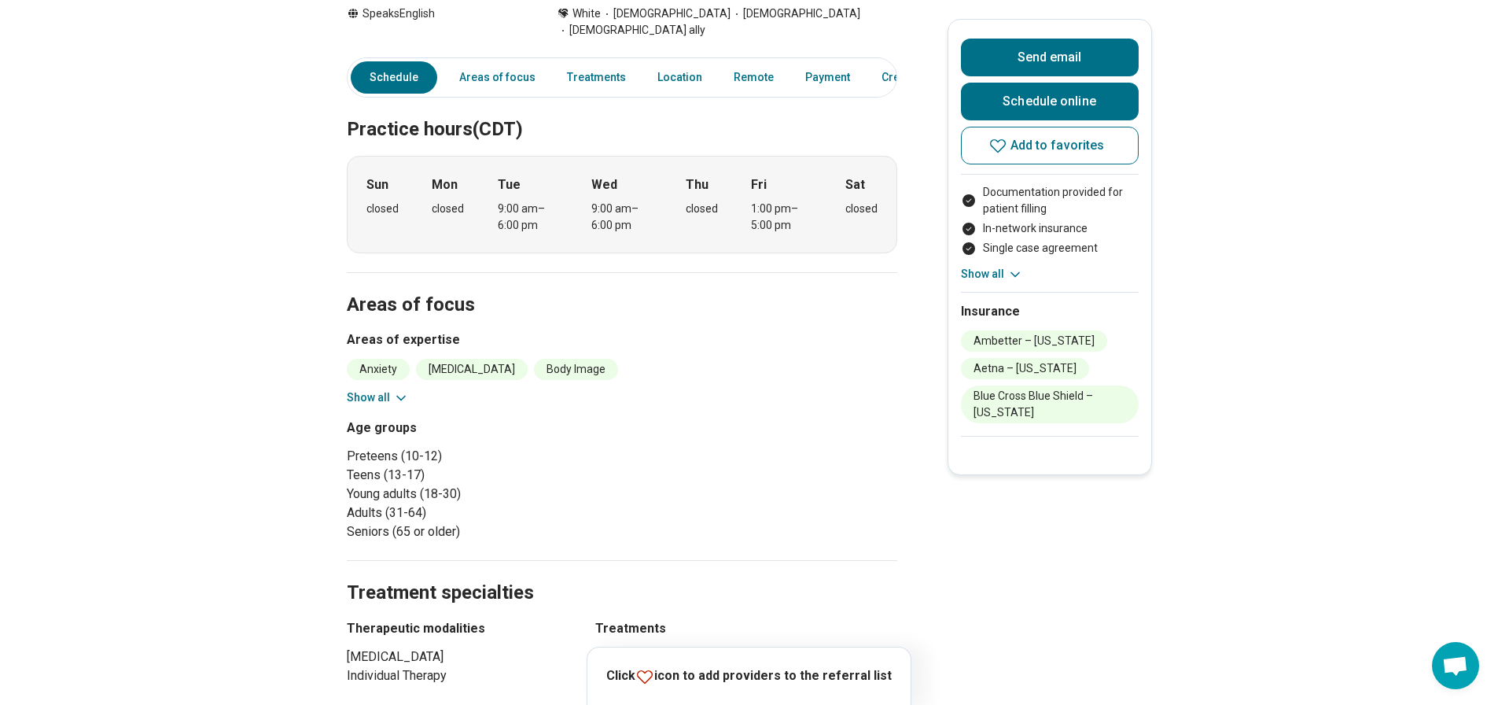
scroll to position [420, 0]
click at [406, 391] on icon at bounding box center [401, 399] width 16 height 16
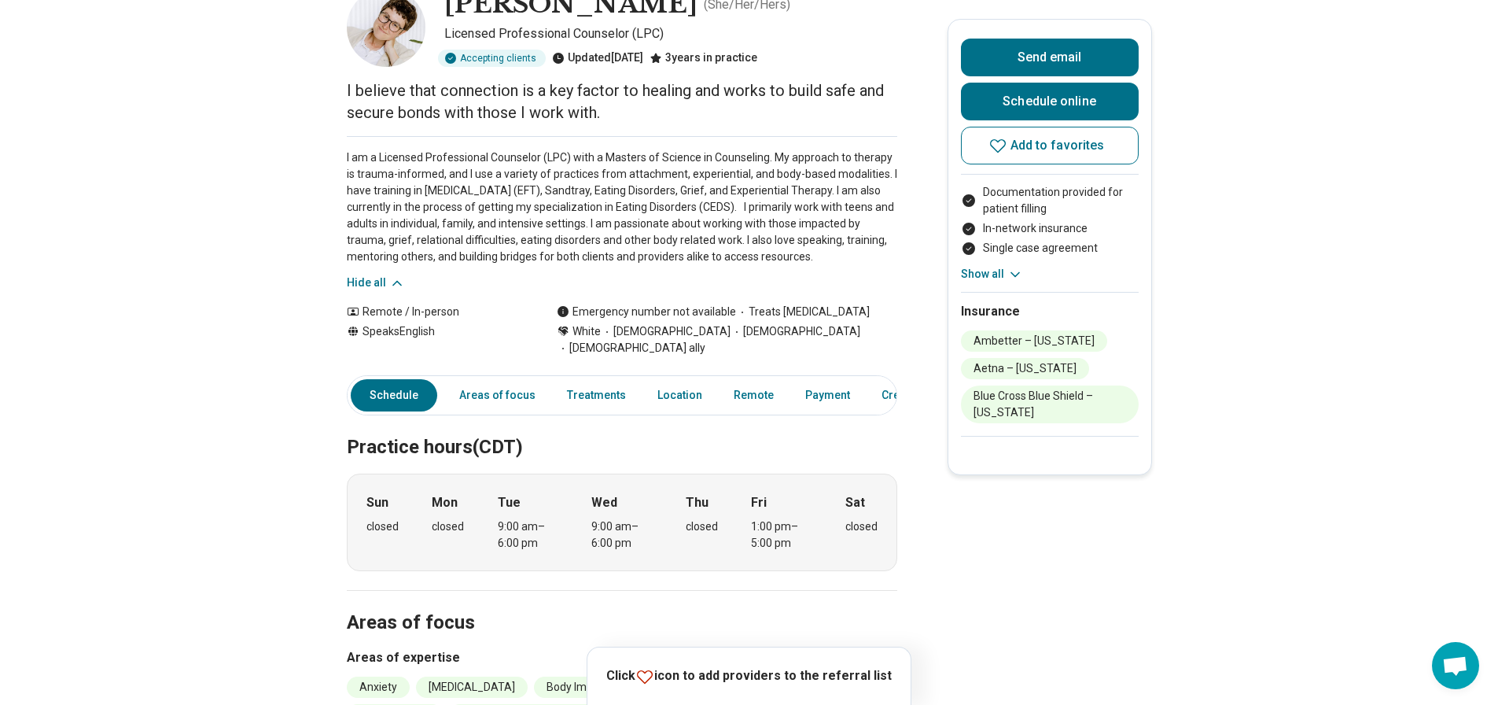
scroll to position [0, 0]
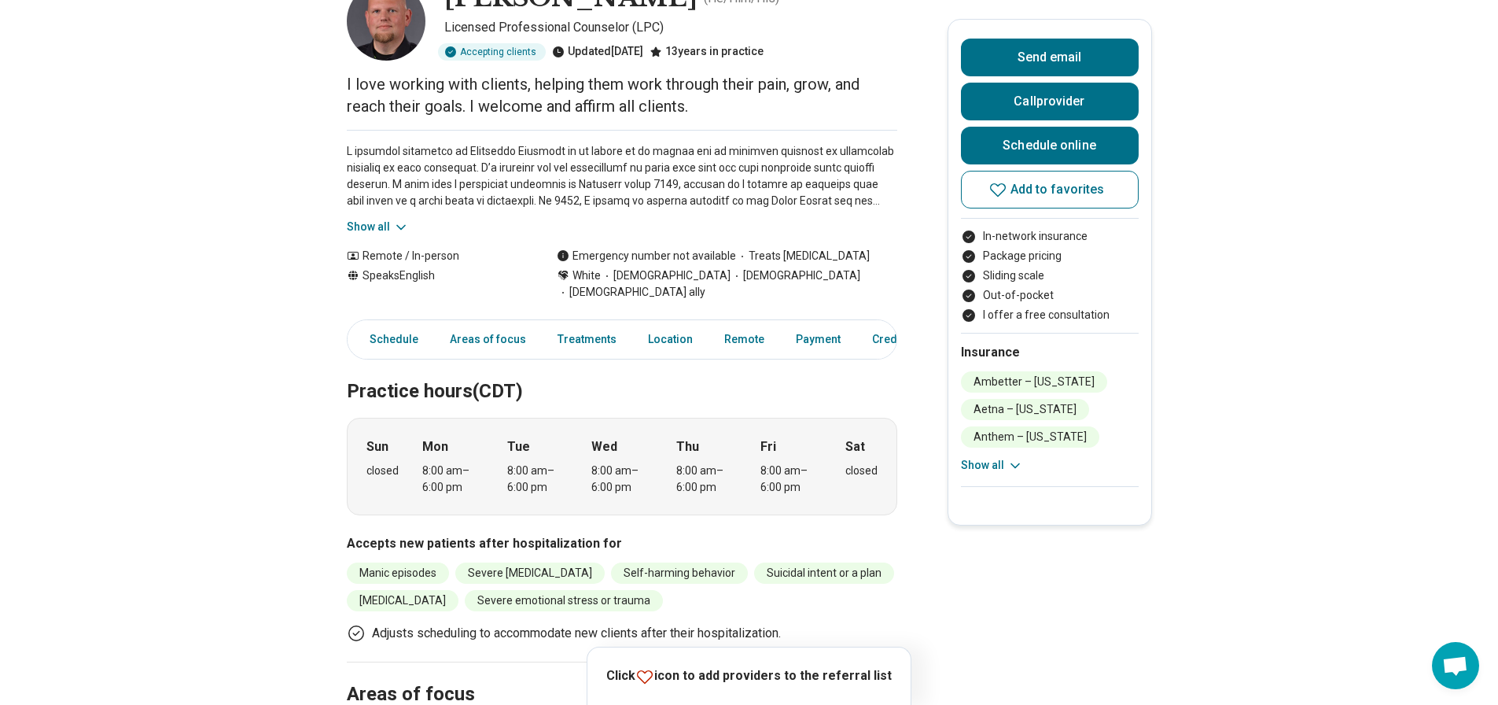
scroll to position [110, 0]
click at [394, 226] on button "Show all" at bounding box center [378, 226] width 62 height 17
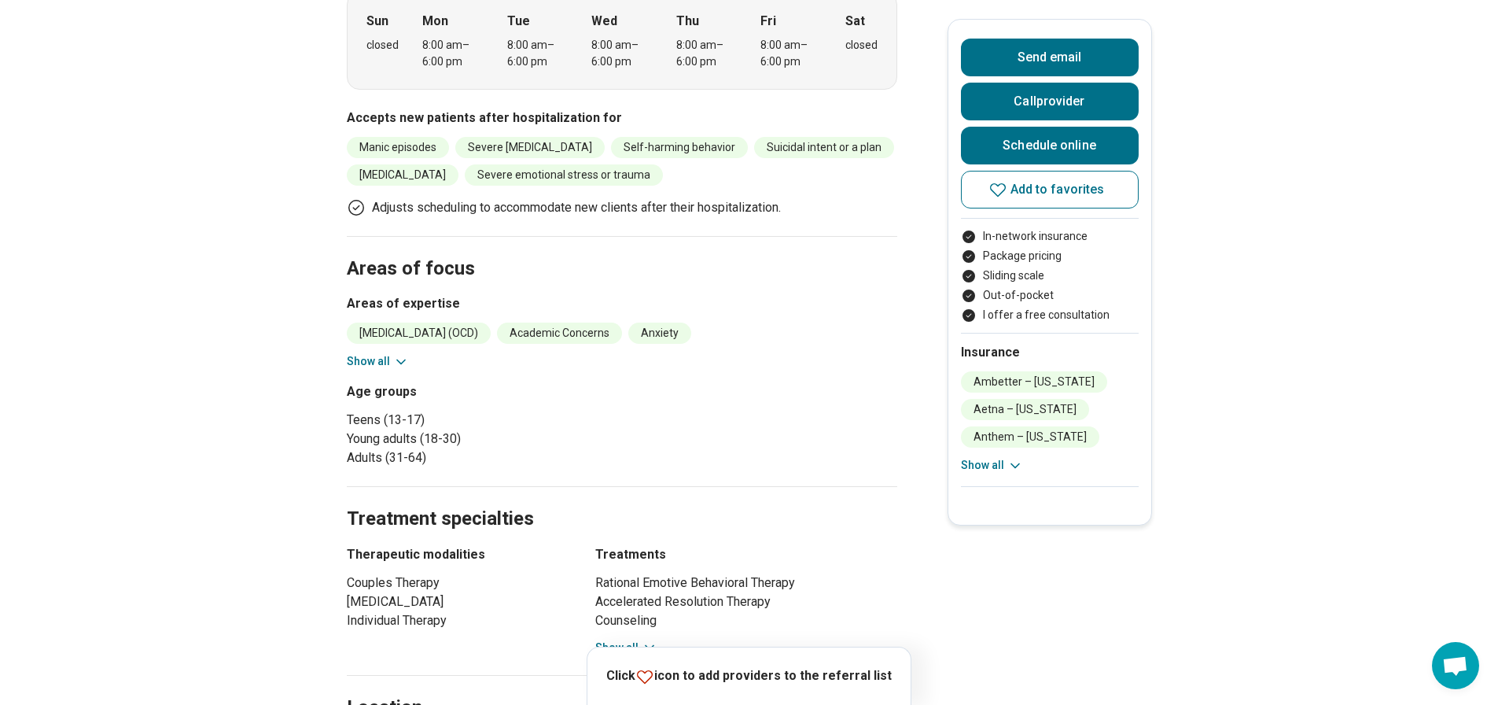
scroll to position [701, 2]
click at [388, 352] on button "Show all" at bounding box center [378, 360] width 62 height 17
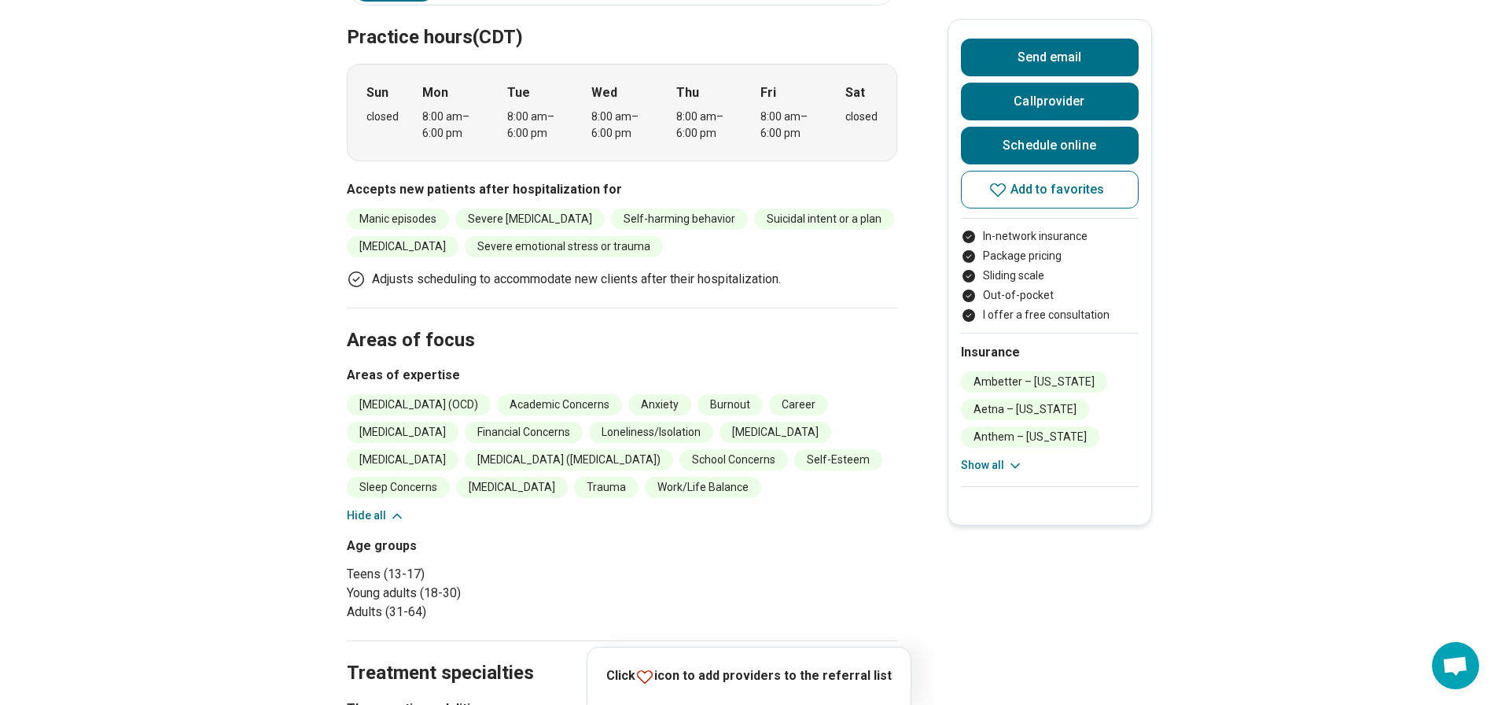
scroll to position [628, 2]
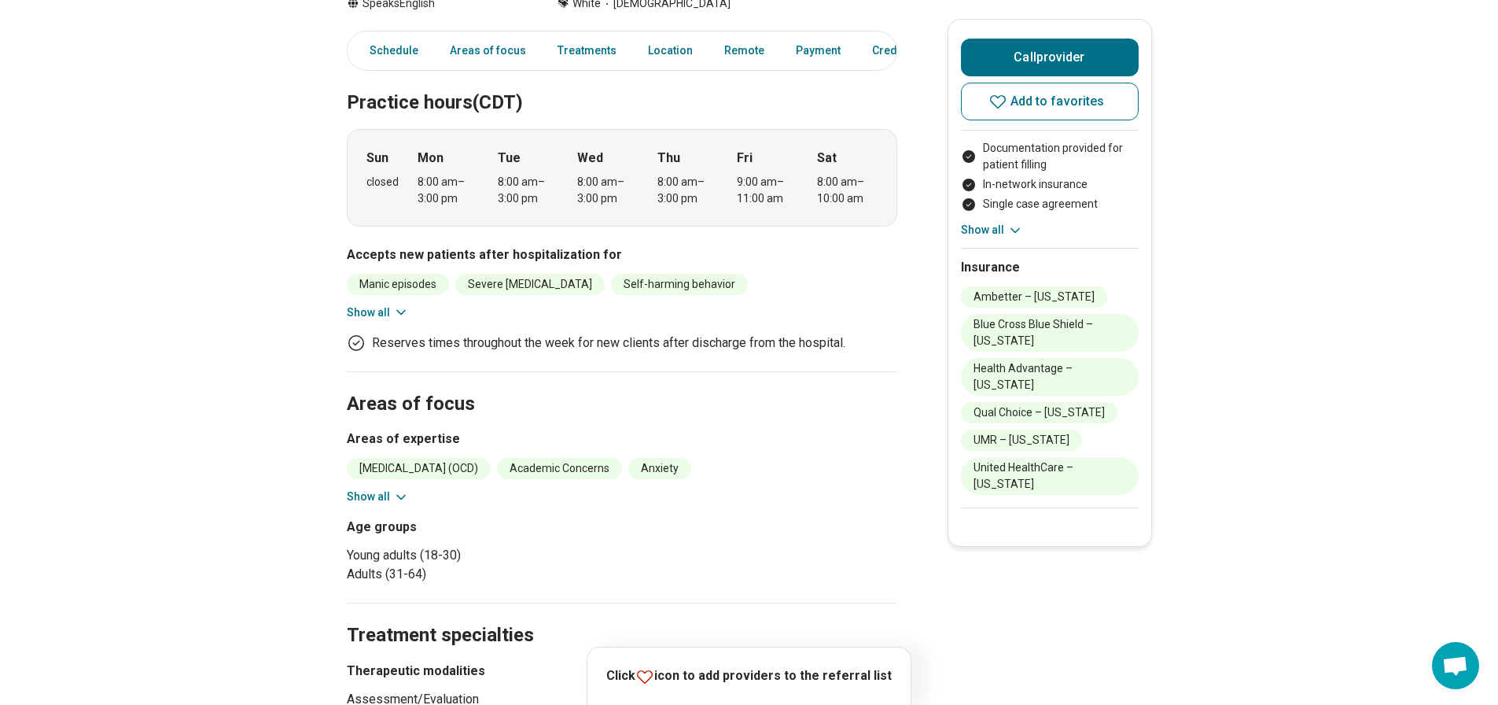
scroll to position [389, 0]
click at [404, 491] on icon at bounding box center [401, 496] width 16 height 16
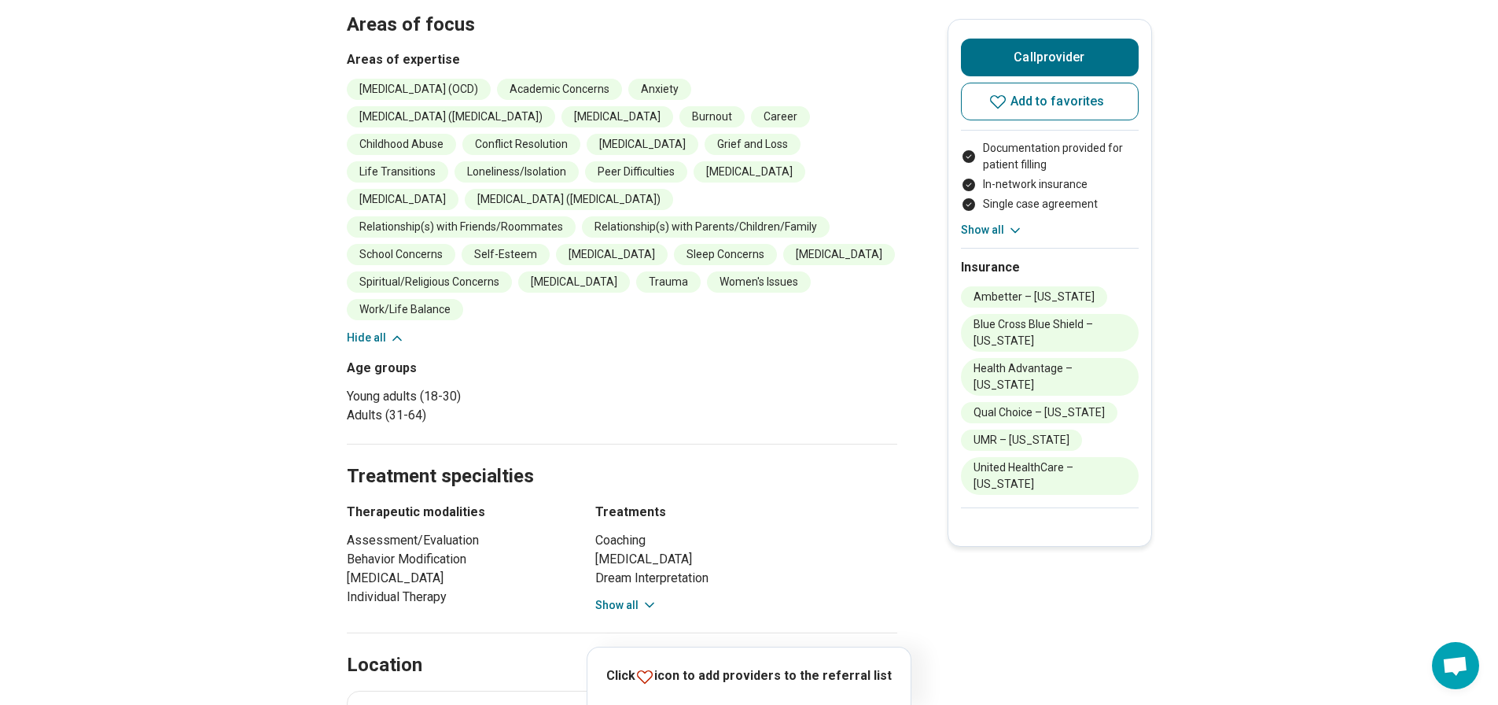
scroll to position [768, 0]
click at [628, 596] on button "Show all" at bounding box center [626, 604] width 62 height 17
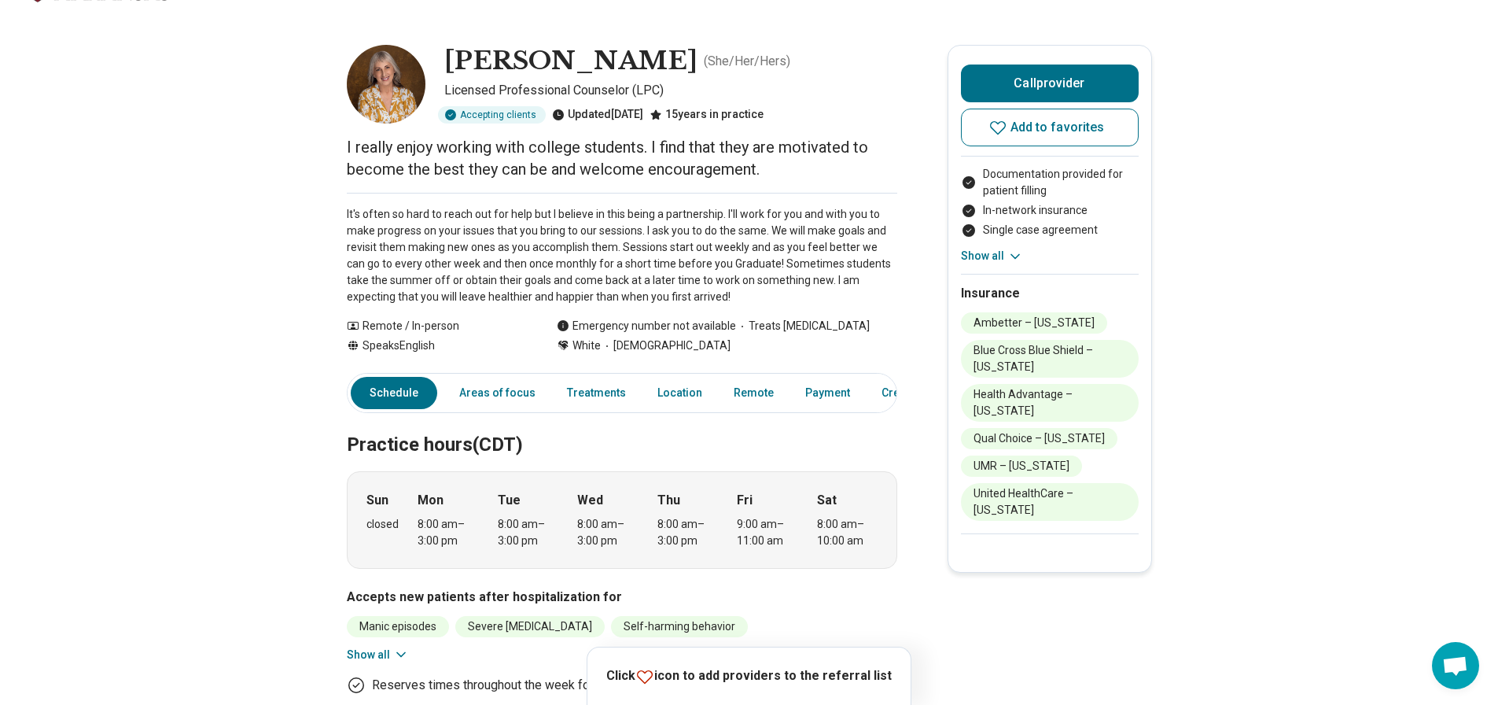
scroll to position [35, 0]
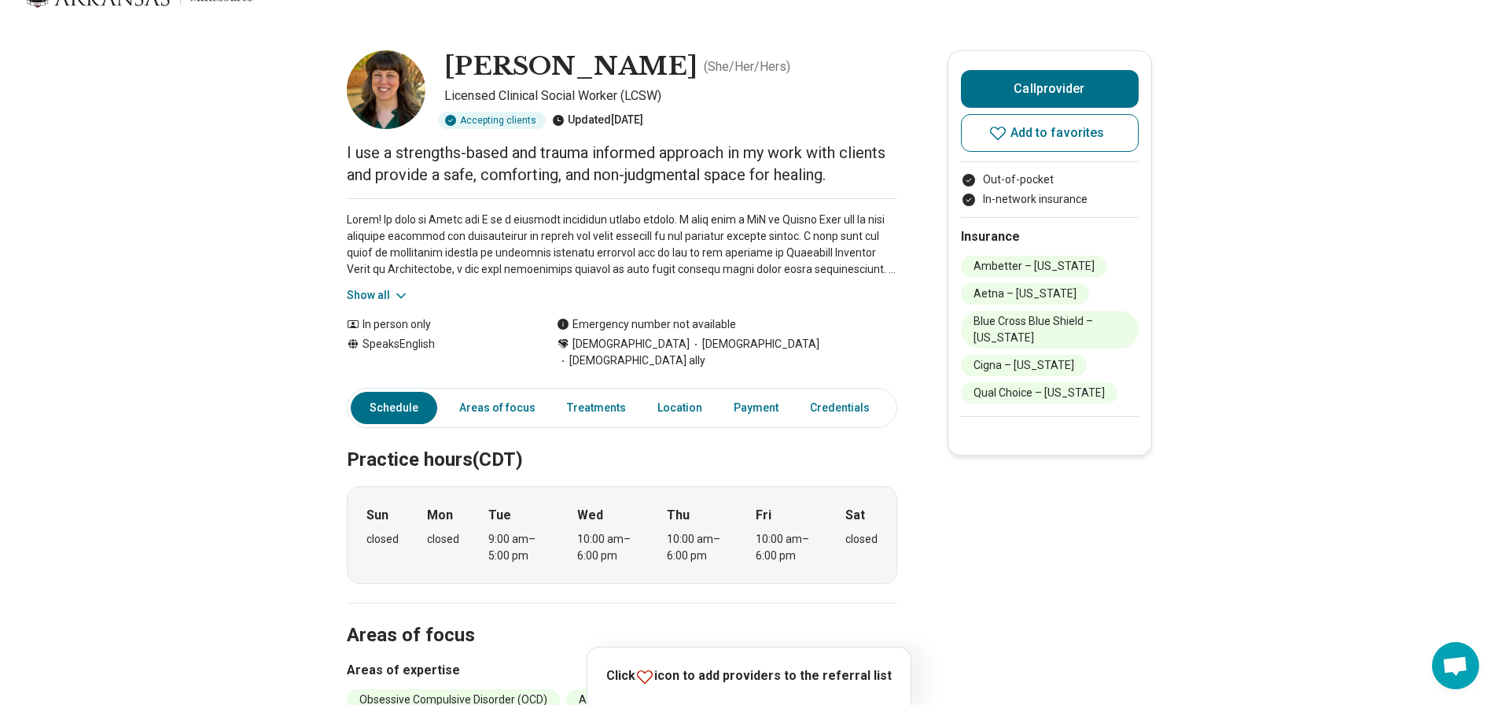
scroll to position [40, 0]
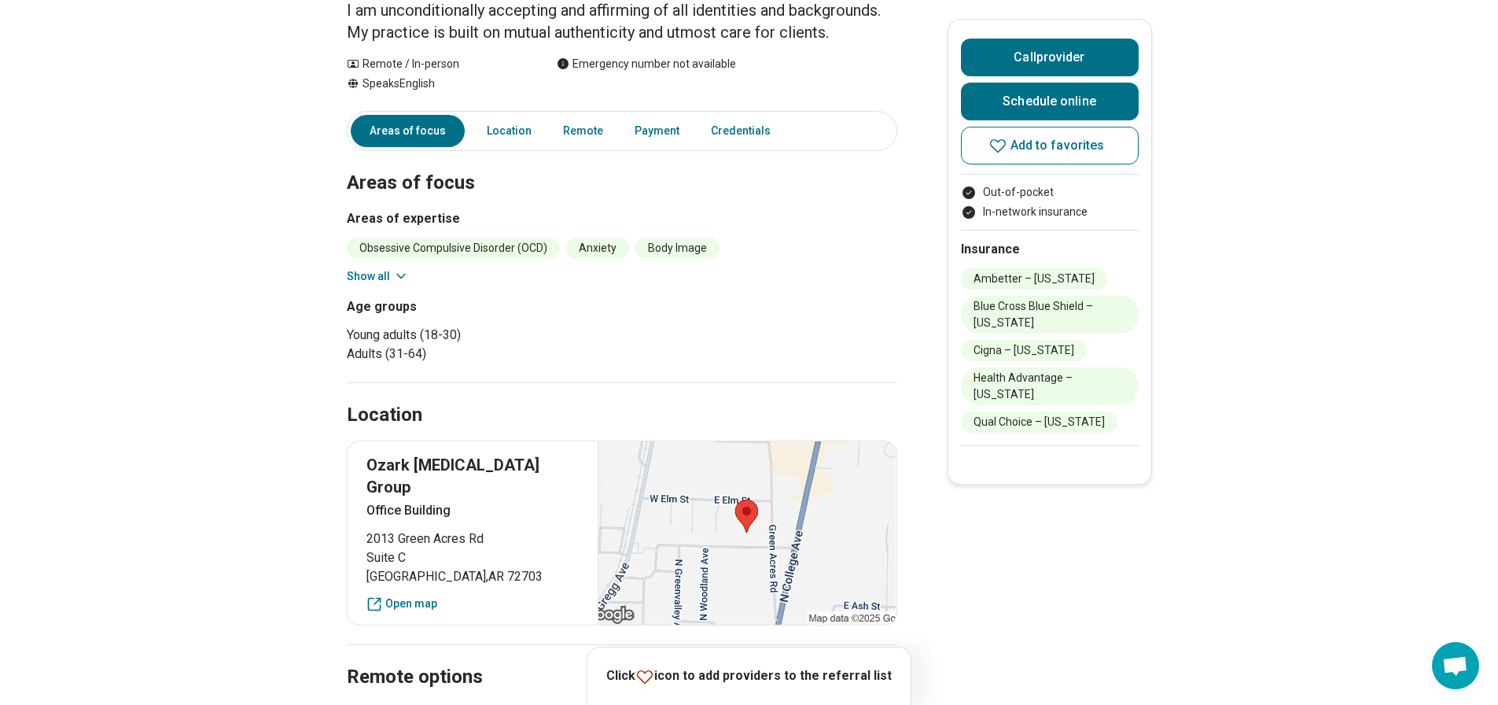
scroll to position [182, 0]
click at [402, 271] on icon at bounding box center [401, 277] width 16 height 16
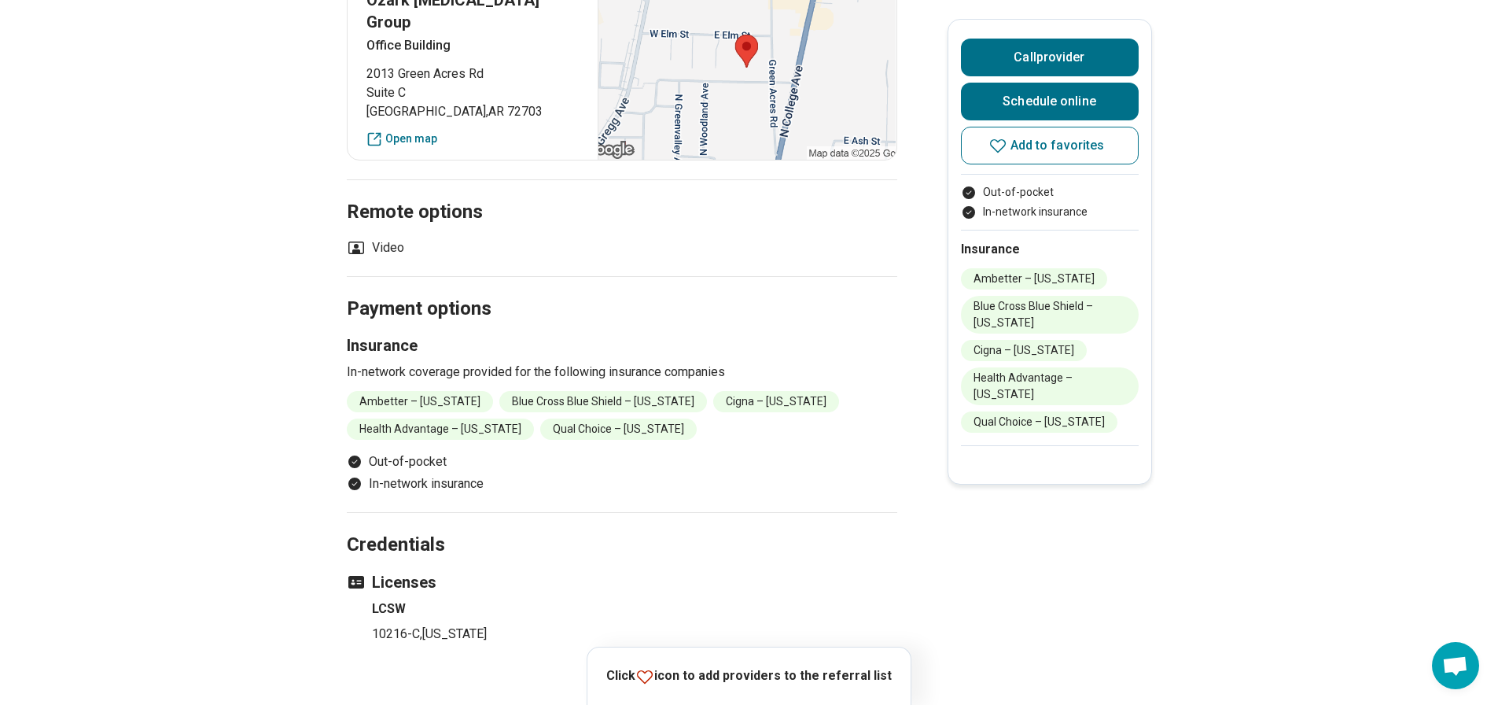
scroll to position [840, 0]
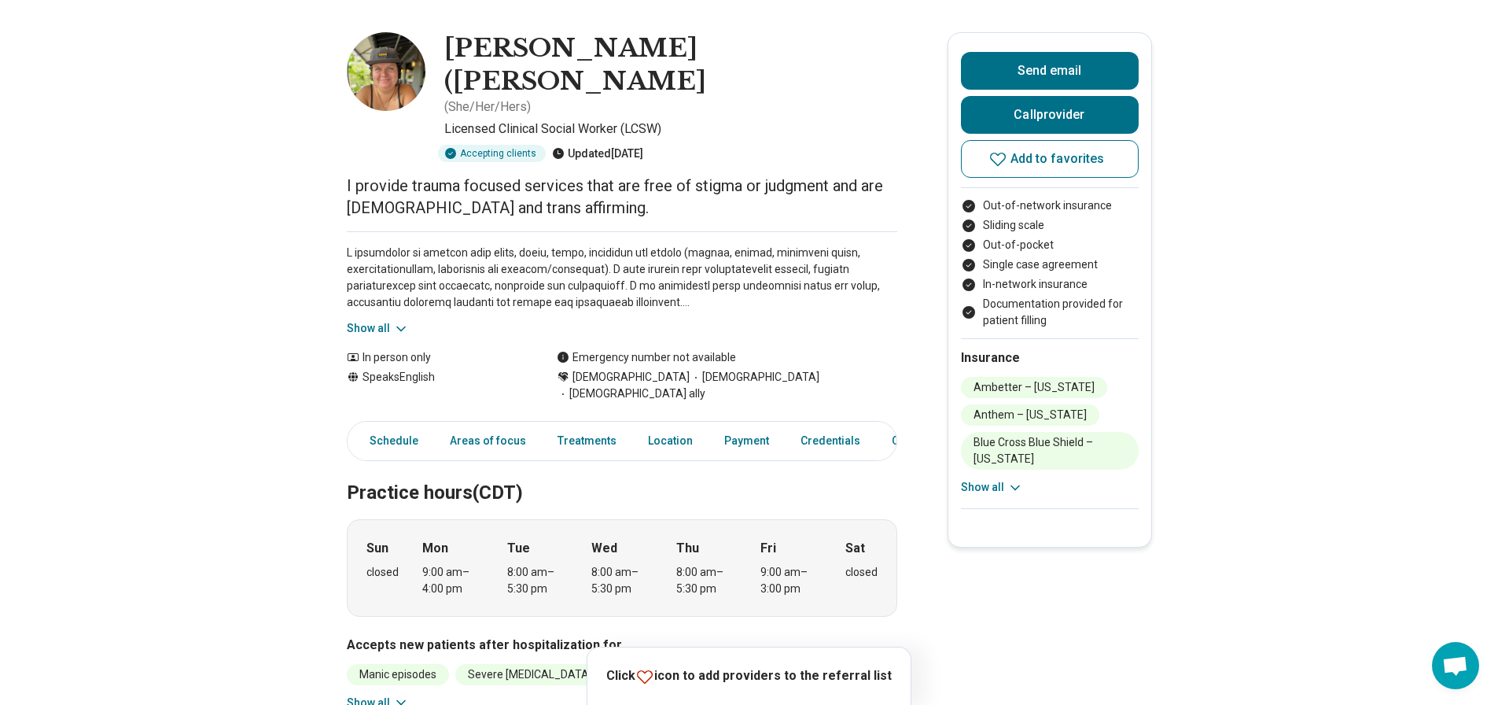
scroll to position [60, 0]
click at [406, 320] on icon at bounding box center [401, 328] width 16 height 16
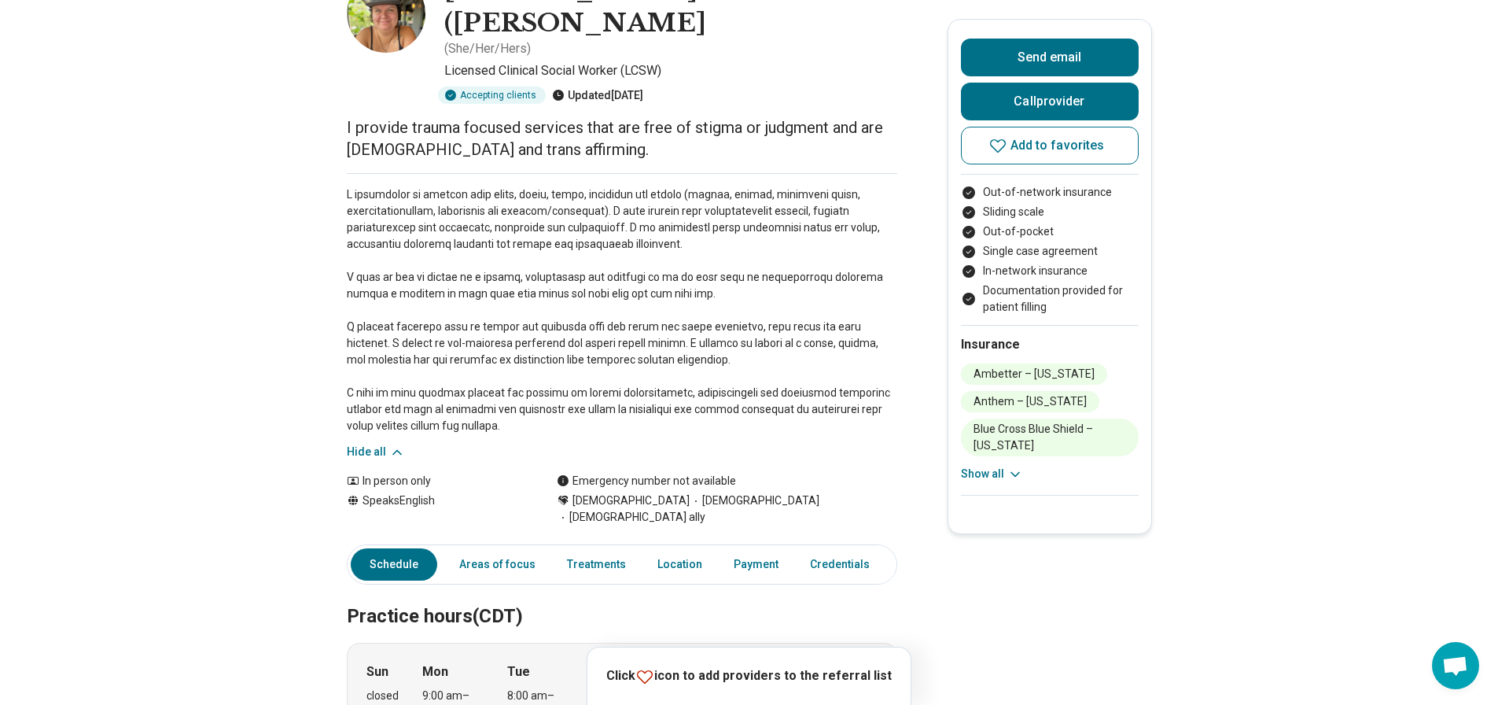
scroll to position [0, 0]
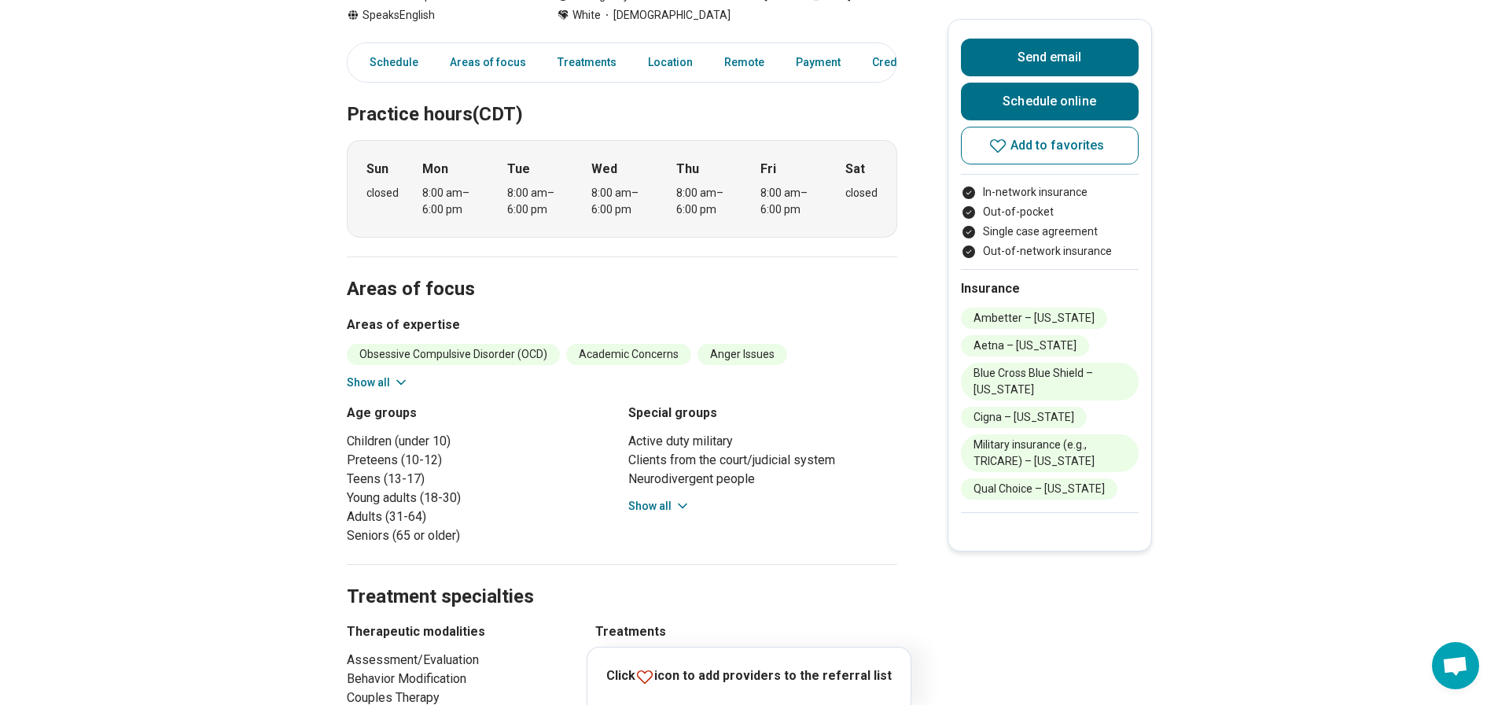
scroll to position [380, 0]
click at [648, 499] on button "Show all" at bounding box center [659, 505] width 62 height 17
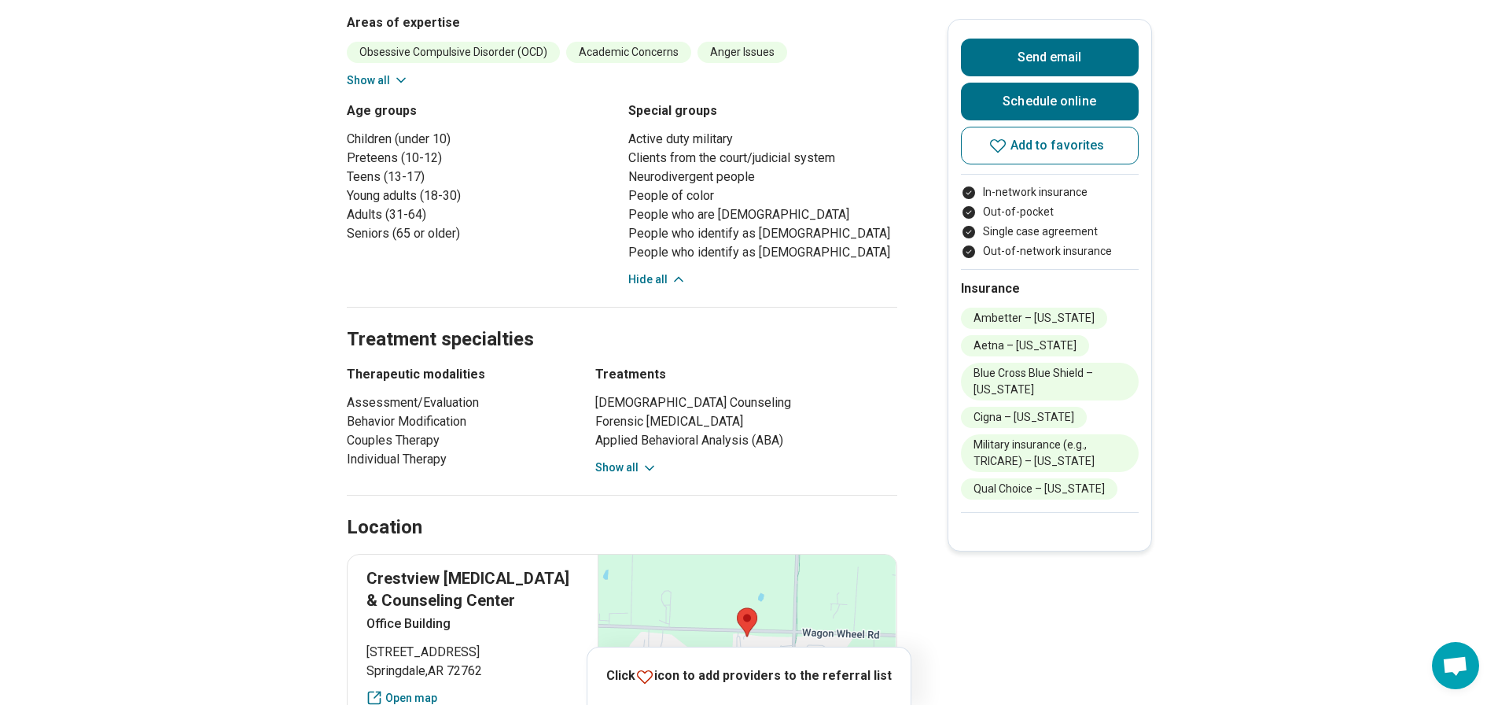
scroll to position [683, 0]
click at [632, 463] on button "Show all" at bounding box center [626, 465] width 62 height 17
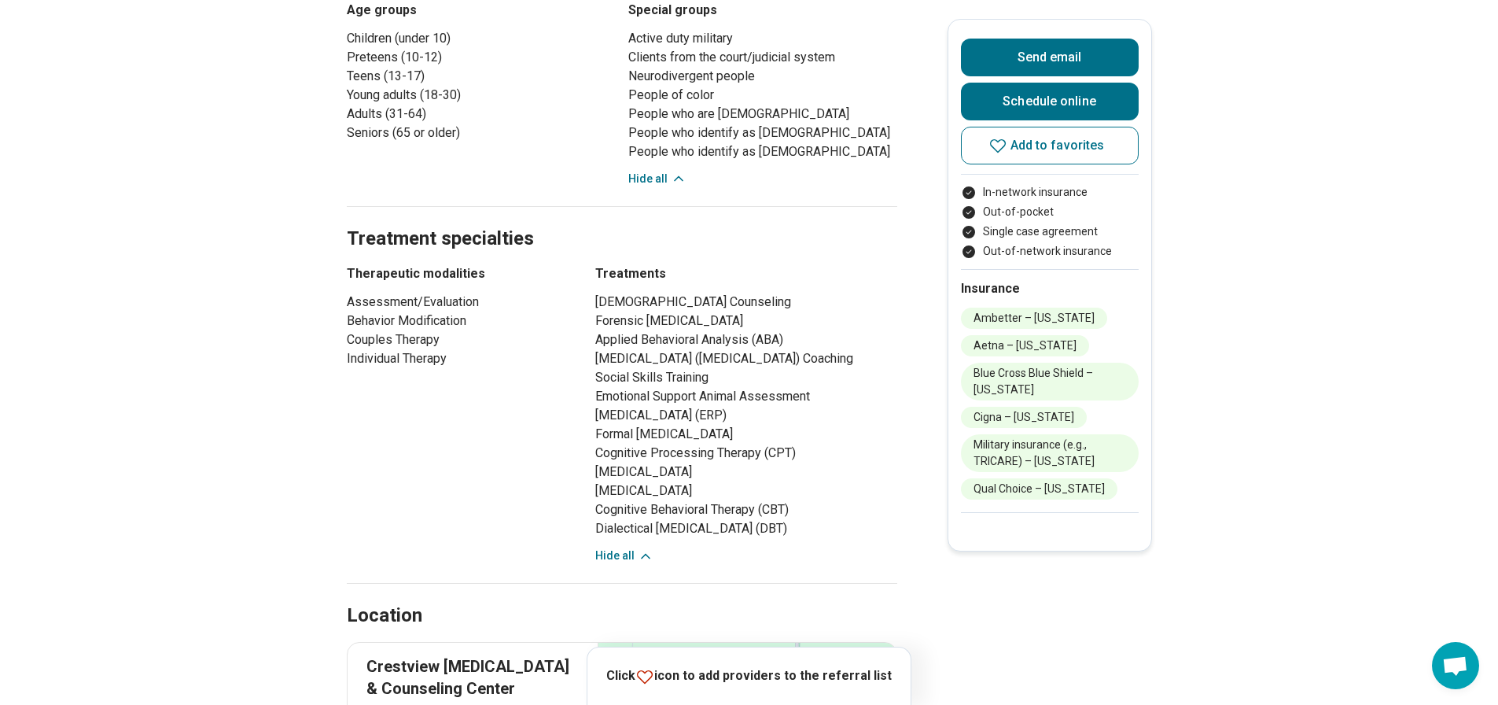
scroll to position [786, 0]
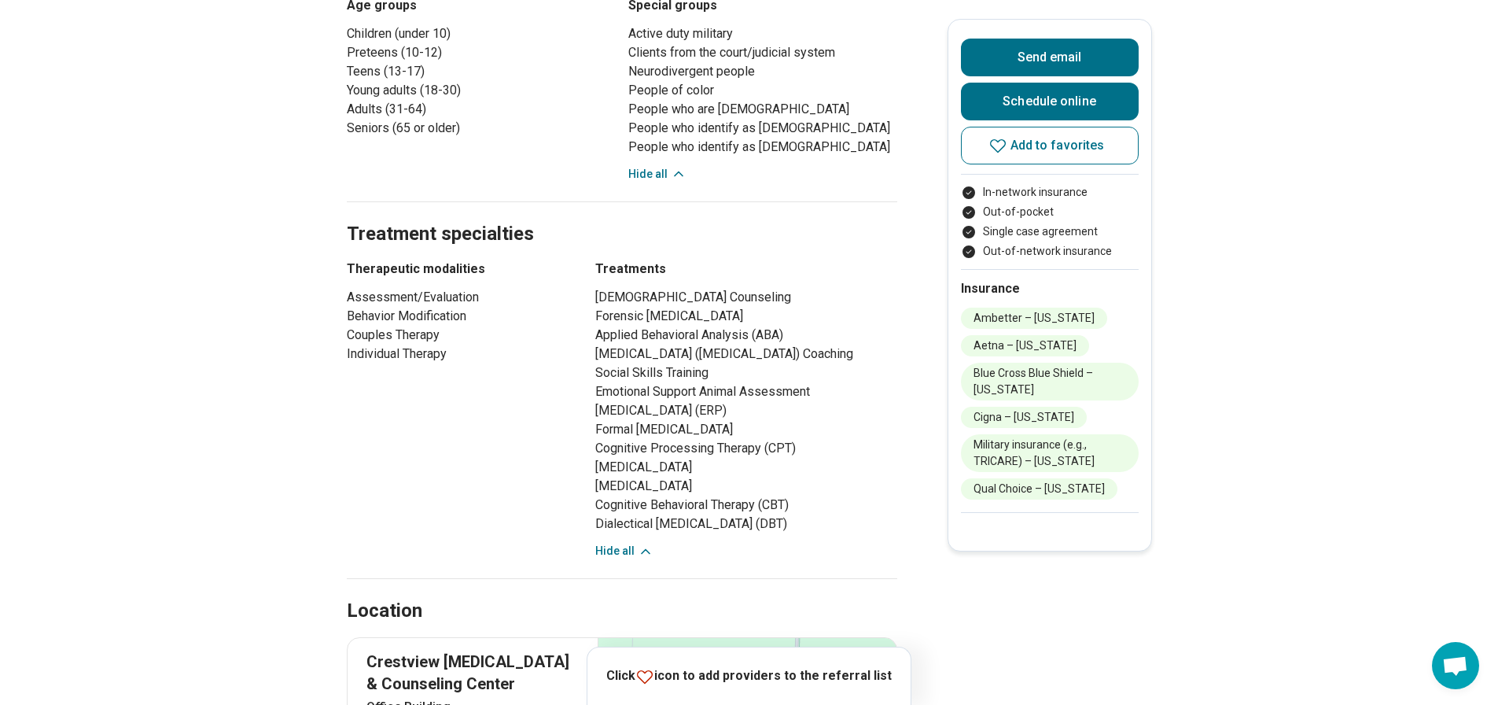
drag, startPoint x: 608, startPoint y: 429, endPoint x: 834, endPoint y: 434, distance: 225.7
click at [834, 420] on li "[MEDICAL_DATA] (ERP)" at bounding box center [746, 410] width 302 height 19
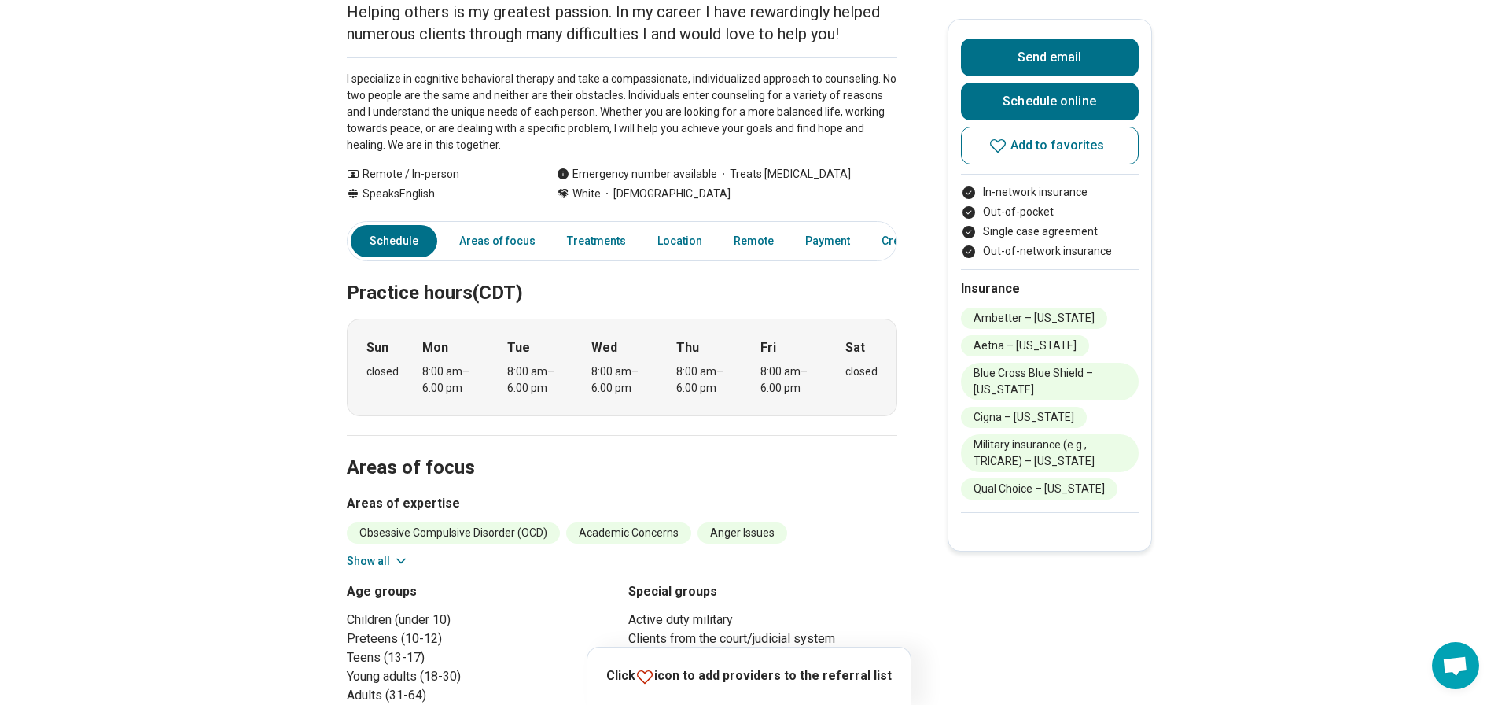
scroll to position [0, 0]
